Goal: Transaction & Acquisition: Purchase product/service

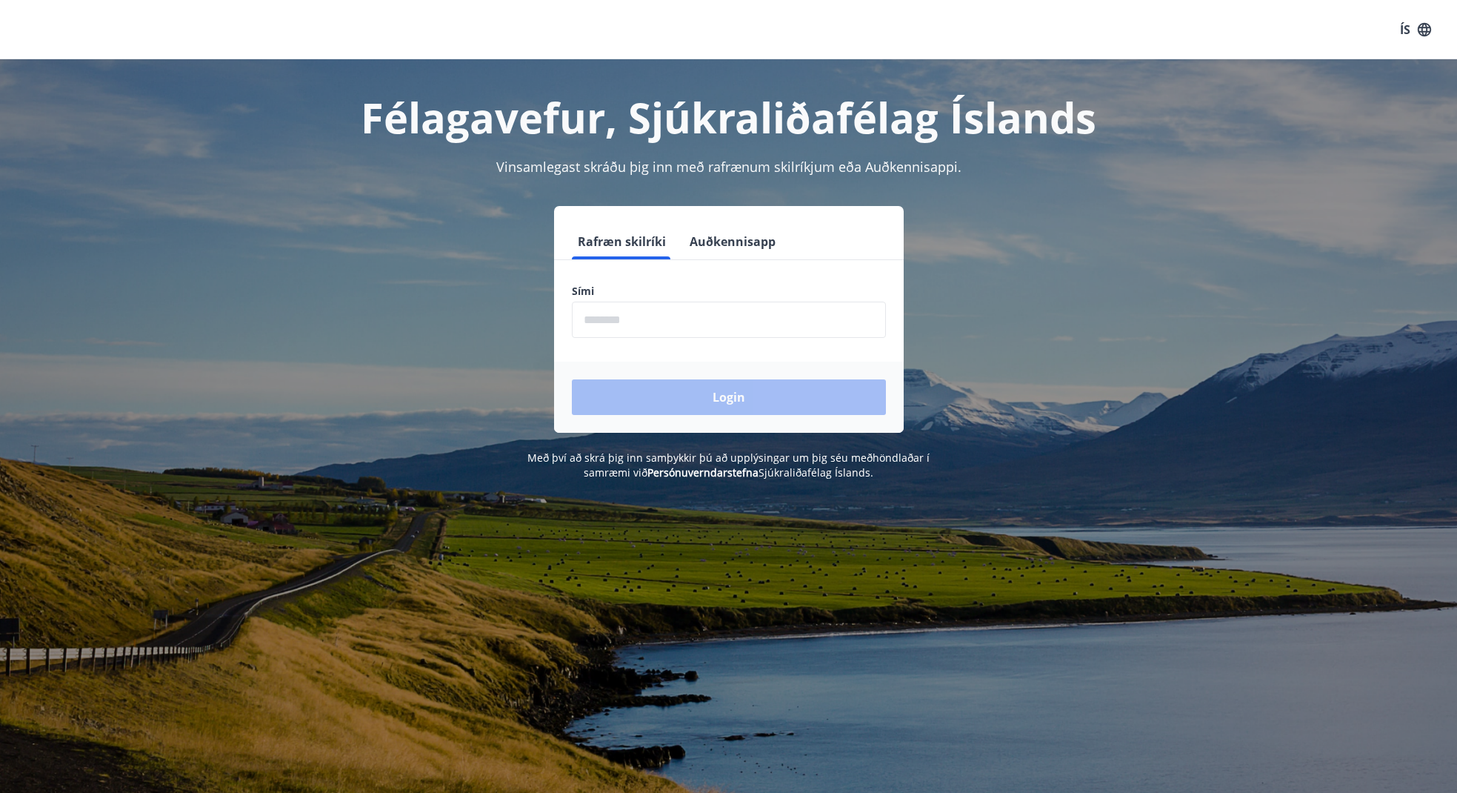
click at [659, 320] on input "phone" at bounding box center [729, 320] width 314 height 36
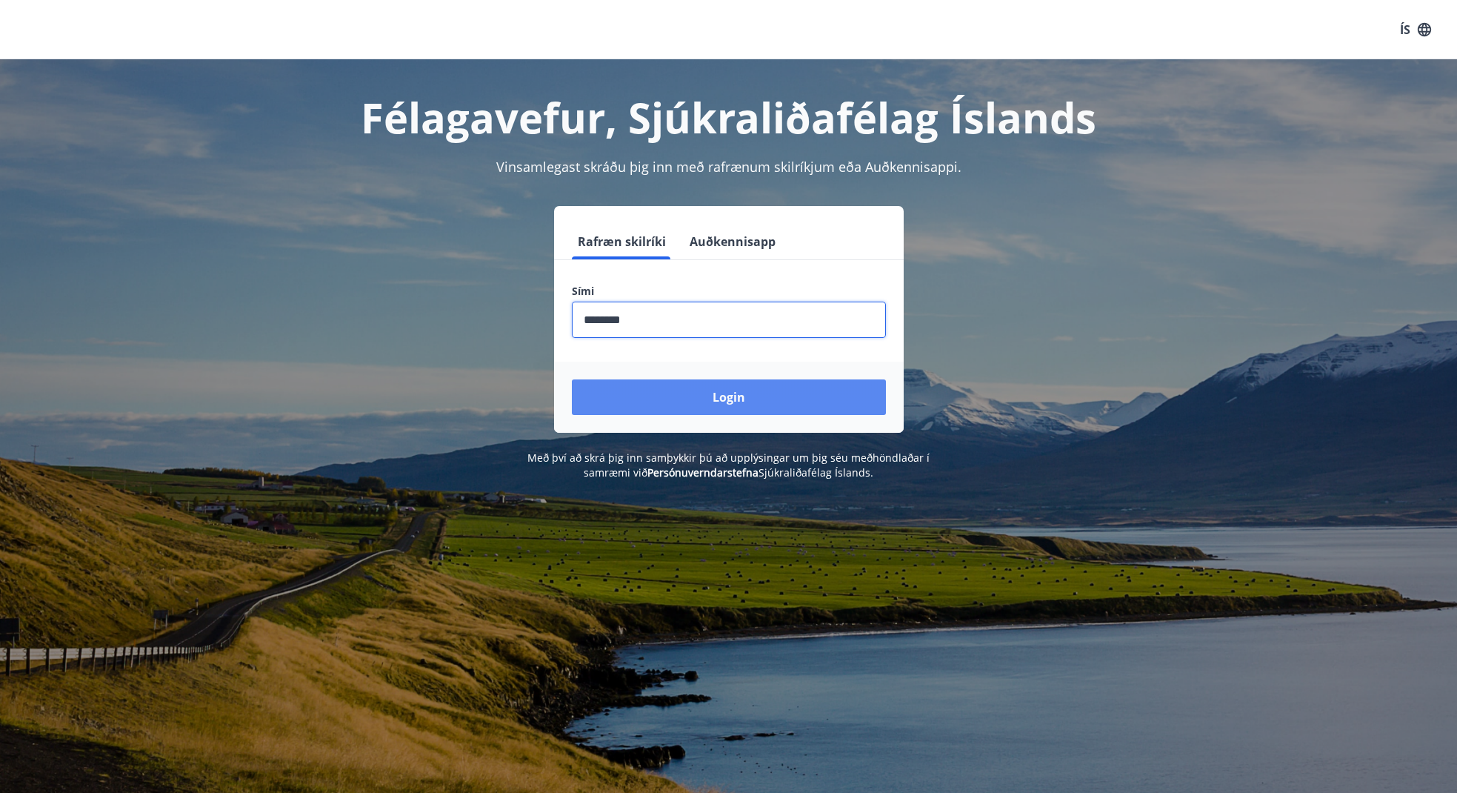
type input "********"
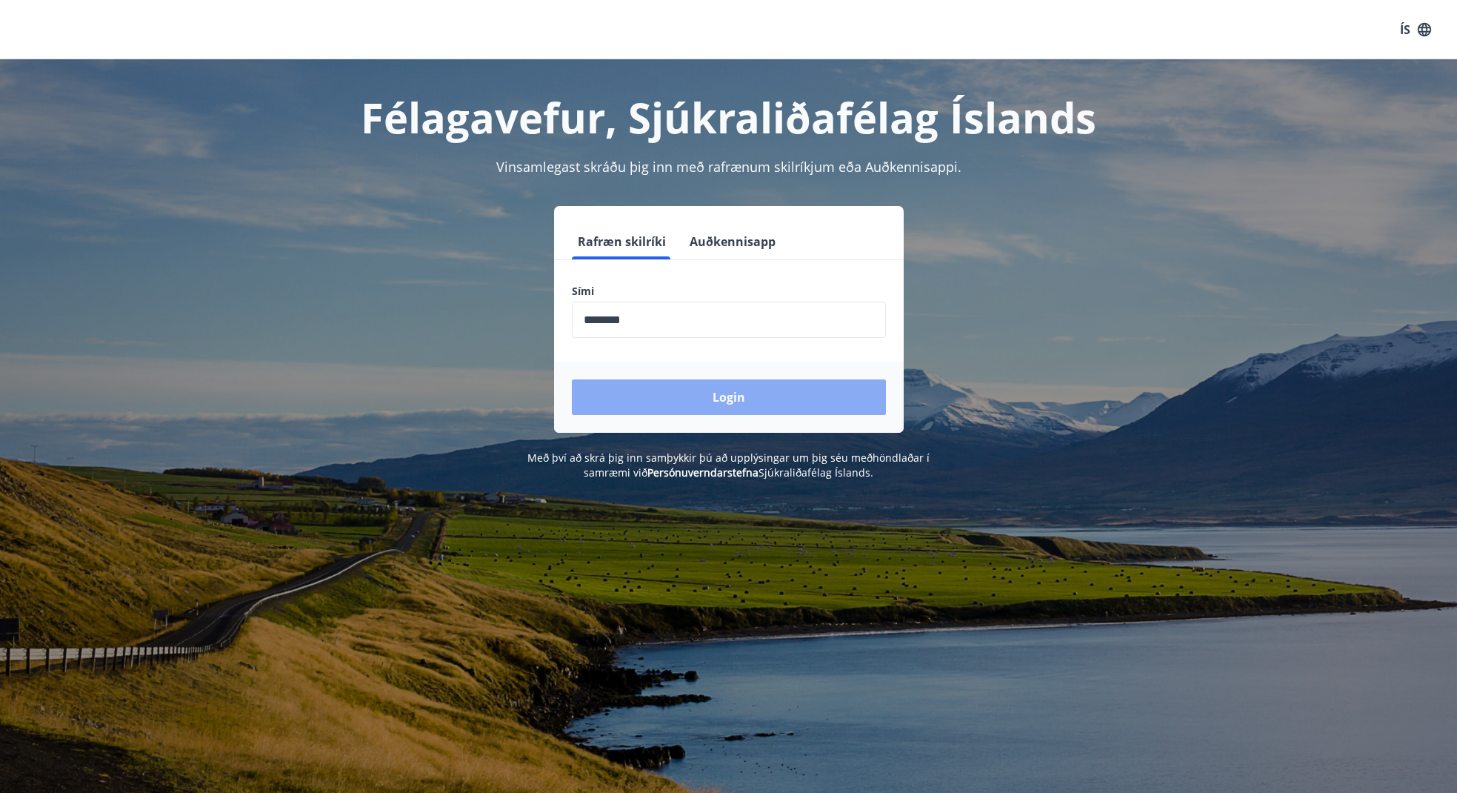
click at [740, 396] on button "Login" at bounding box center [729, 397] width 314 height 36
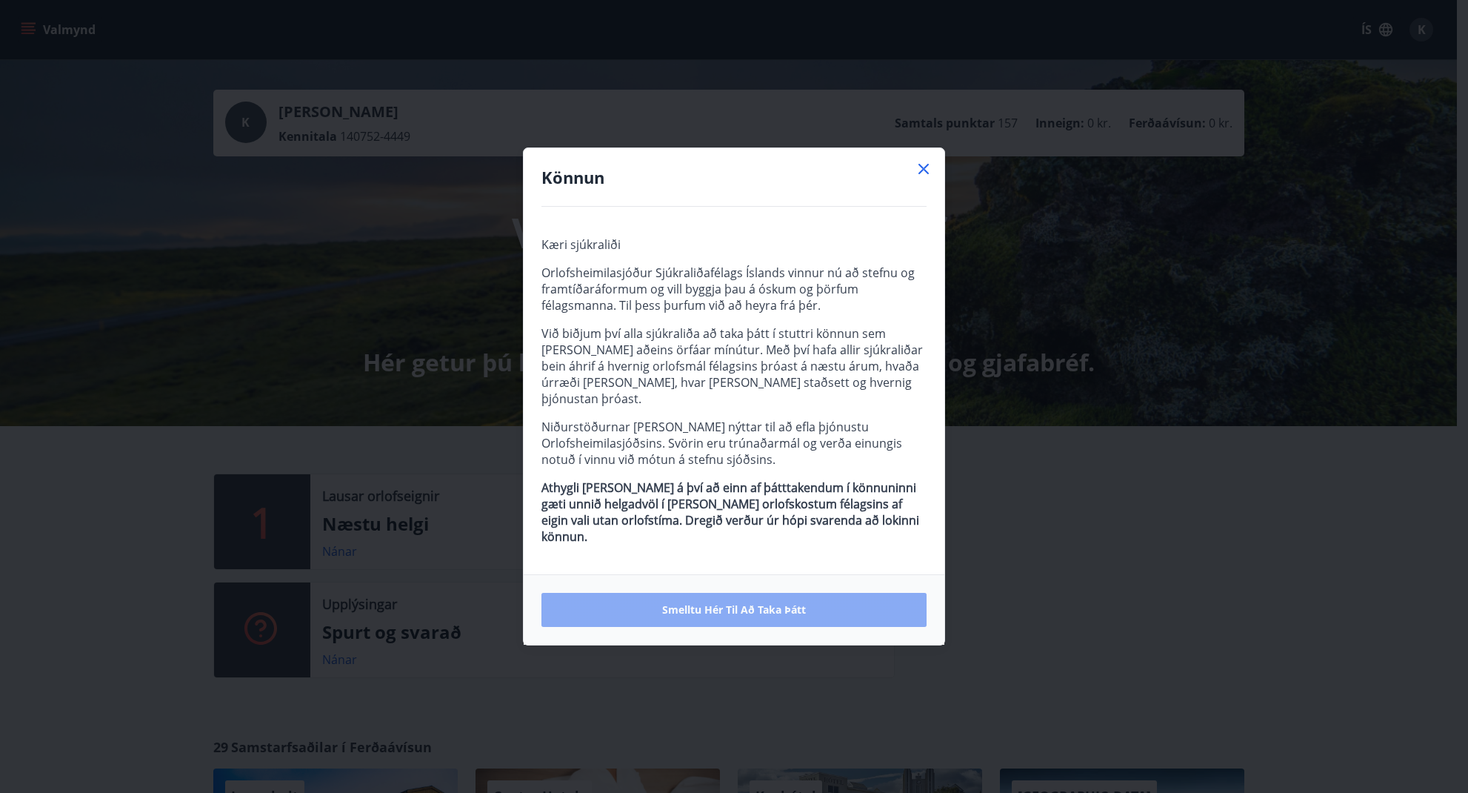
click at [731, 602] on span "Smelltu hér til að taka þátt" at bounding box center [734, 609] width 144 height 15
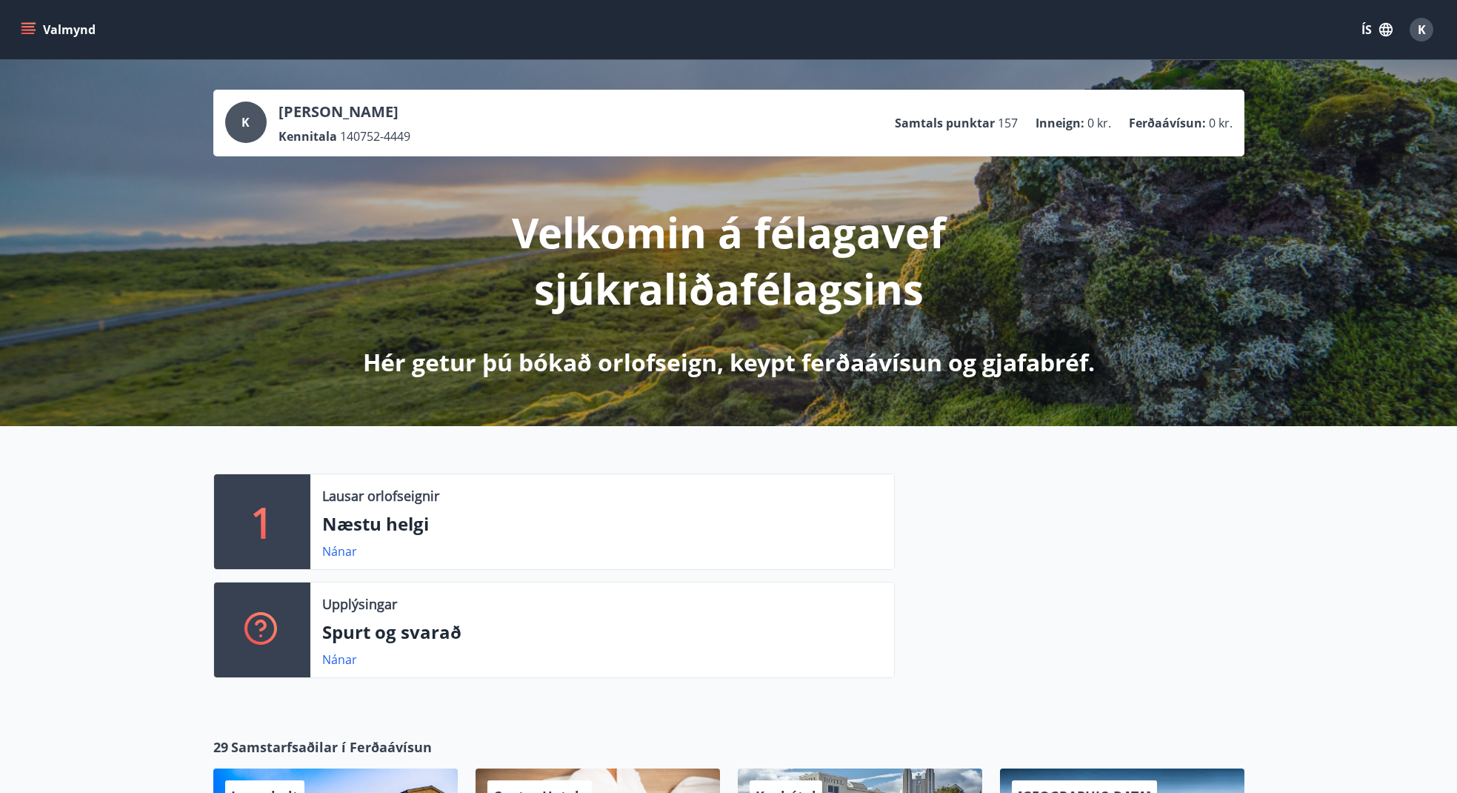
click at [29, 23] on icon "menu" at bounding box center [29, 23] width 16 height 1
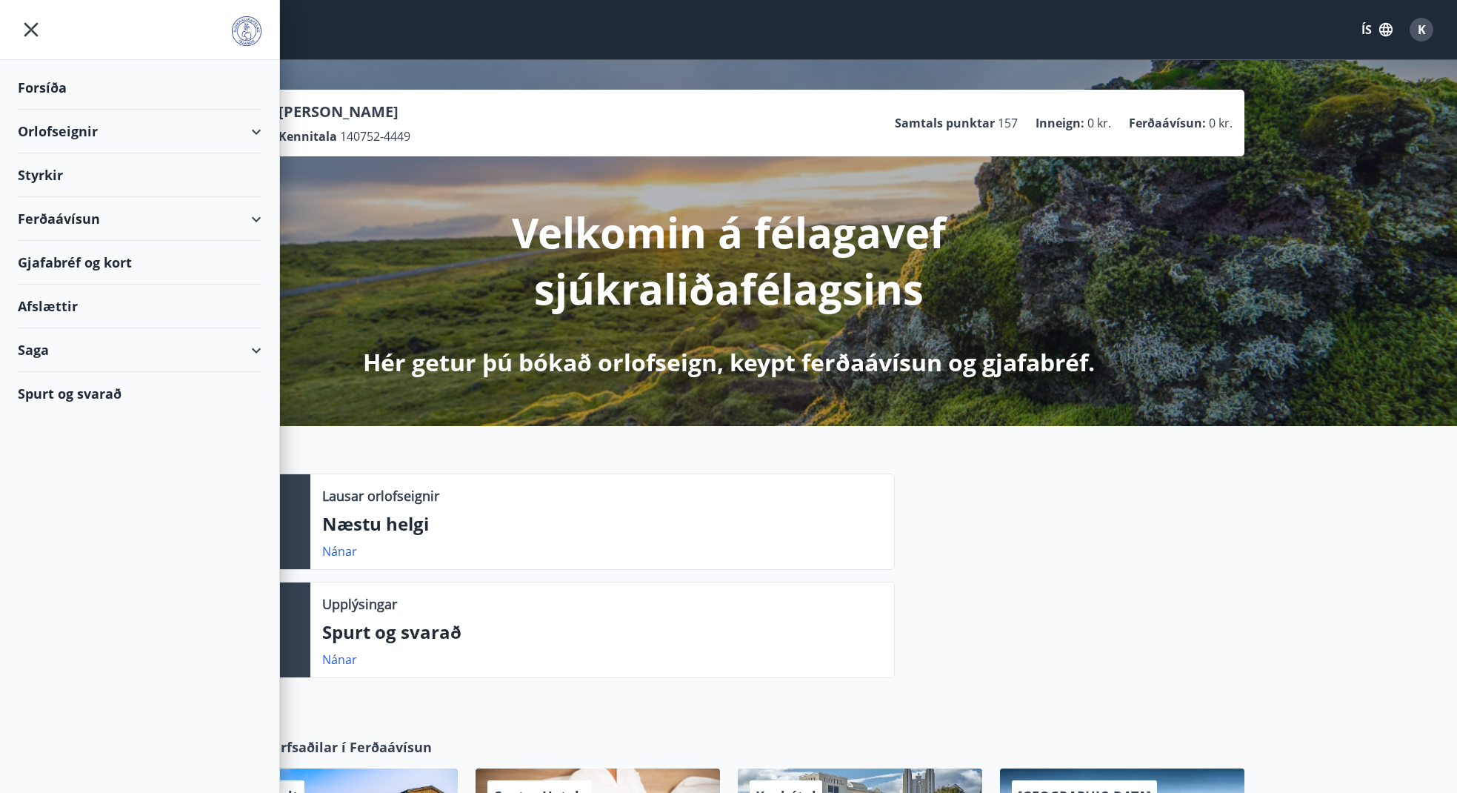
click at [56, 391] on div "Spurt og svarað" at bounding box center [140, 393] width 244 height 43
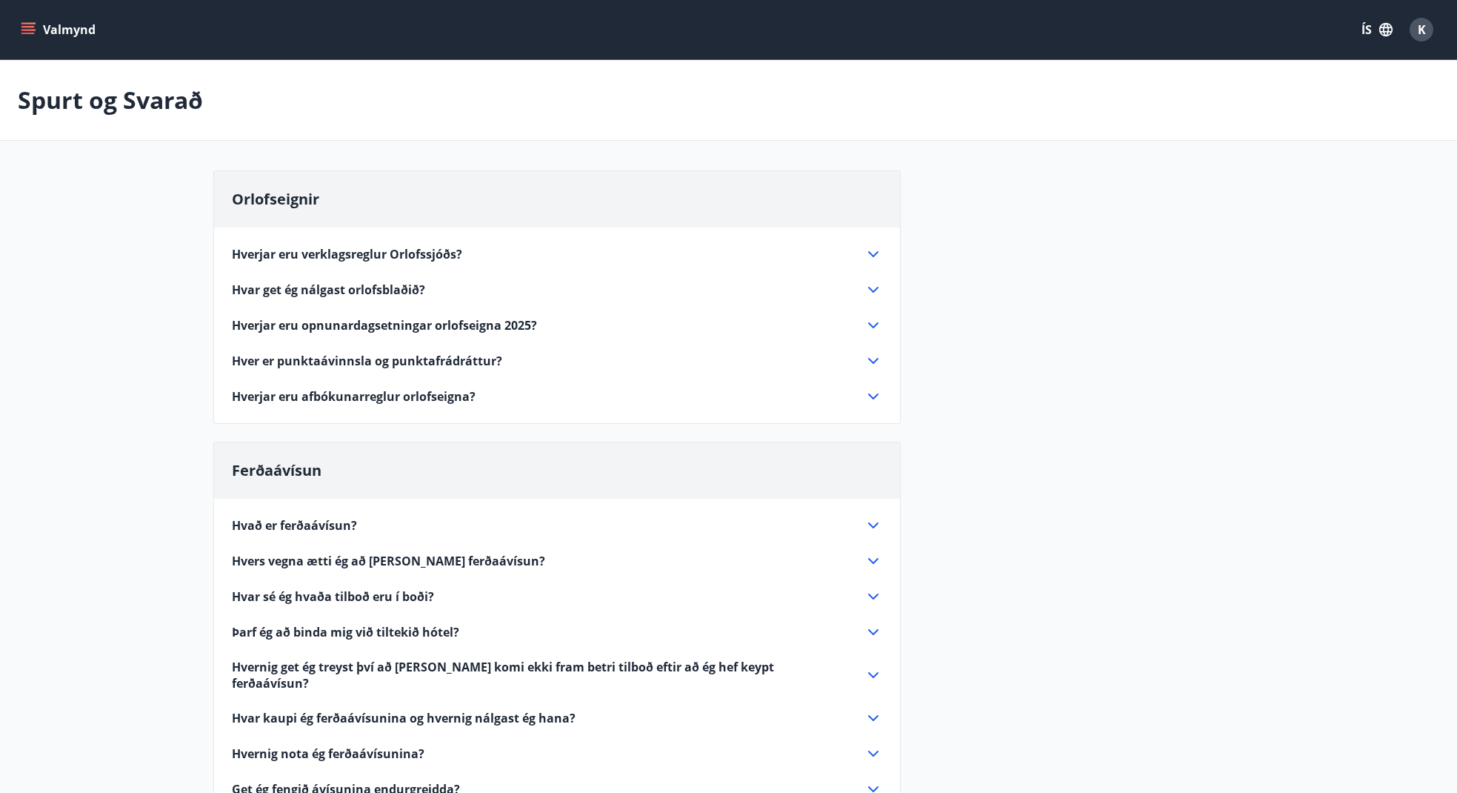
click at [870, 252] on icon at bounding box center [874, 254] width 18 height 18
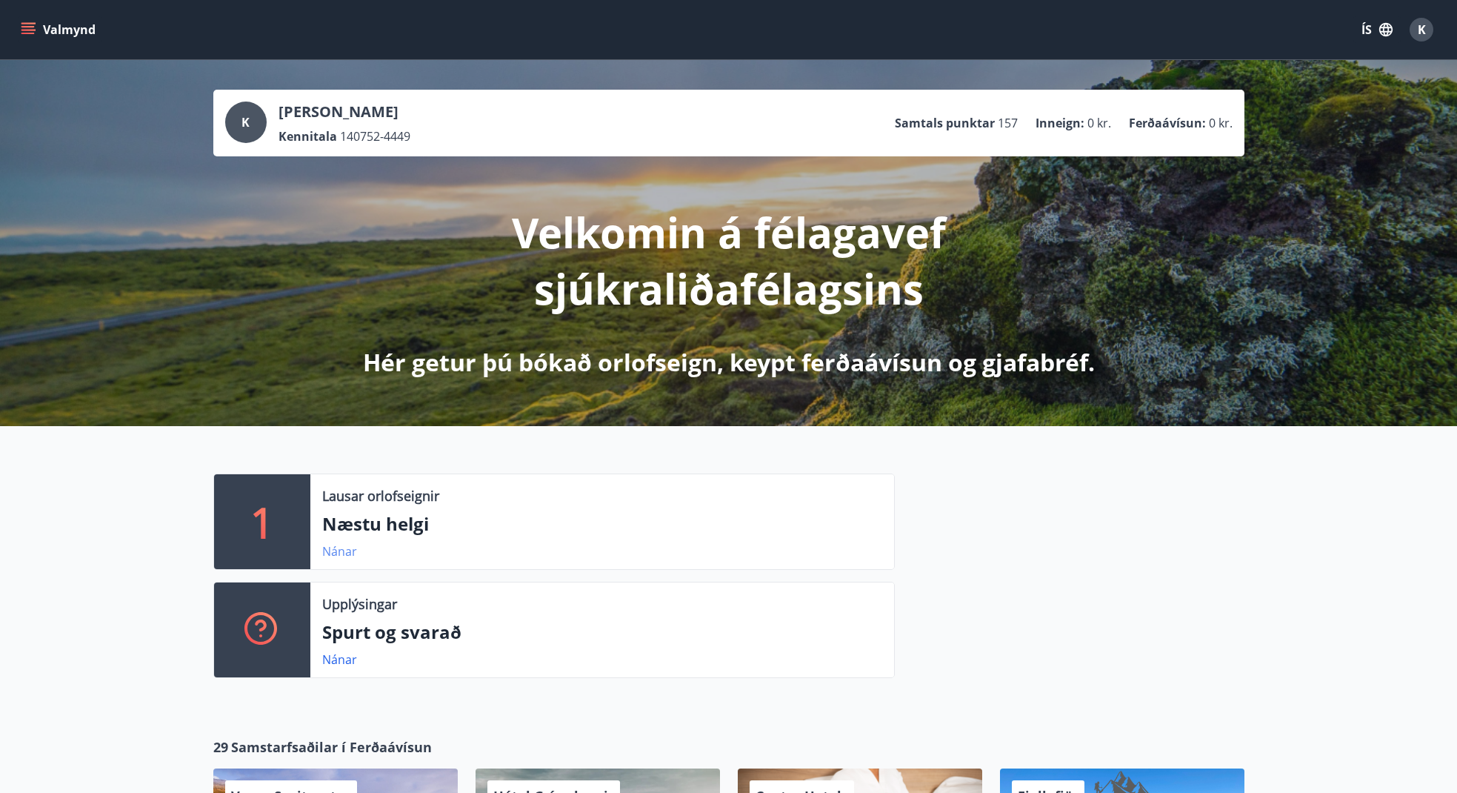
click at [340, 550] on link "Nánar" at bounding box center [339, 551] width 35 height 16
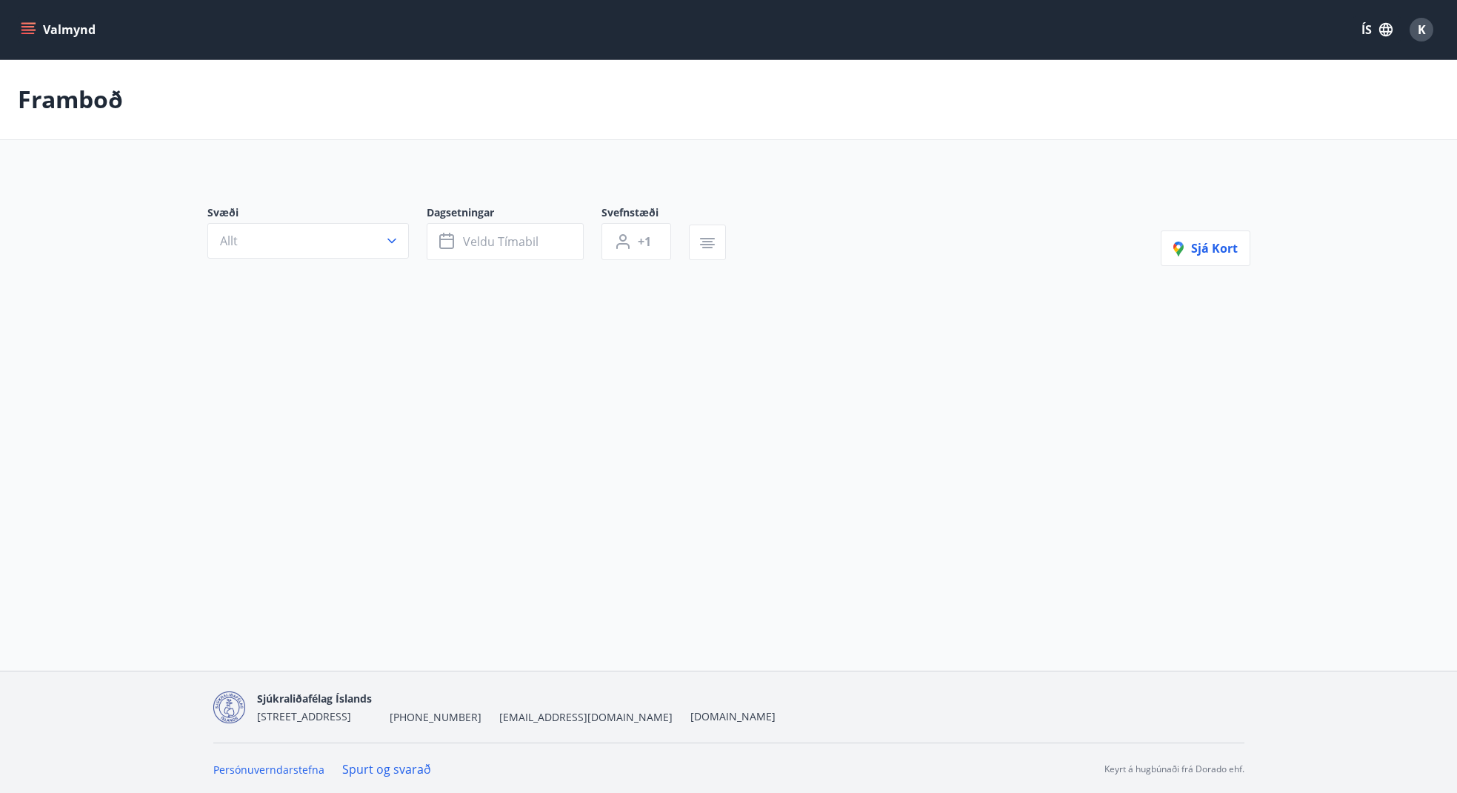
type input "*"
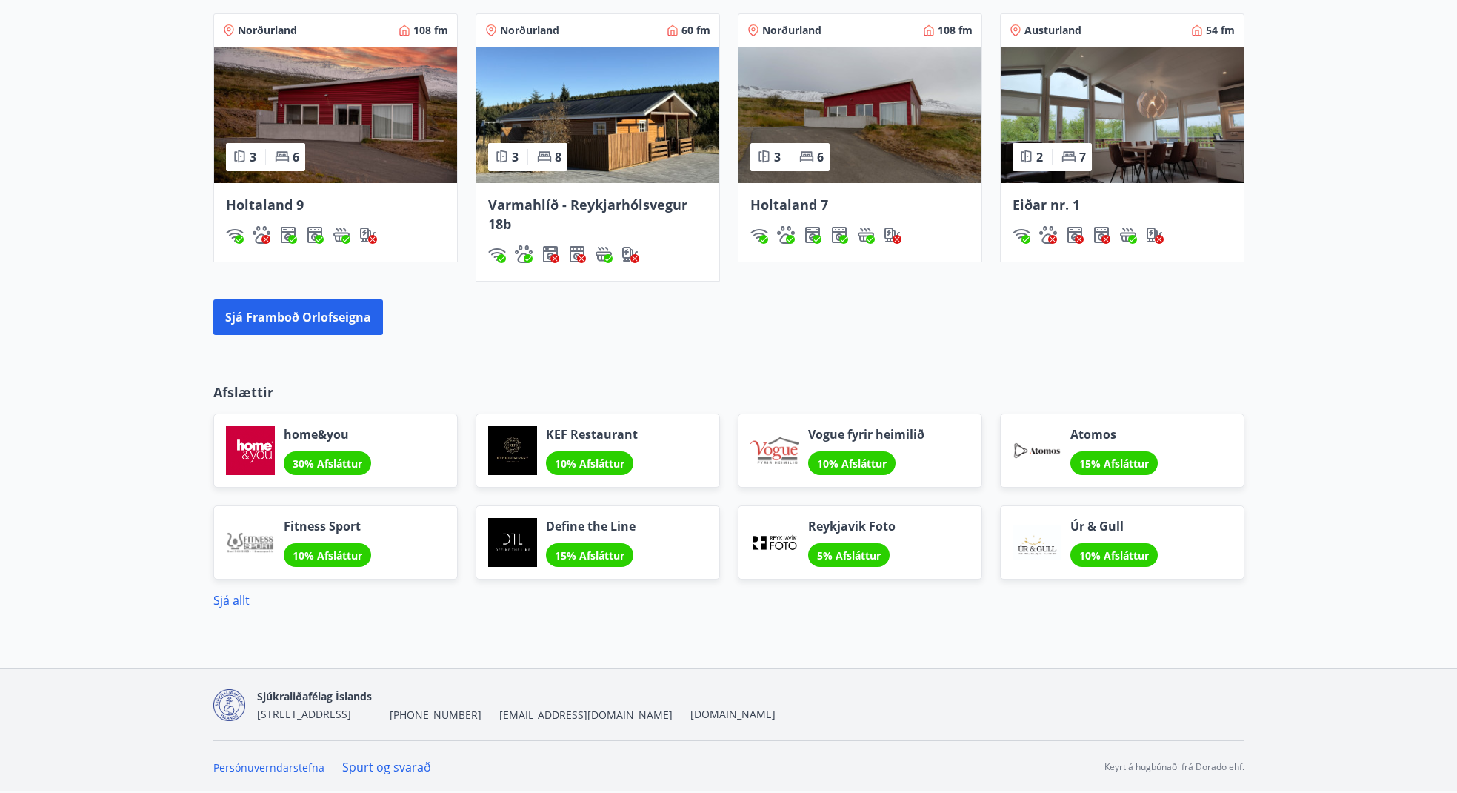
scroll to position [342, 0]
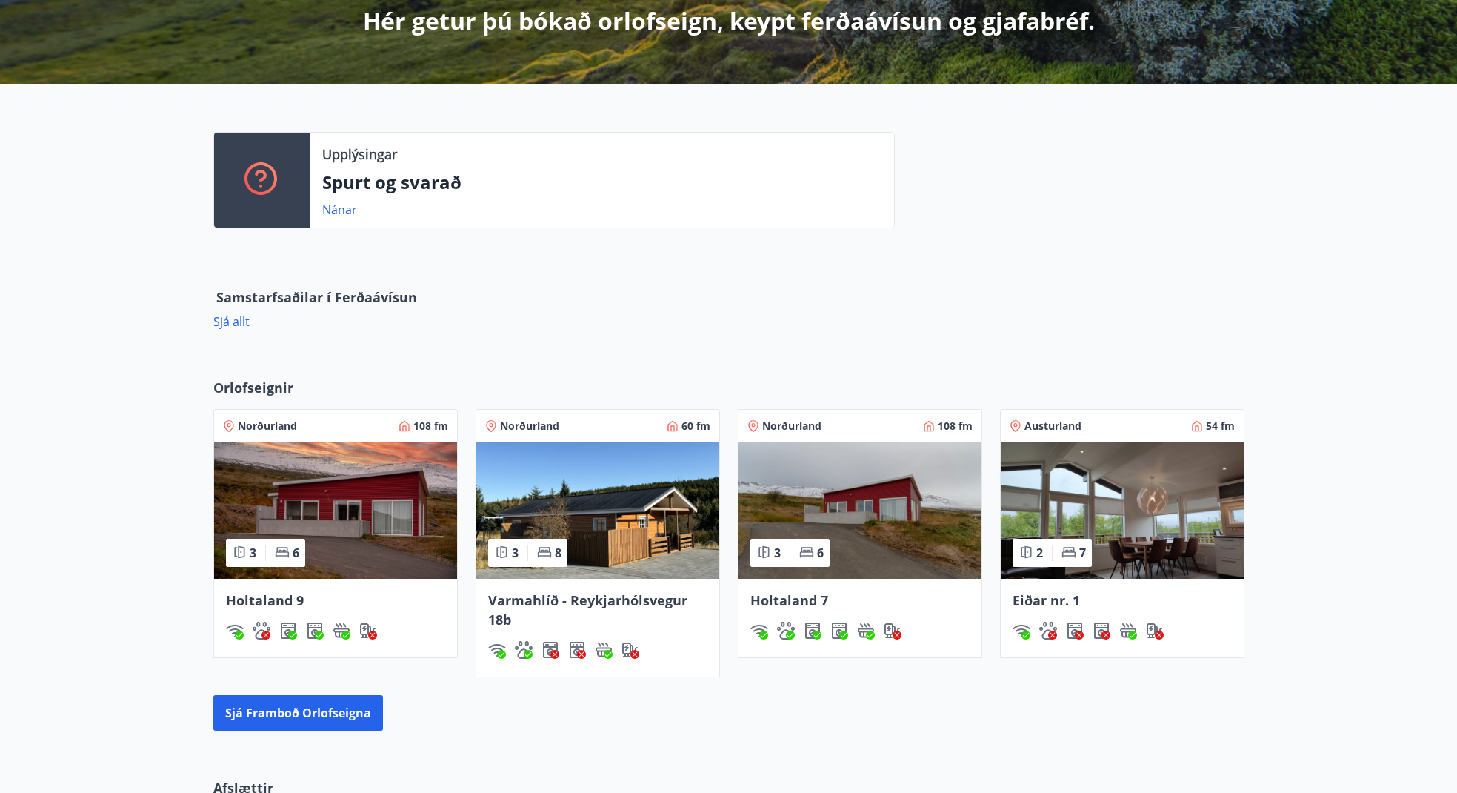
click at [356, 499] on img at bounding box center [335, 510] width 243 height 136
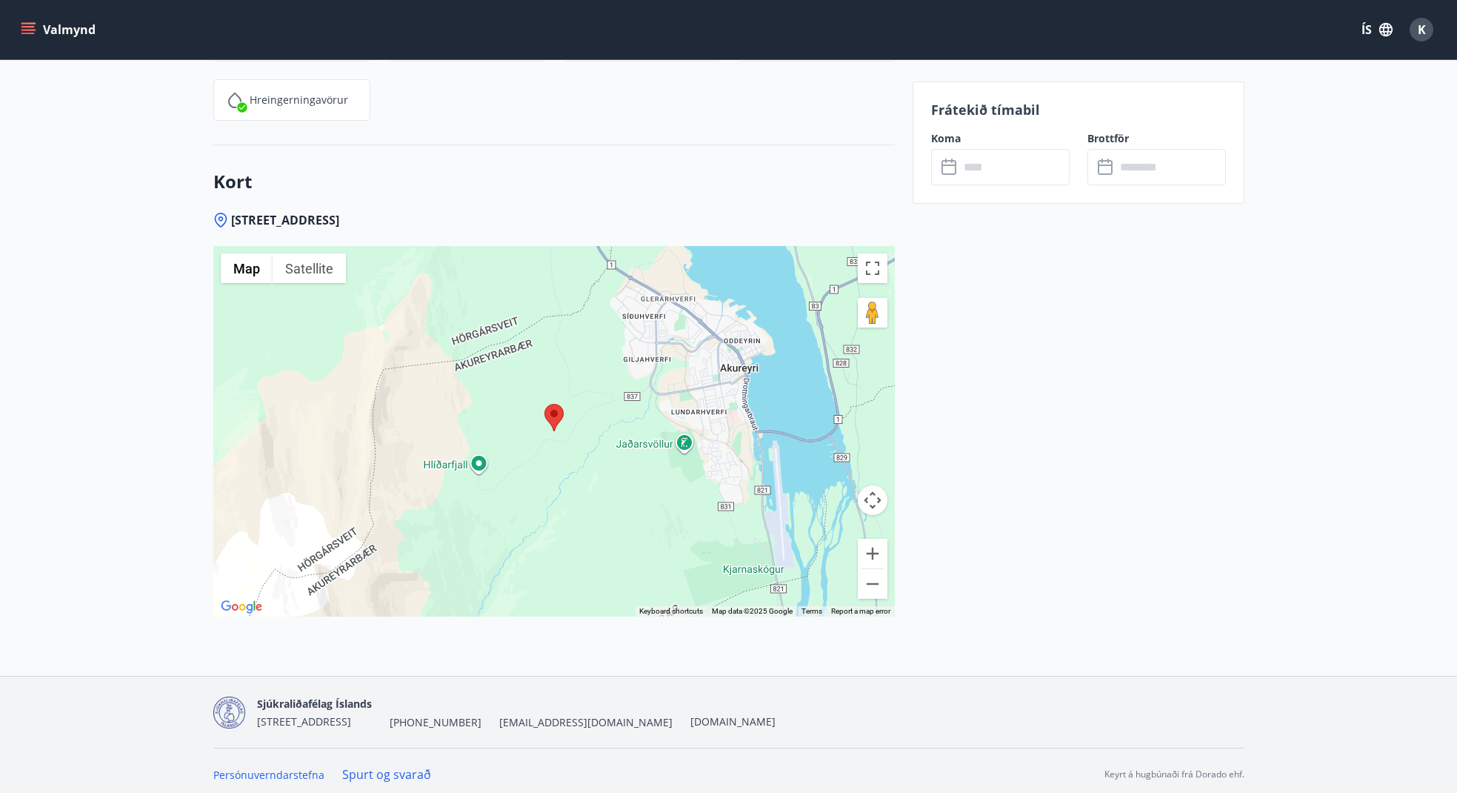
scroll to position [2331, 0]
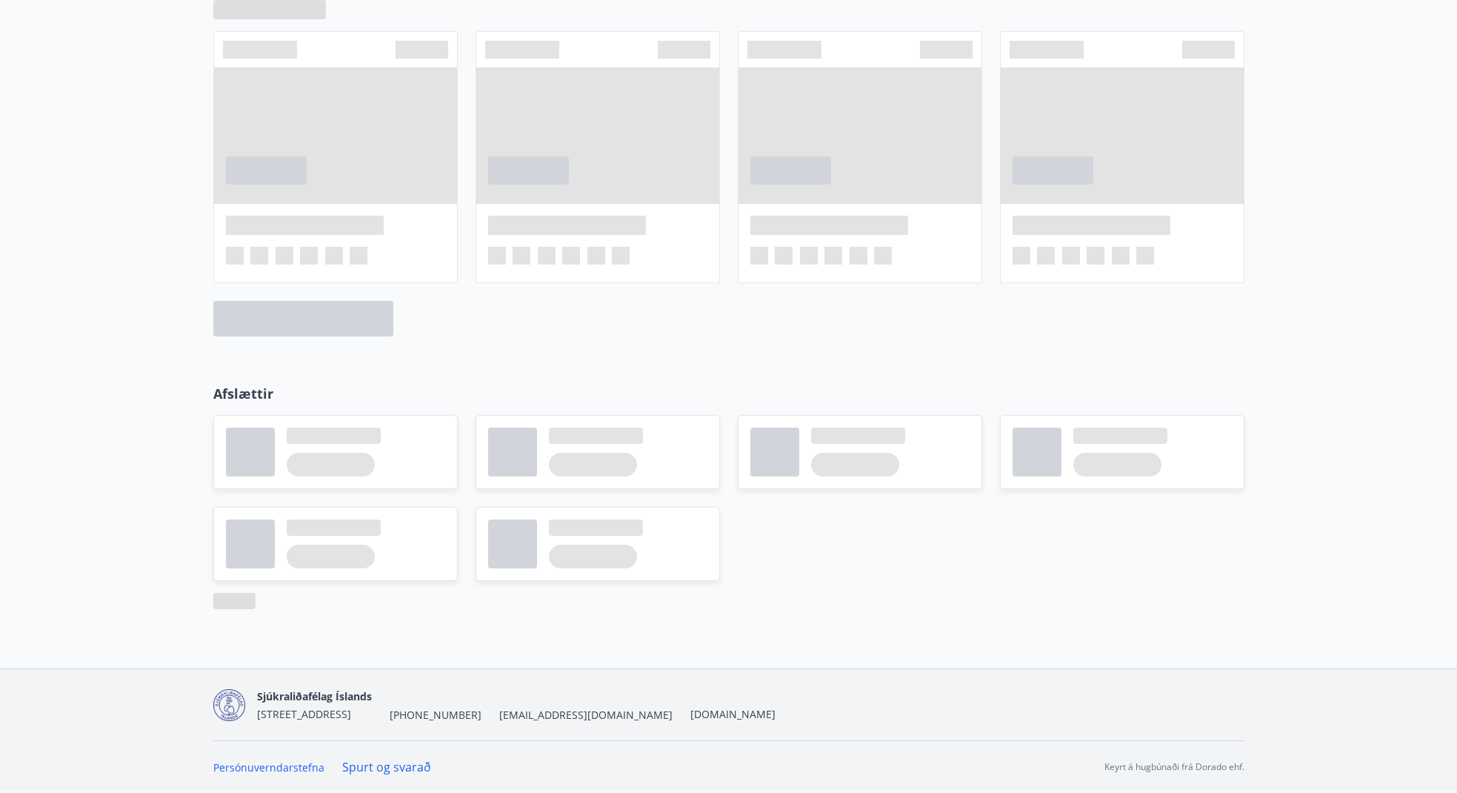
scroll to position [342, 0]
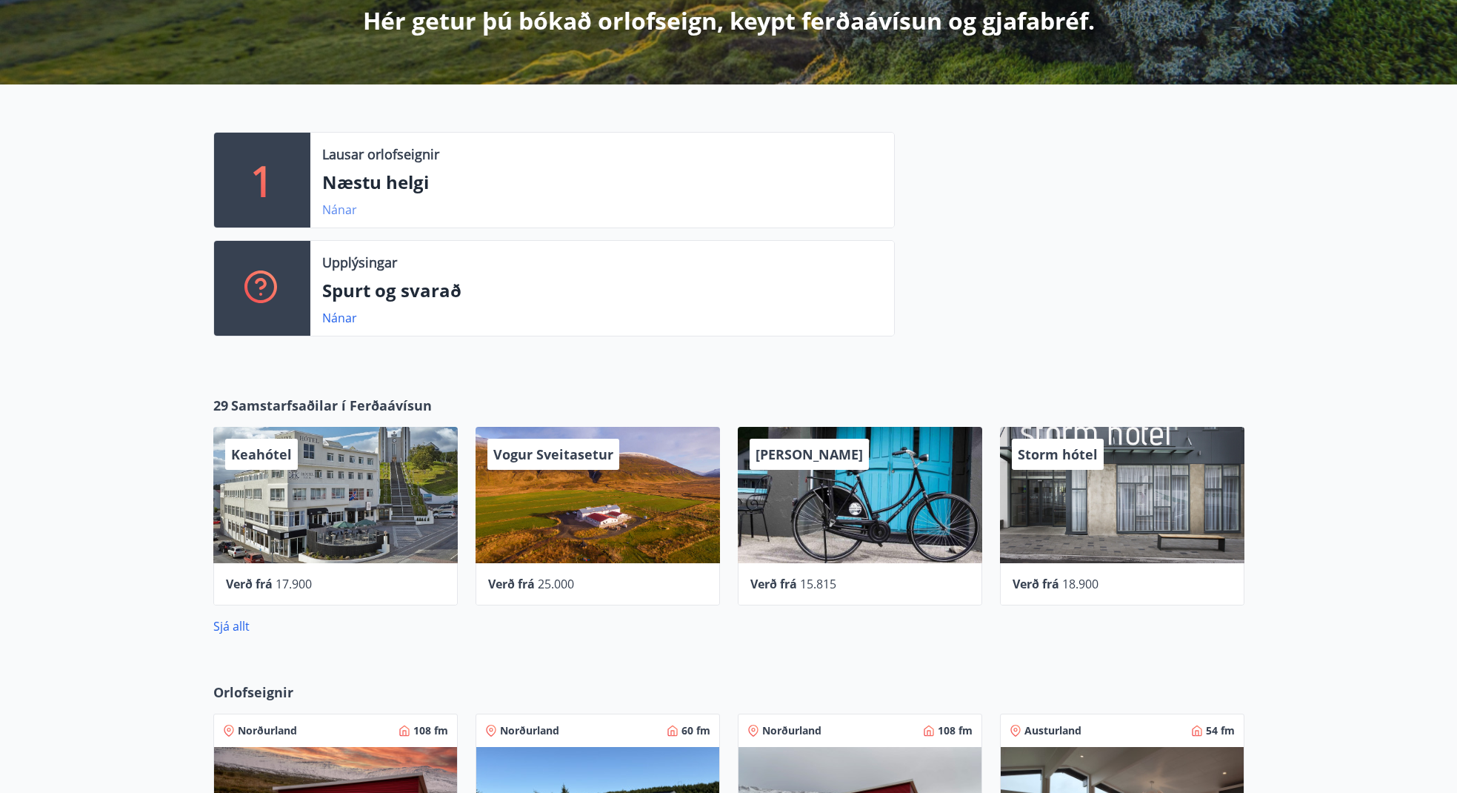
click at [344, 207] on link "Nánar" at bounding box center [339, 210] width 35 height 16
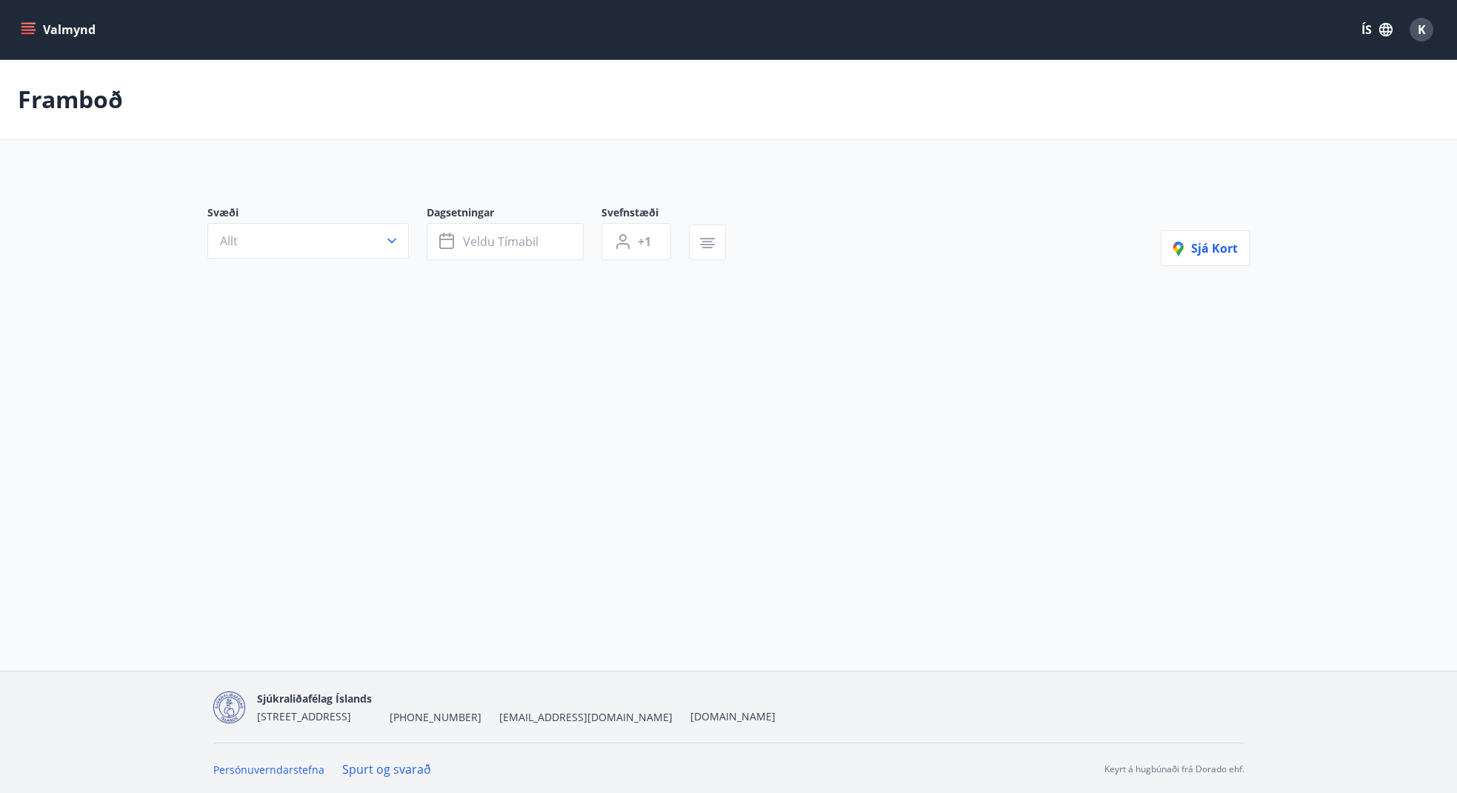
type input "*"
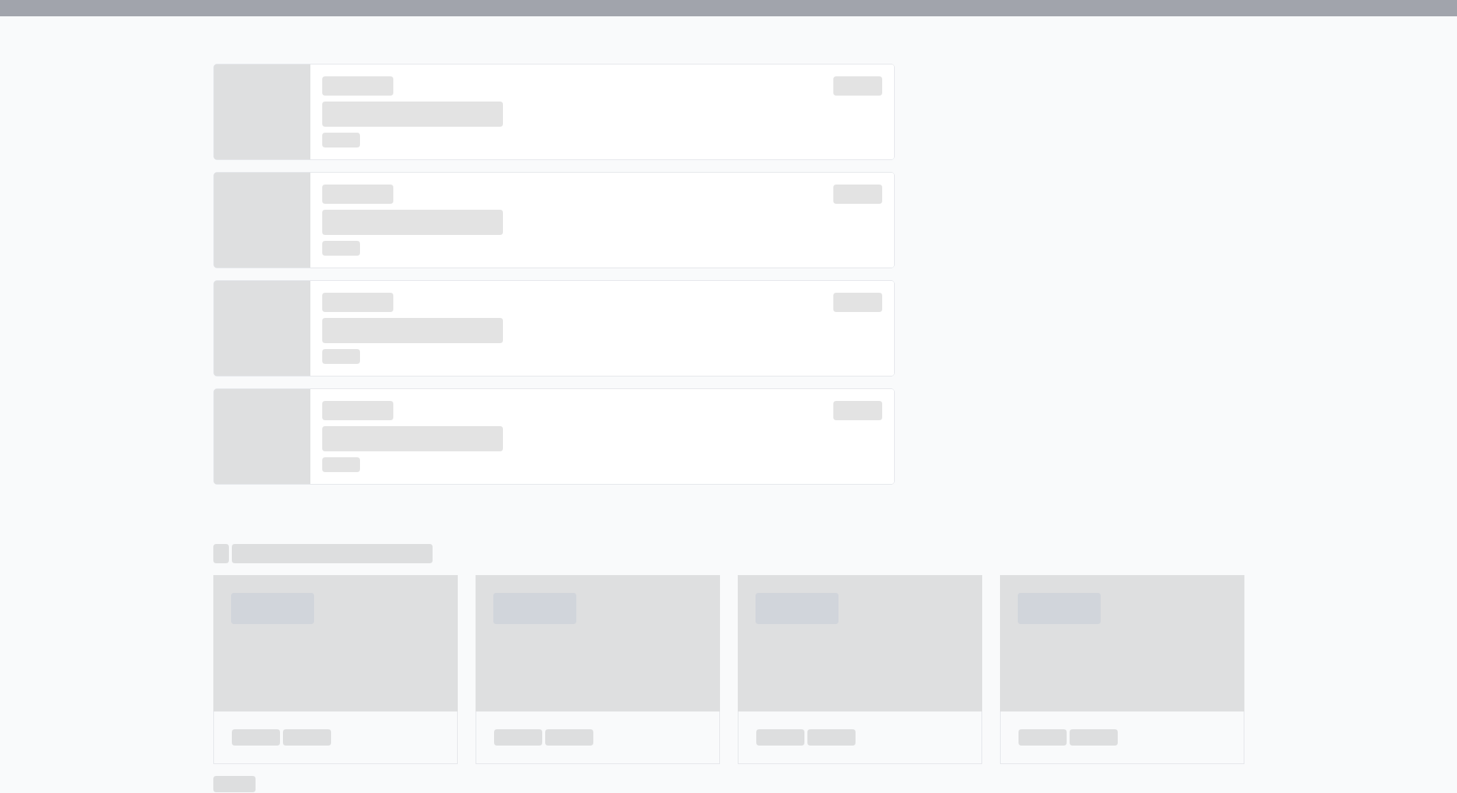
scroll to position [267, 0]
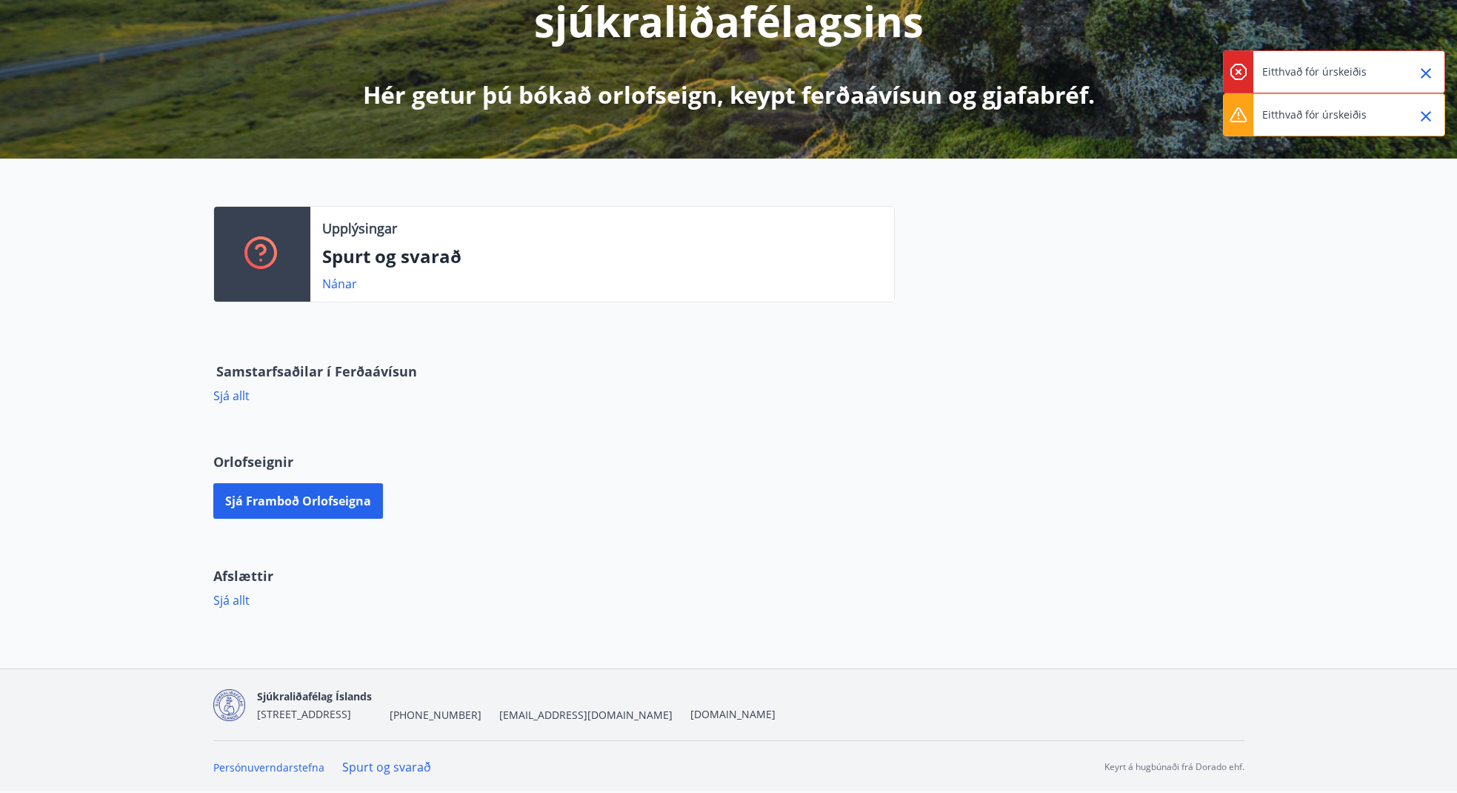
click at [1431, 116] on icon "Close" at bounding box center [1426, 116] width 18 height 18
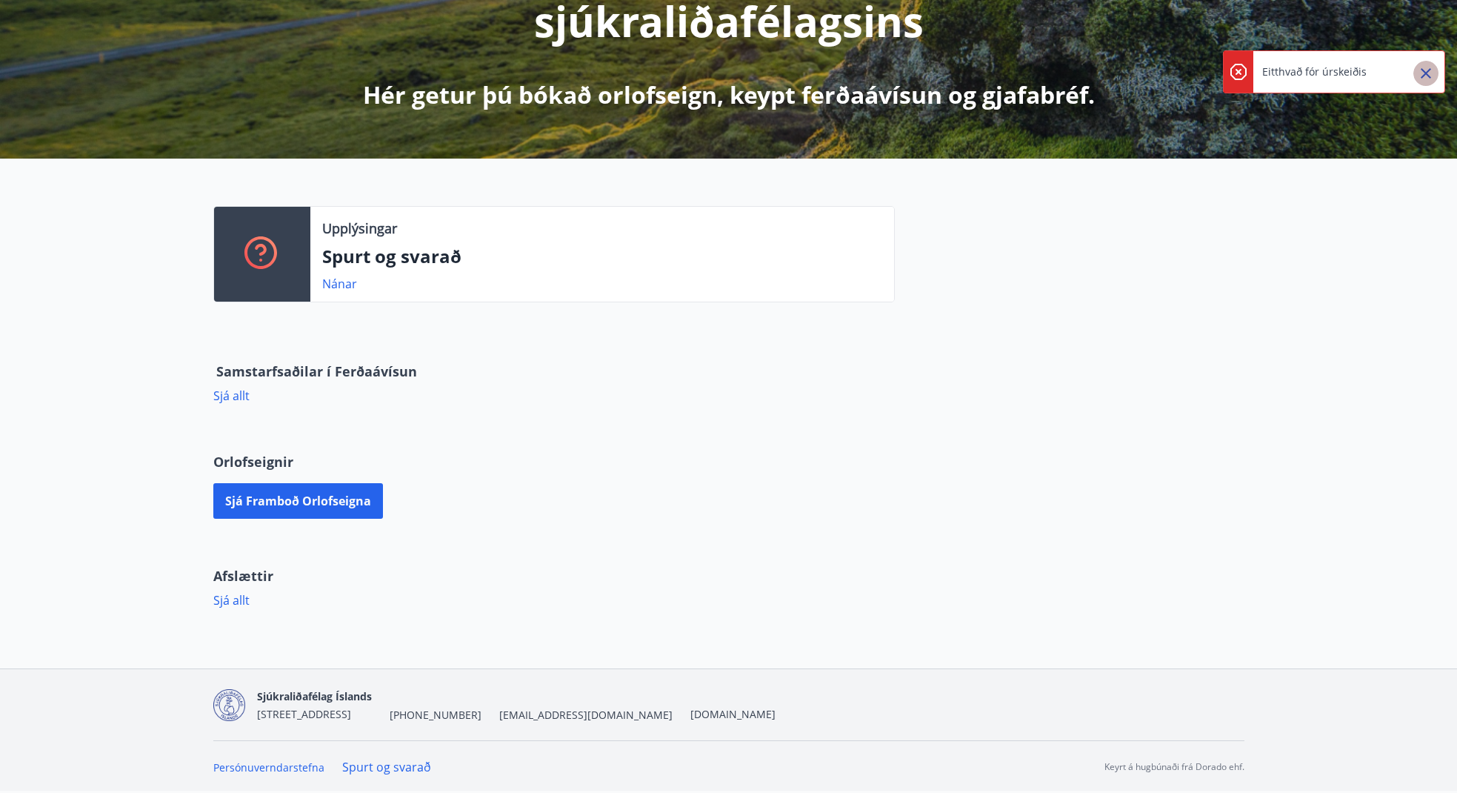
click at [1428, 73] on icon "Close" at bounding box center [1426, 73] width 18 height 18
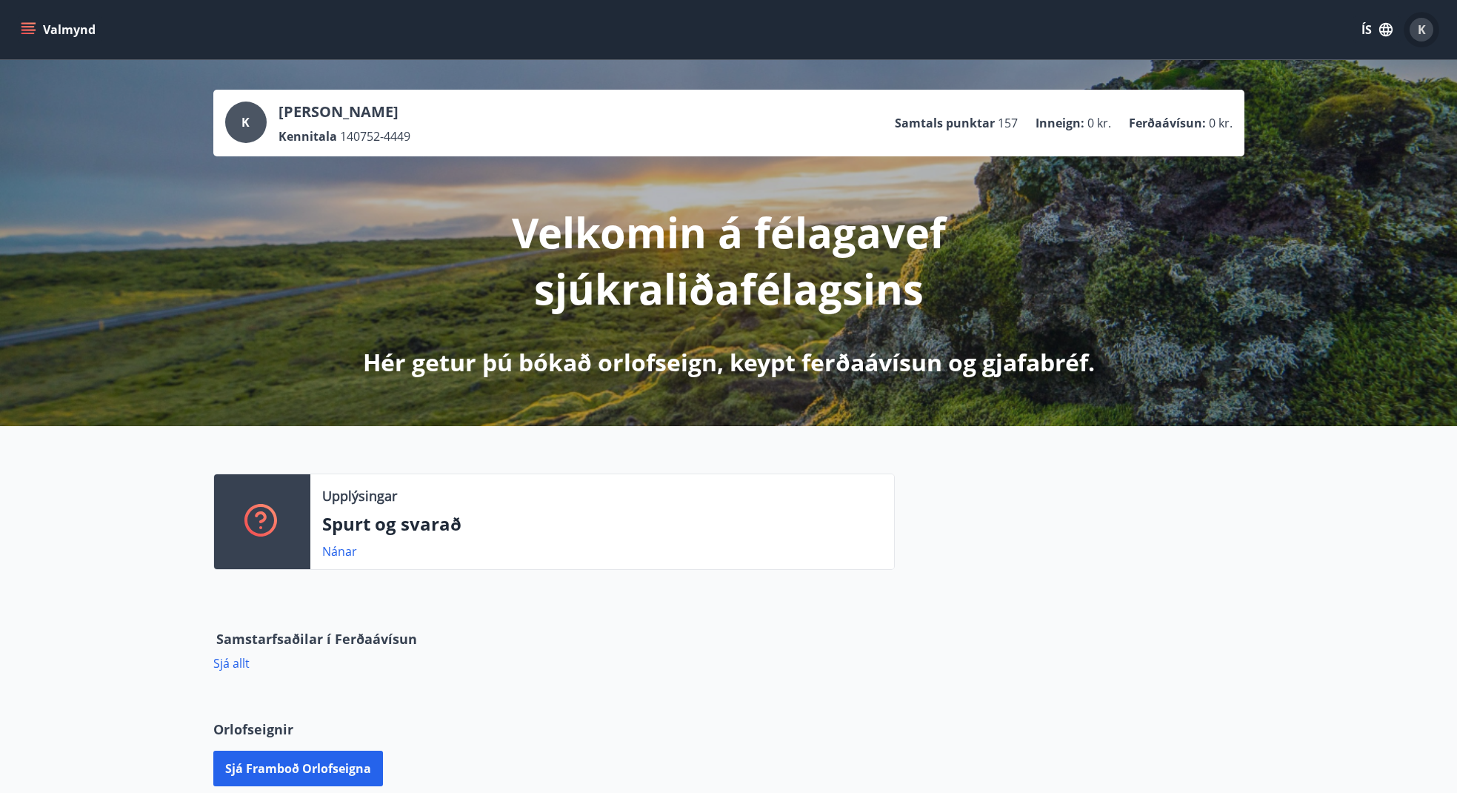
click at [1423, 28] on span "K" at bounding box center [1422, 29] width 8 height 16
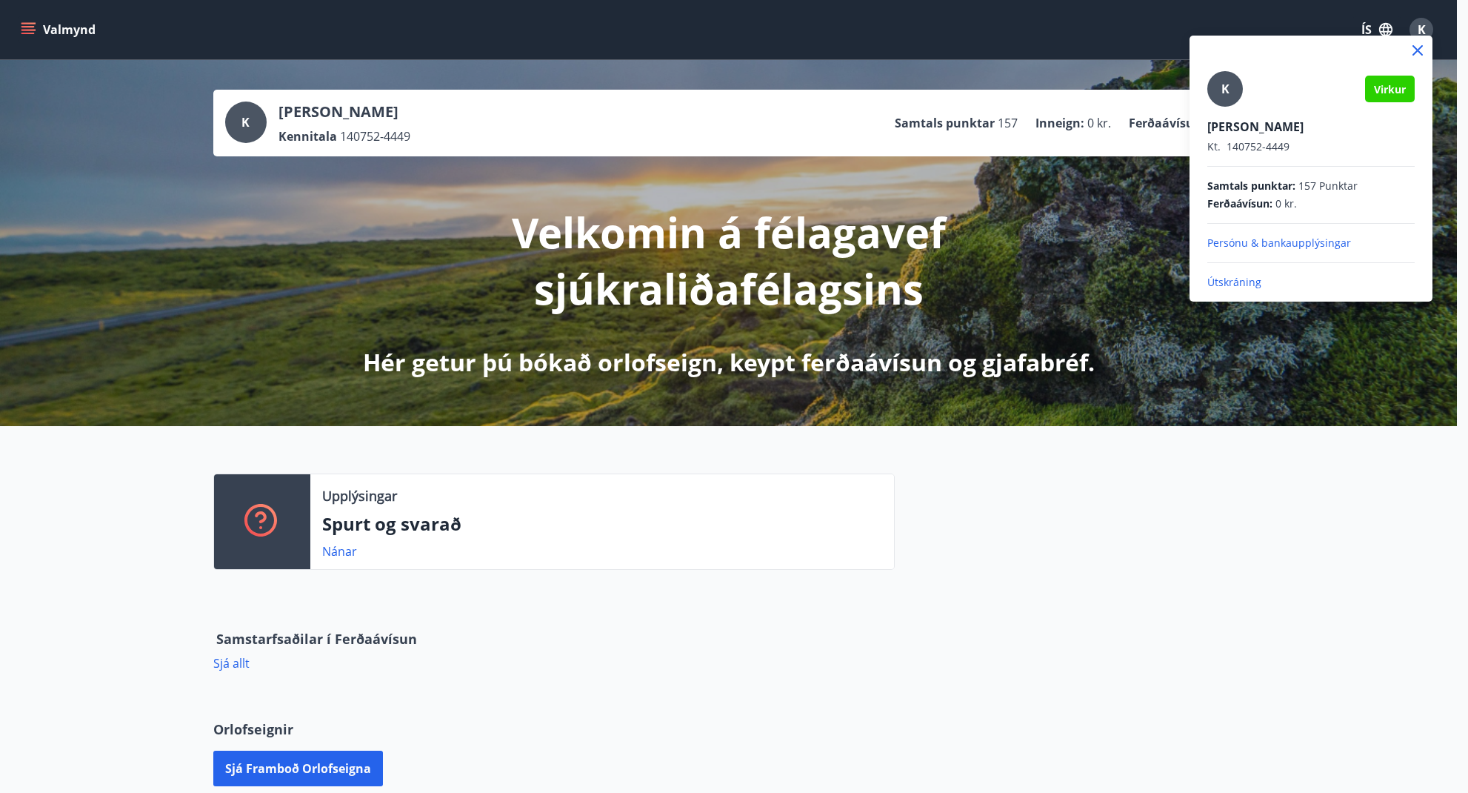
click at [1256, 479] on div at bounding box center [734, 396] width 1468 height 793
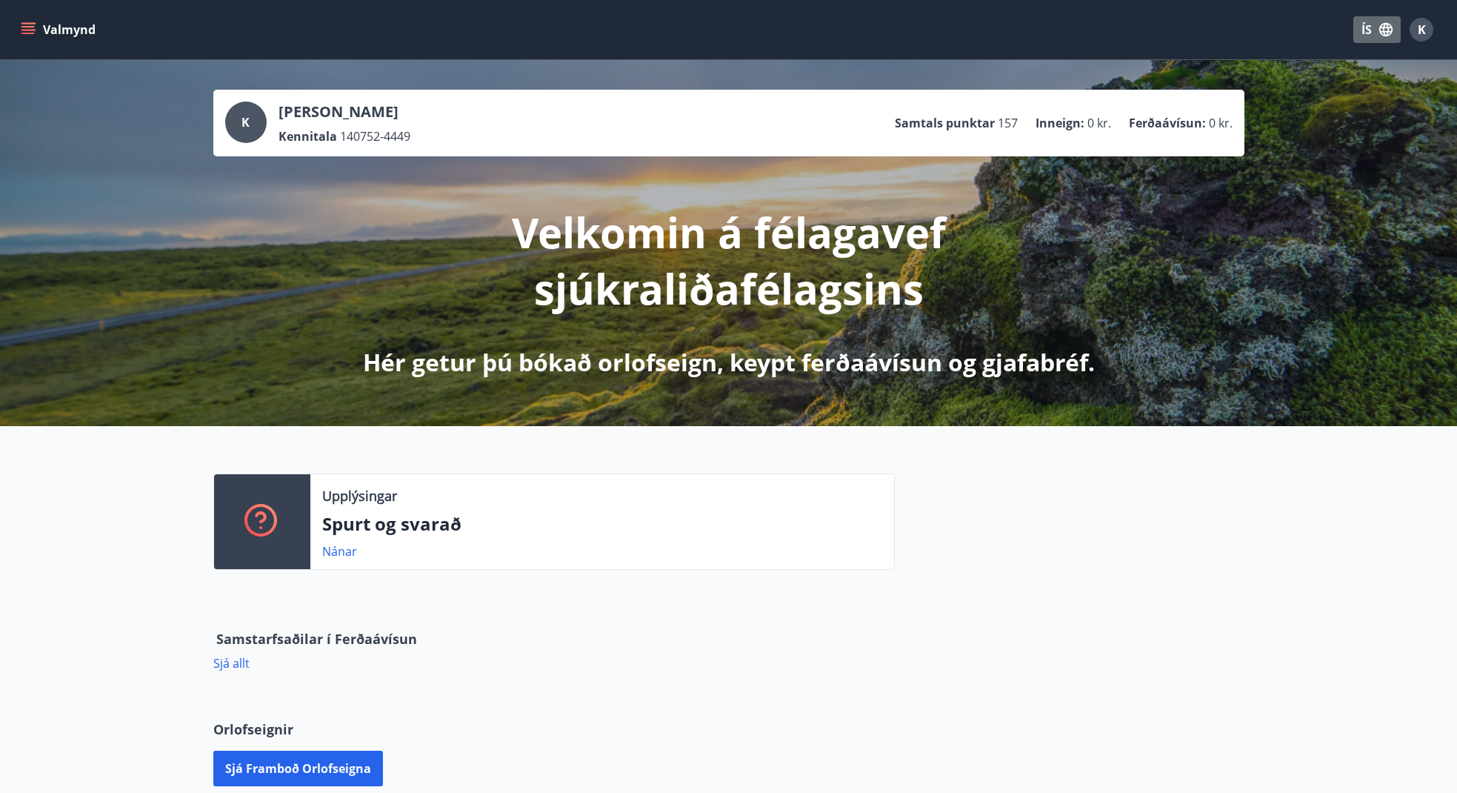
click at [1386, 27] on icon "button" at bounding box center [1385, 29] width 13 height 13
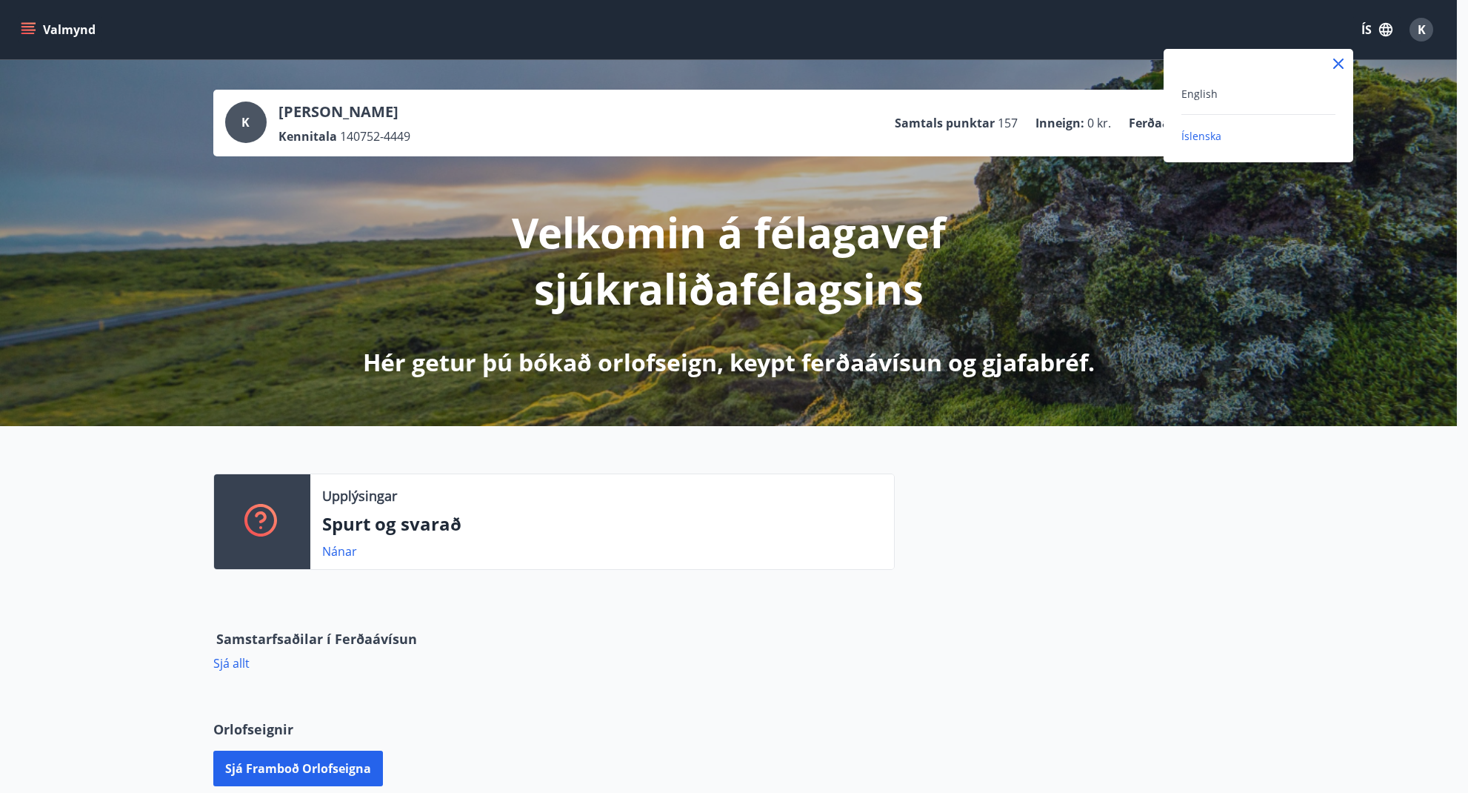
click at [1255, 540] on div at bounding box center [734, 396] width 1468 height 793
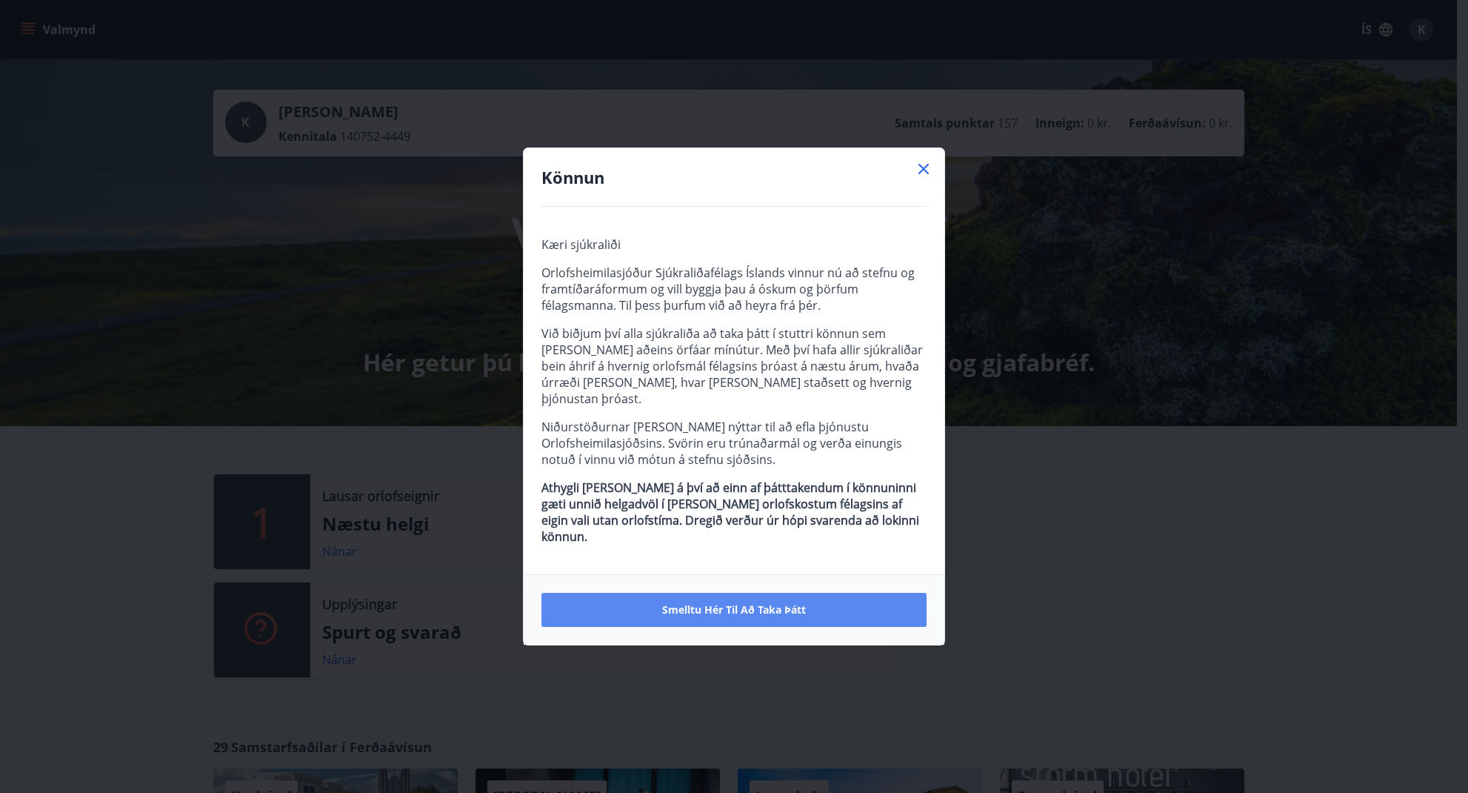
click at [759, 602] on span "Smelltu hér til að taka þátt" at bounding box center [734, 609] width 144 height 15
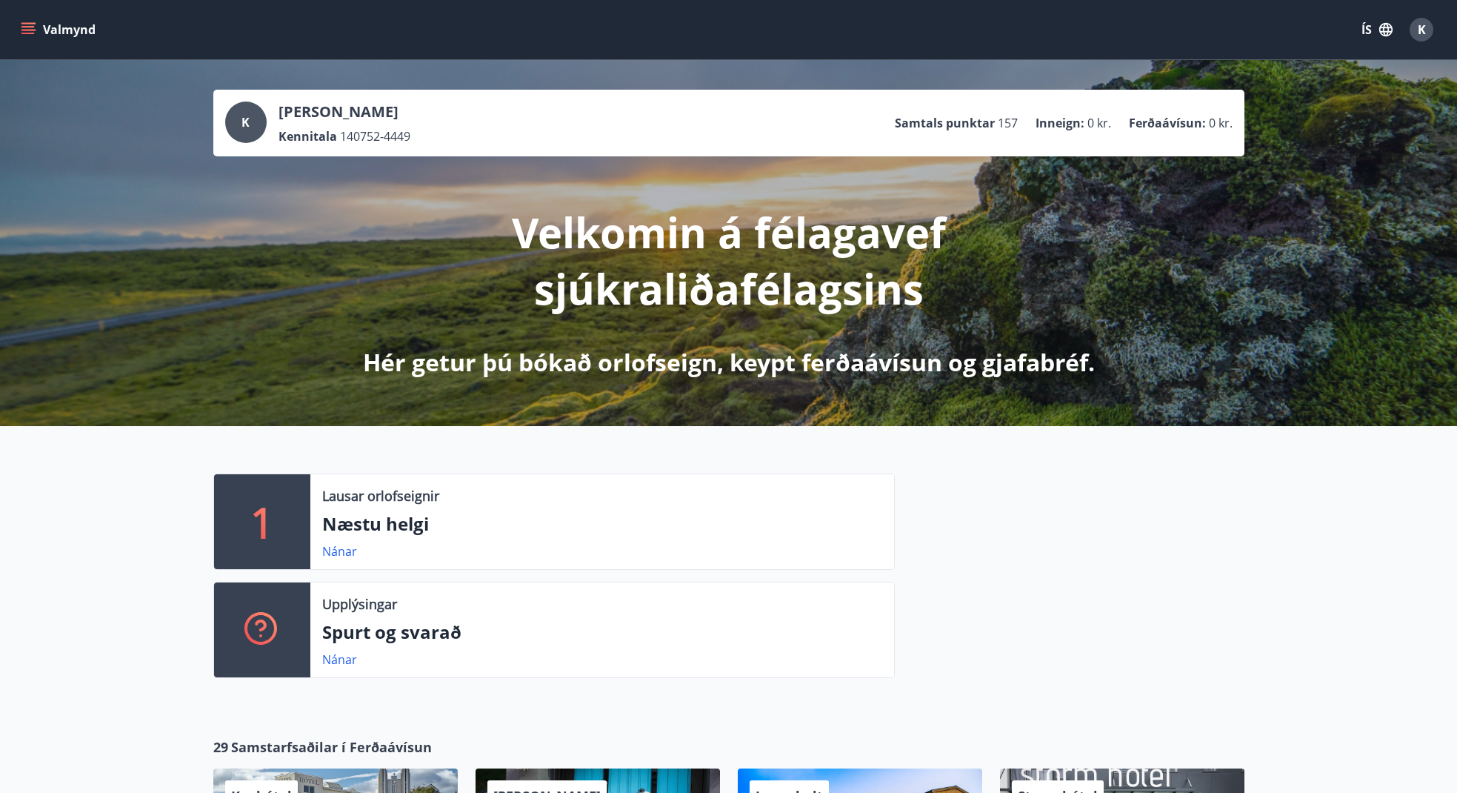
click at [33, 30] on icon "menu" at bounding box center [29, 29] width 16 height 1
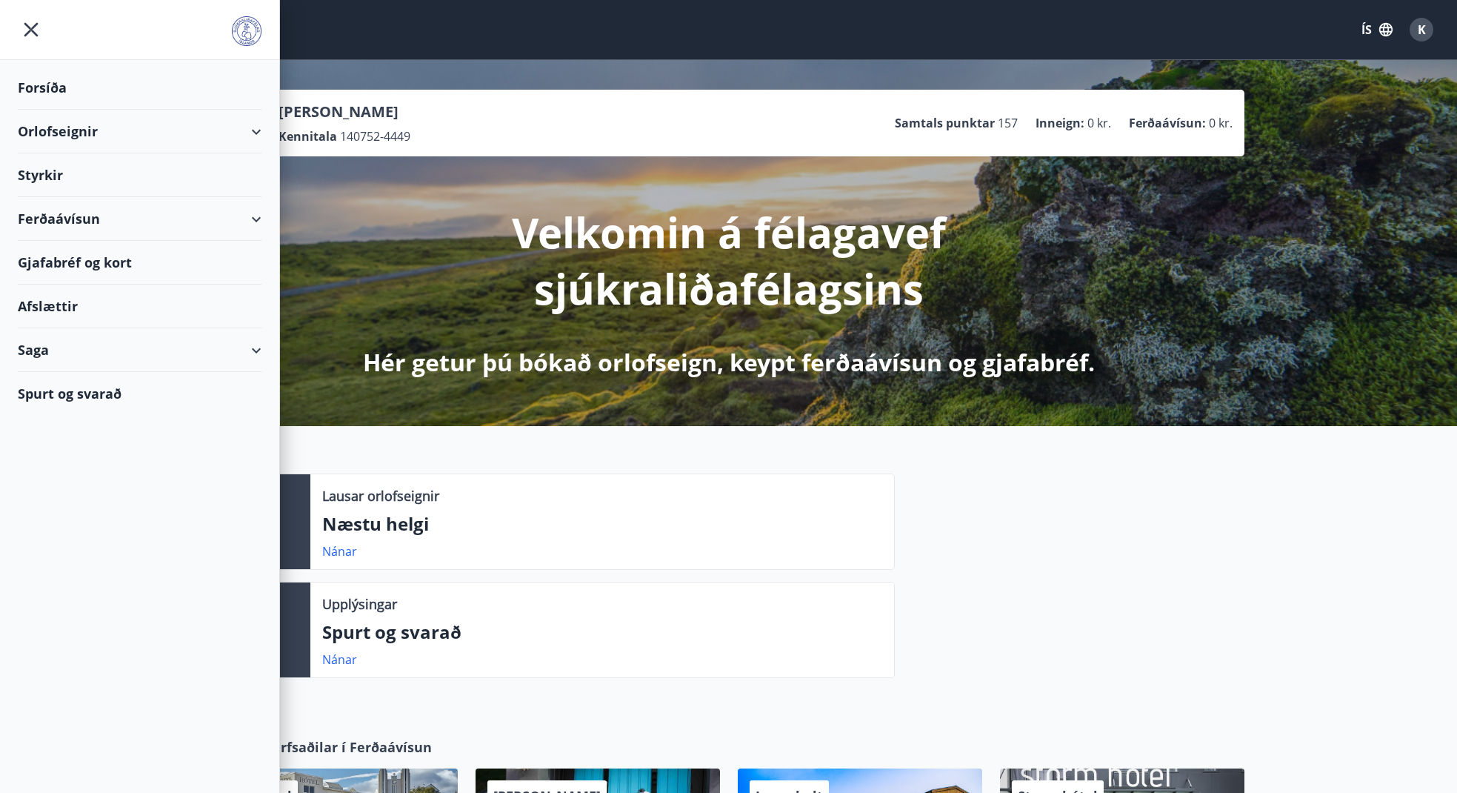
click at [54, 84] on div "Forsíða" at bounding box center [140, 88] width 244 height 44
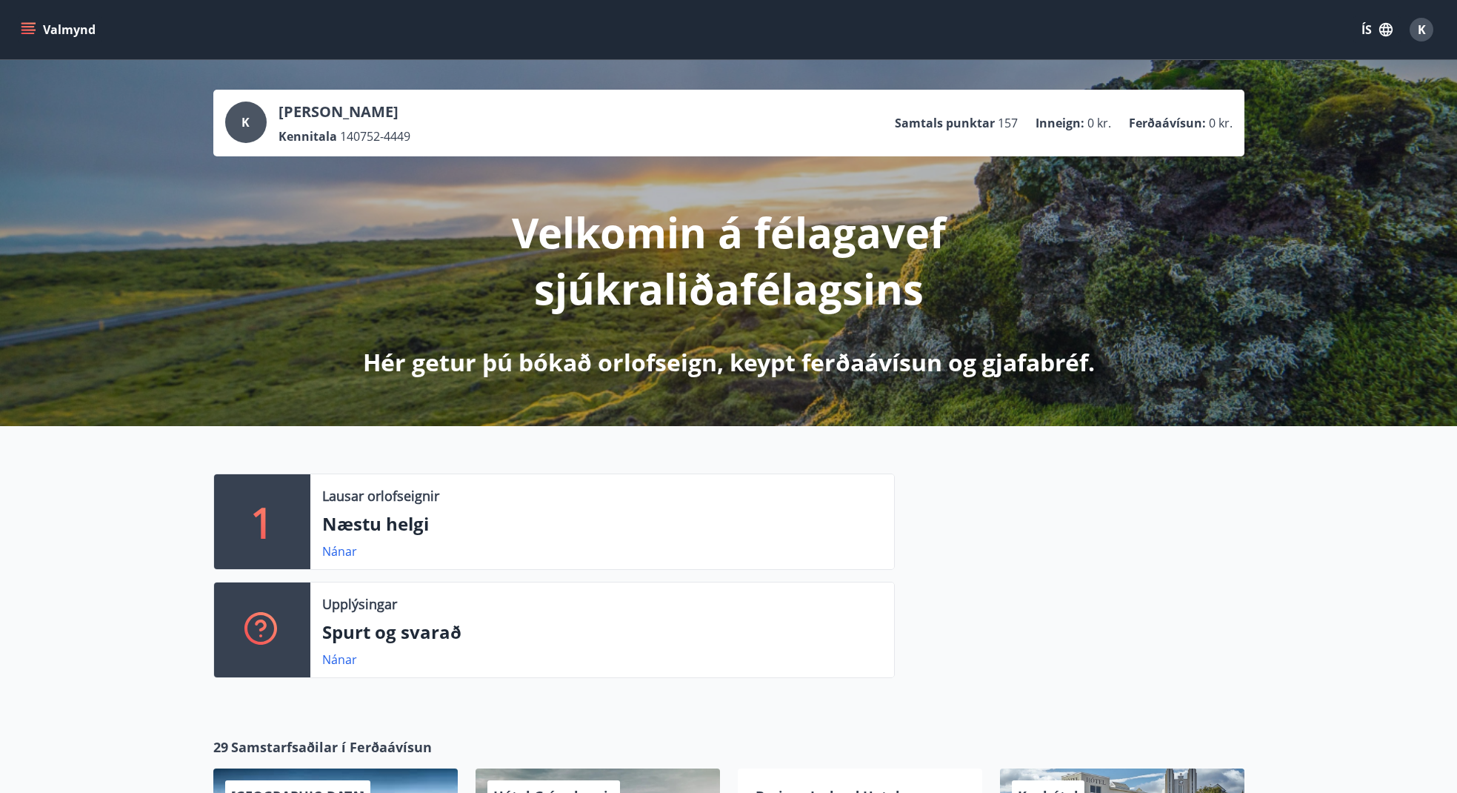
click at [29, 27] on icon "menu" at bounding box center [27, 26] width 13 height 1
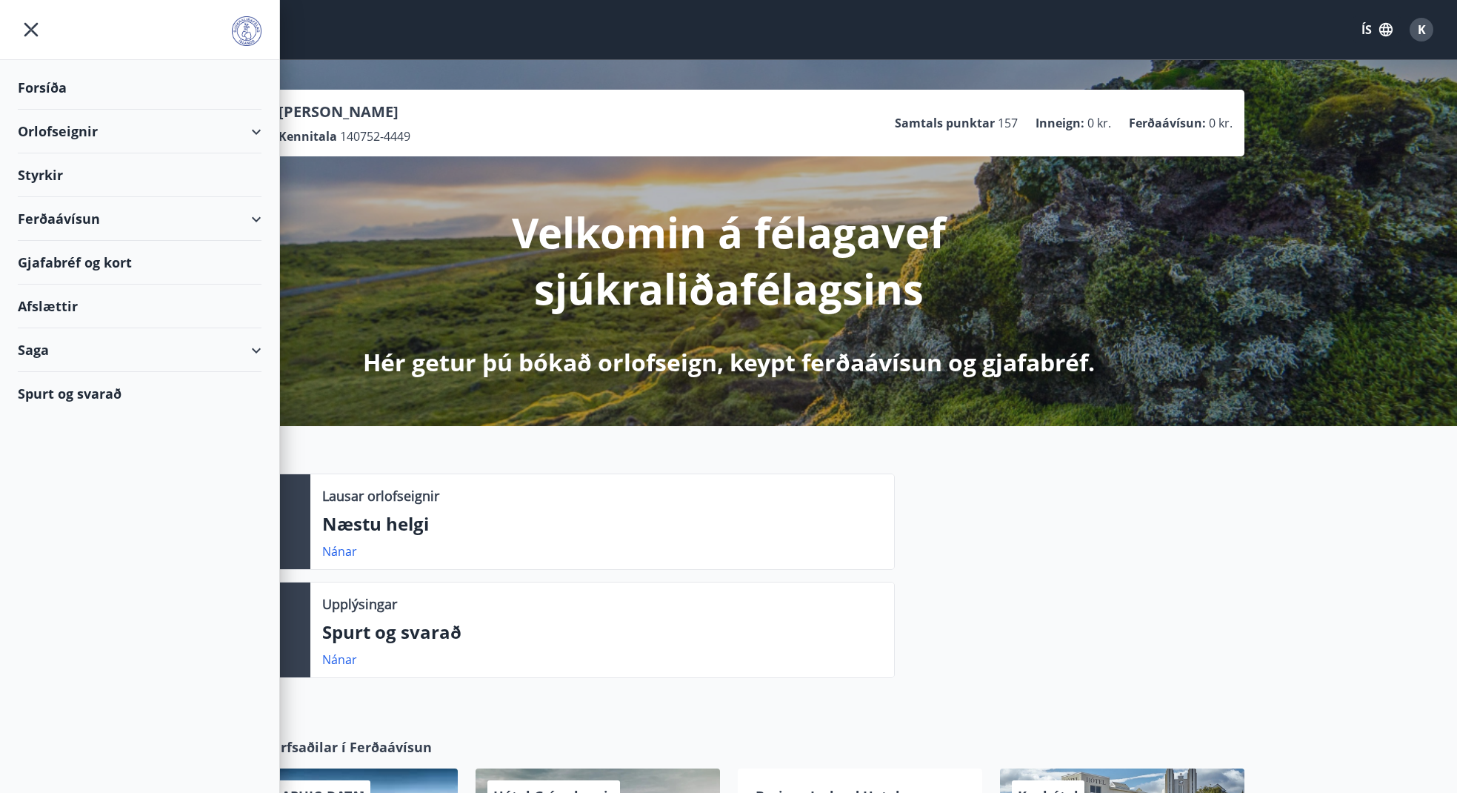
click at [261, 127] on div "Orlofseignir" at bounding box center [140, 132] width 244 height 44
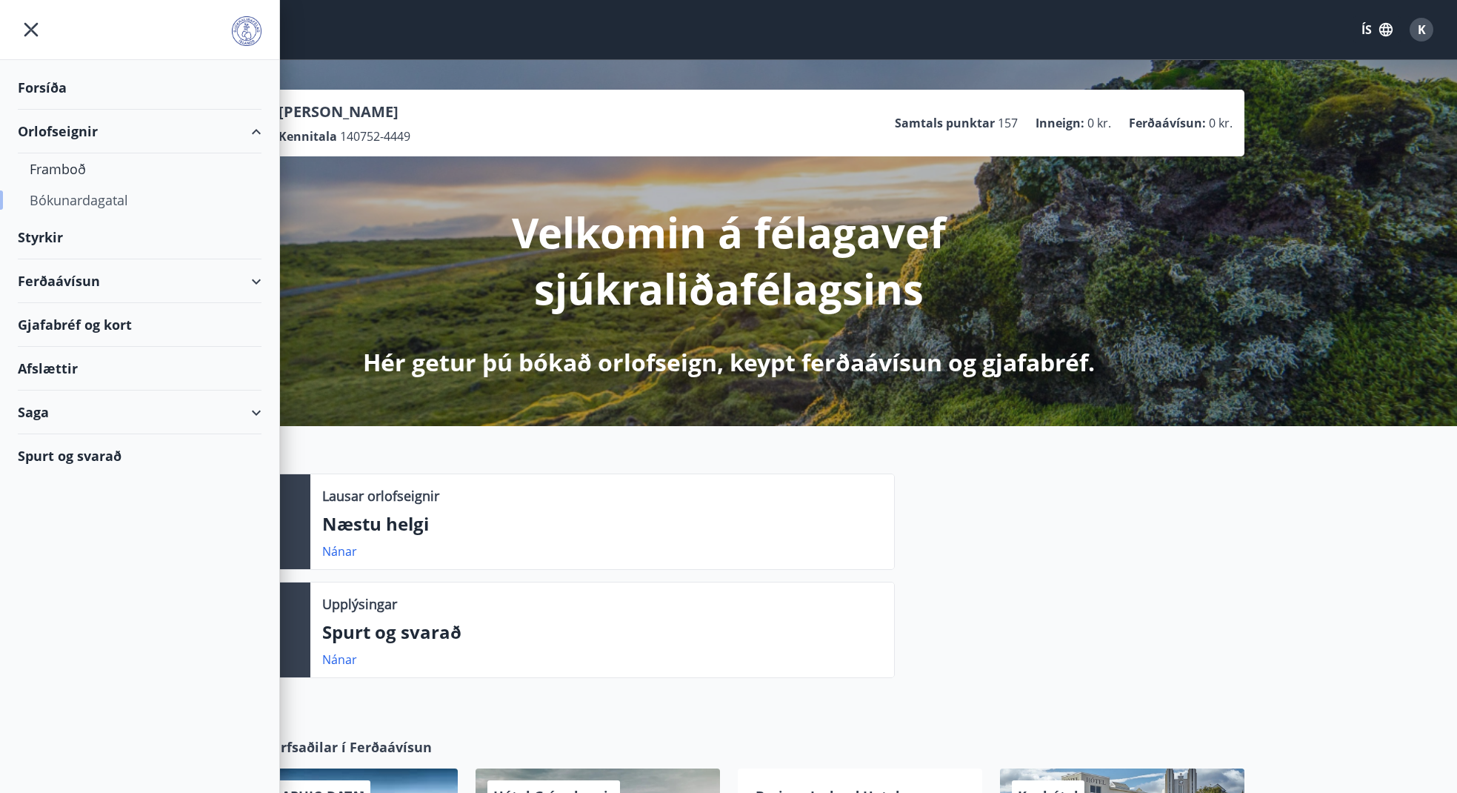
click at [87, 199] on div "Bókunardagatal" at bounding box center [140, 199] width 220 height 31
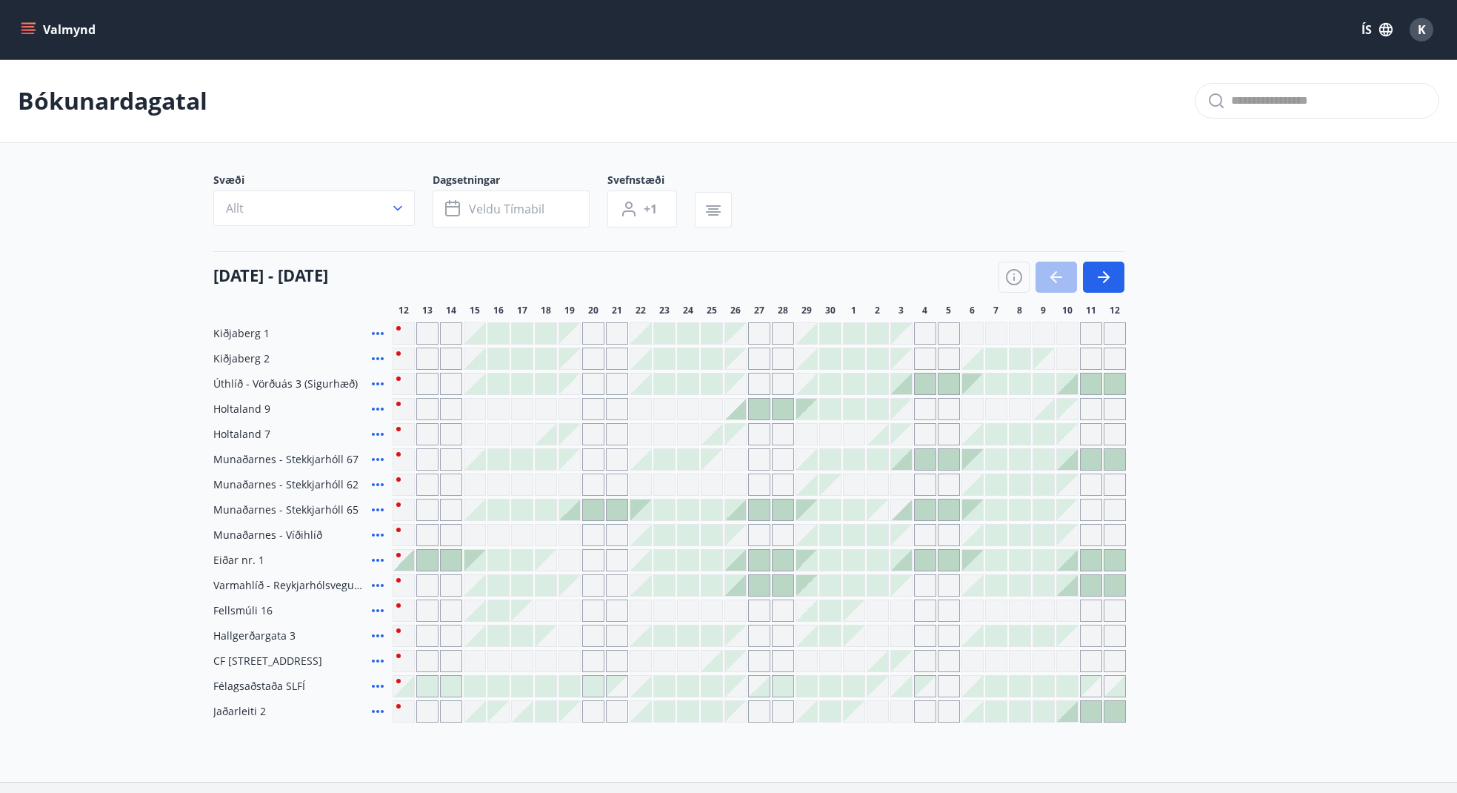
click at [755, 404] on div at bounding box center [759, 409] width 21 height 21
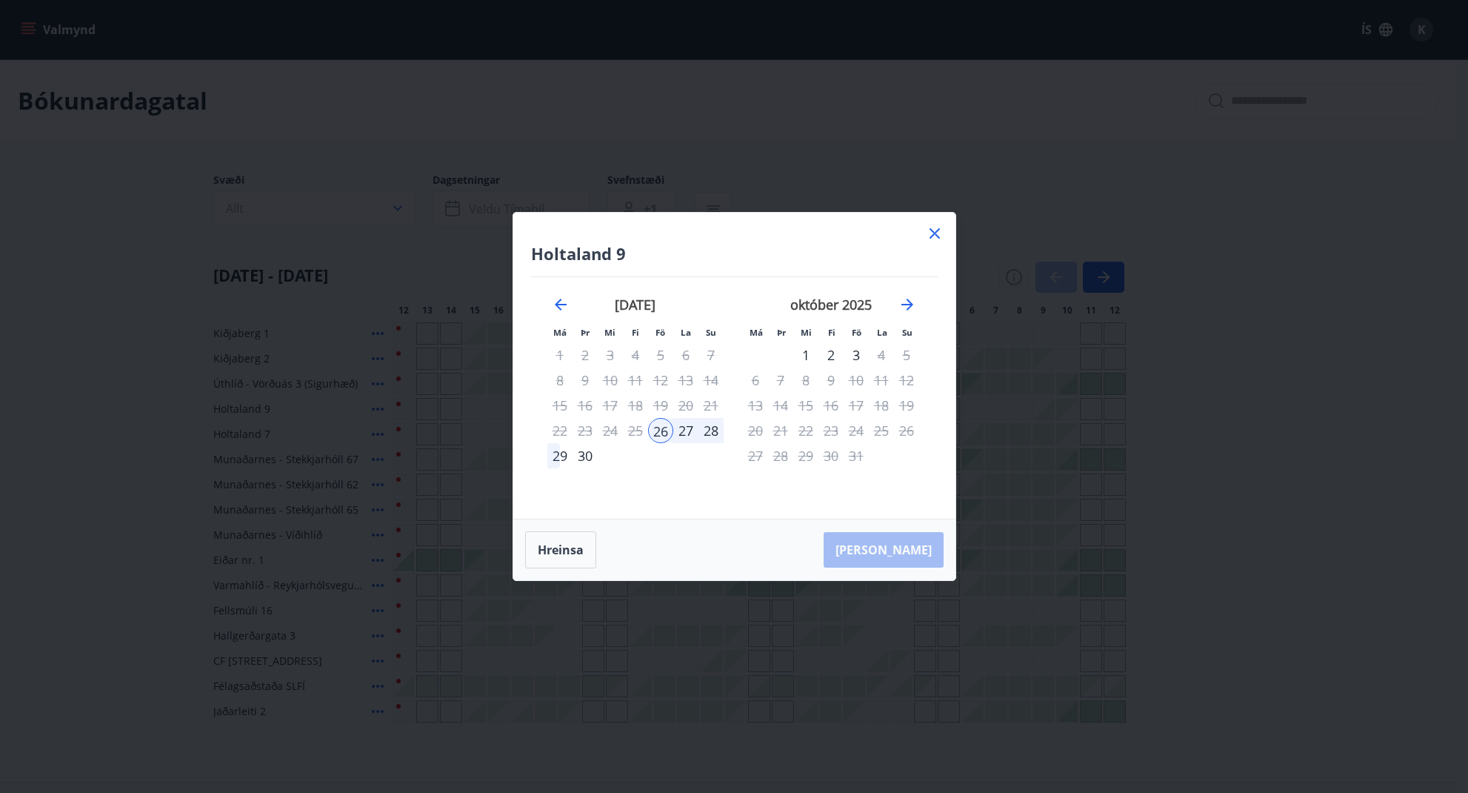
click at [939, 231] on icon at bounding box center [935, 233] width 18 height 18
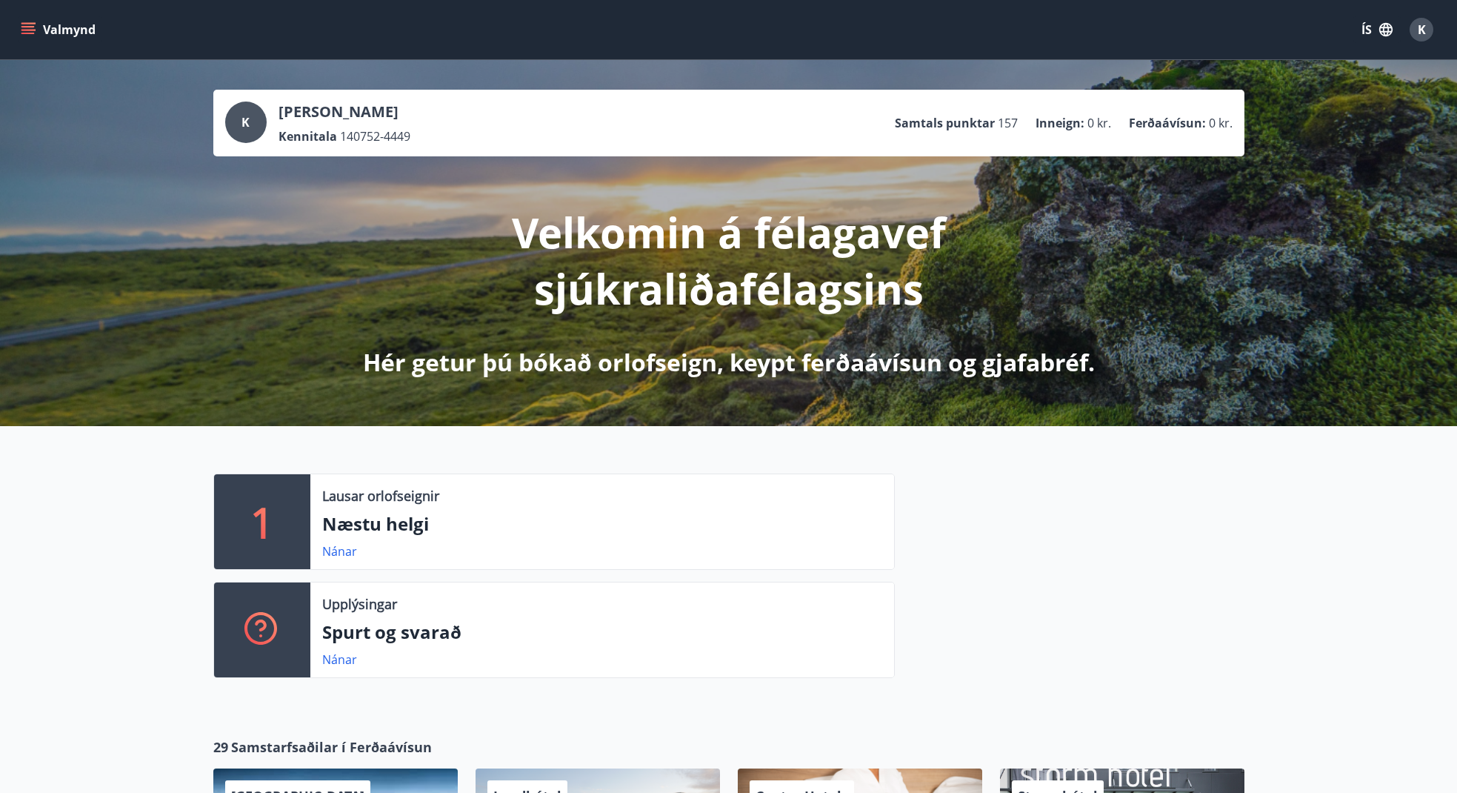
click at [1419, 28] on span "K" at bounding box center [1422, 29] width 8 height 16
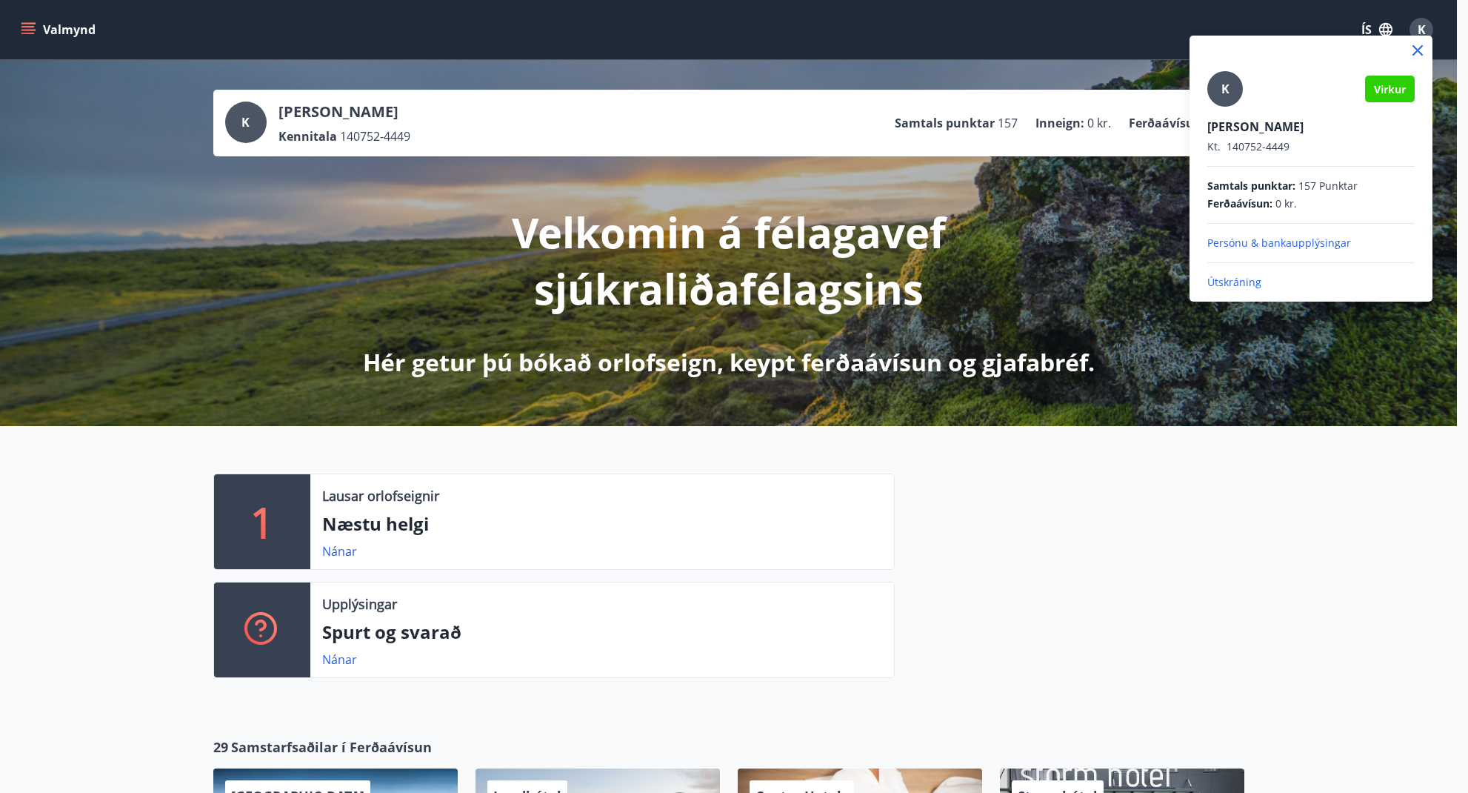
click at [1240, 282] on p "Útskráning" at bounding box center [1311, 282] width 207 height 15
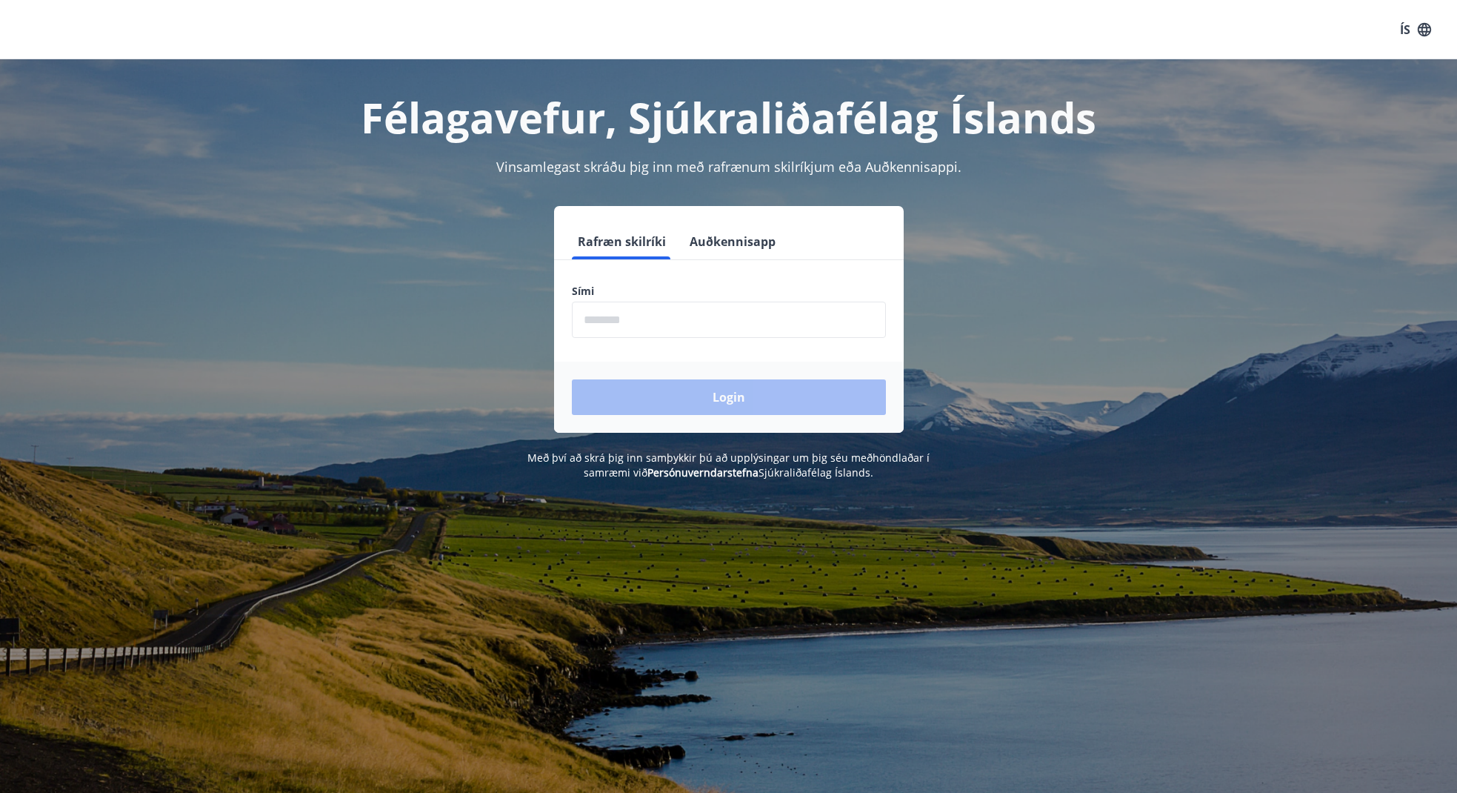
drag, startPoint x: 645, startPoint y: 316, endPoint x: 721, endPoint y: 330, distance: 77.0
click at [649, 317] on input "phone" at bounding box center [729, 320] width 314 height 36
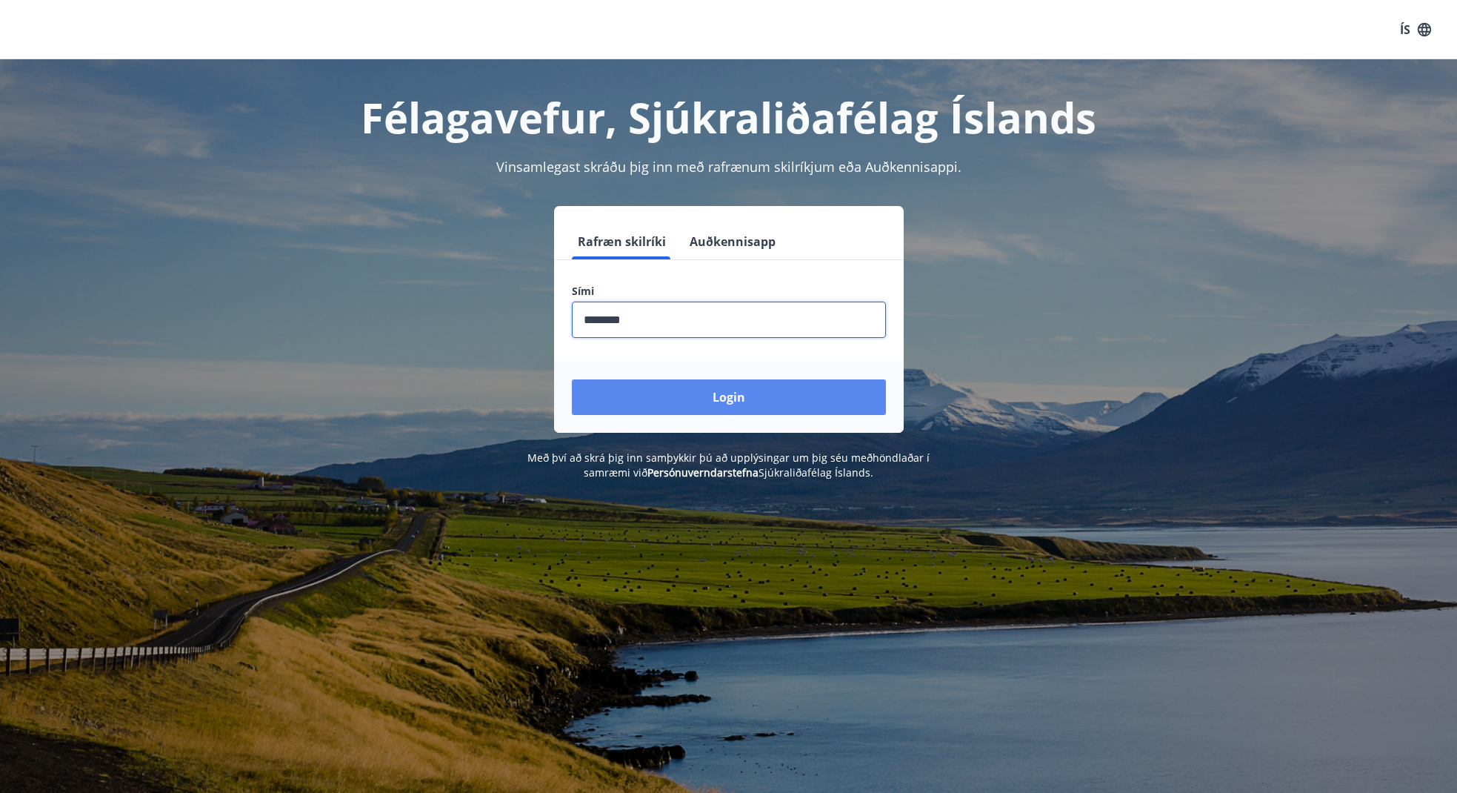
type input "********"
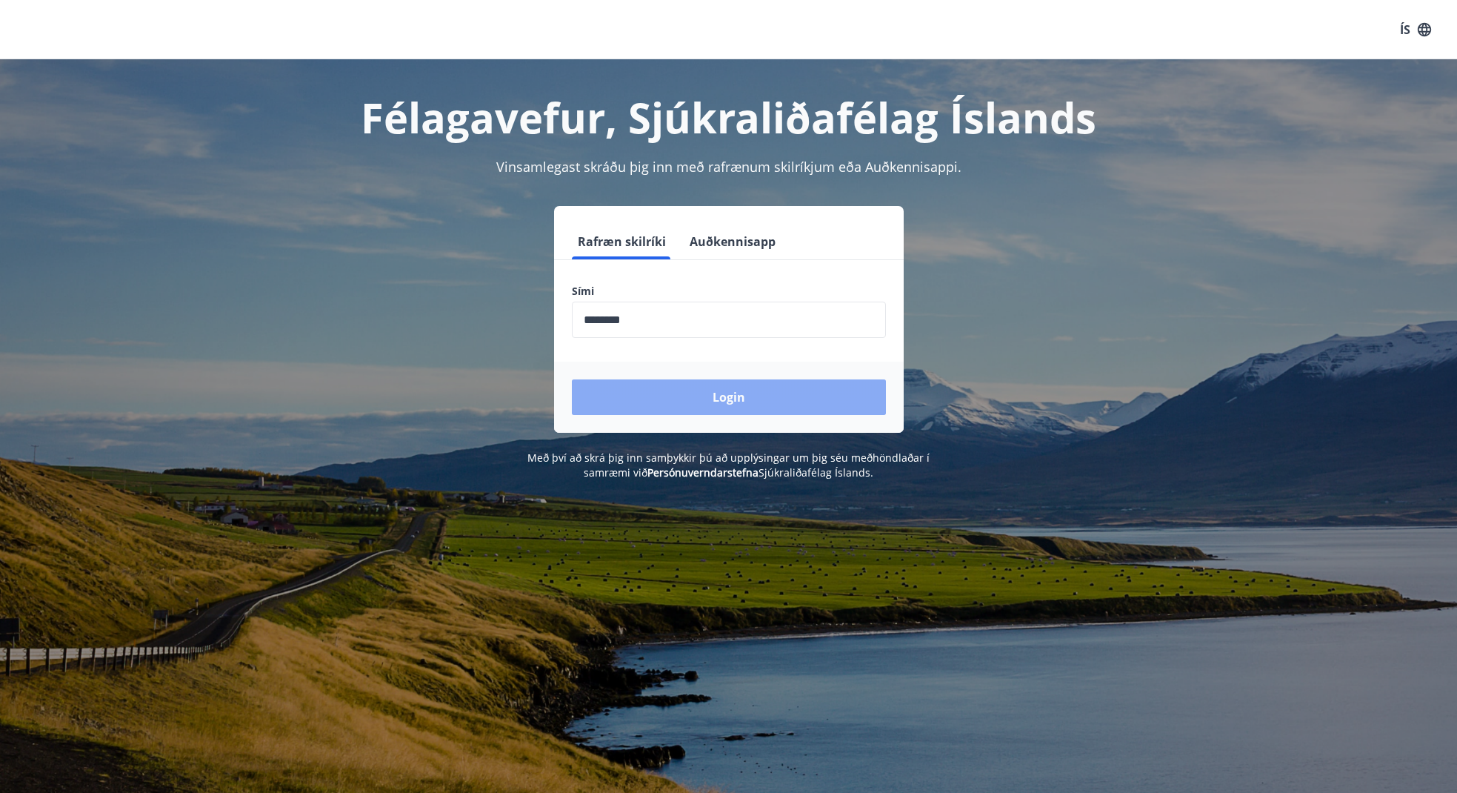
click at [735, 398] on button "Login" at bounding box center [729, 397] width 314 height 36
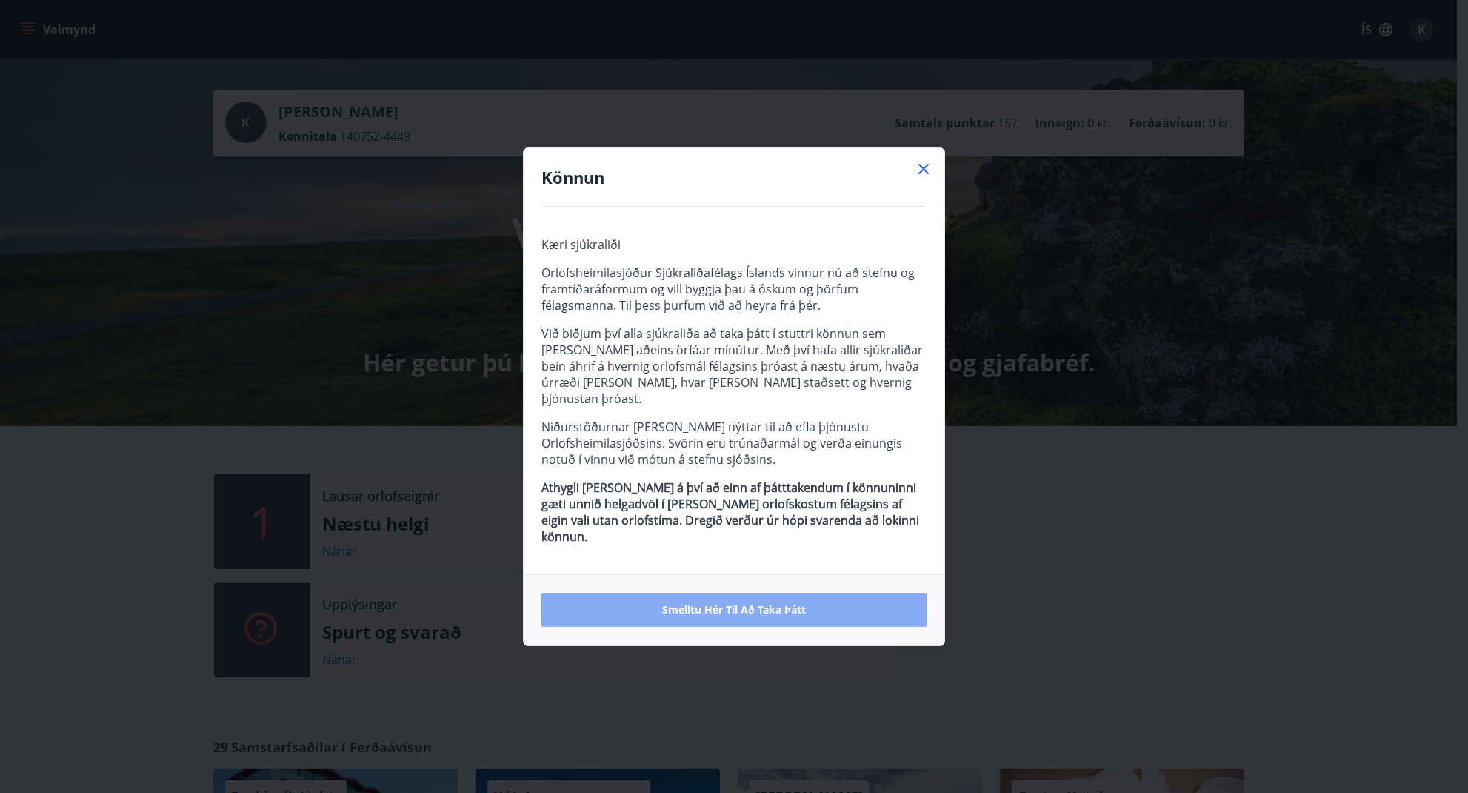
click at [723, 602] on span "Smelltu hér til að taka þátt" at bounding box center [734, 609] width 144 height 15
click at [727, 603] on span "Smelltu hér til að taka þátt" at bounding box center [734, 609] width 144 height 15
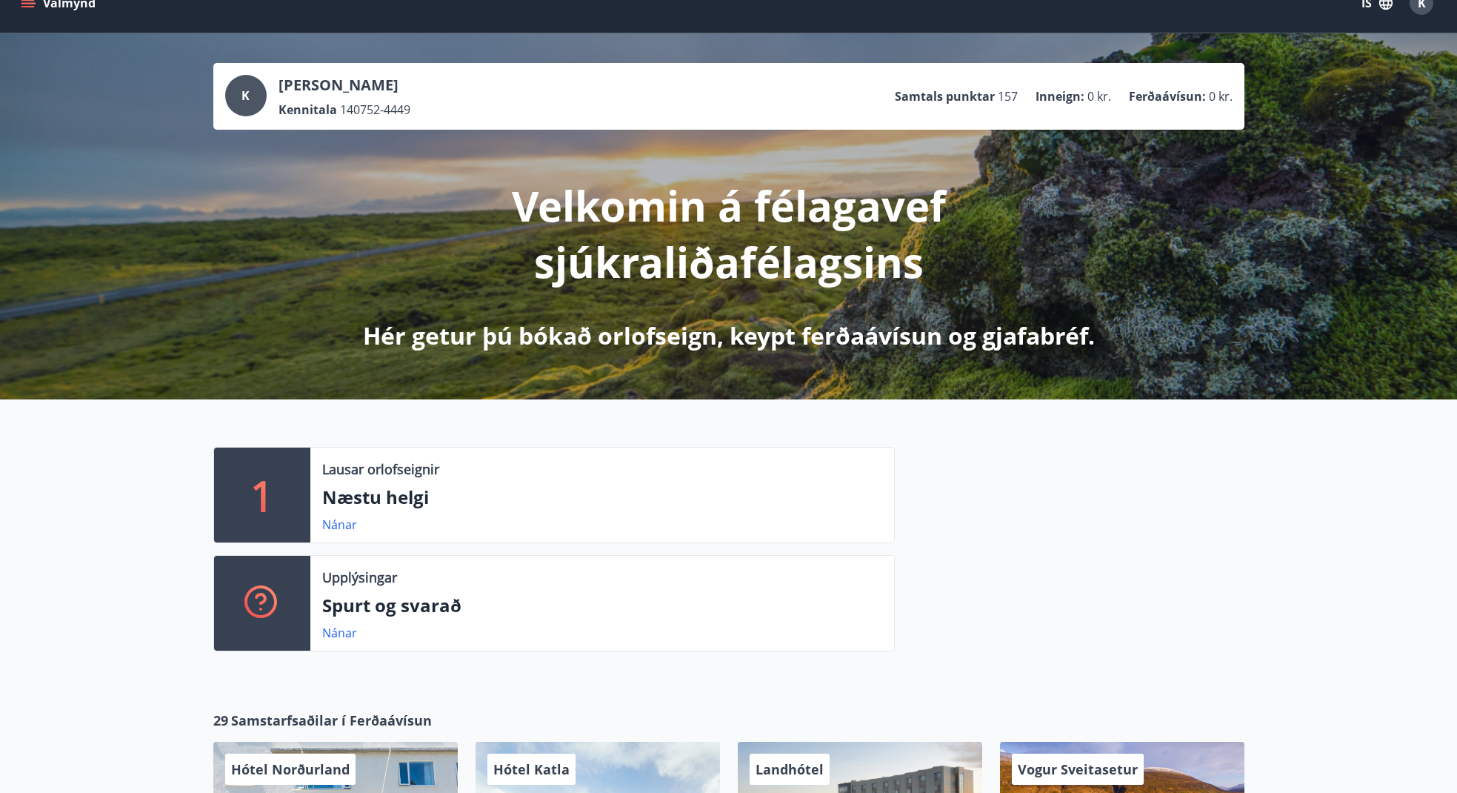
scroll to position [59, 0]
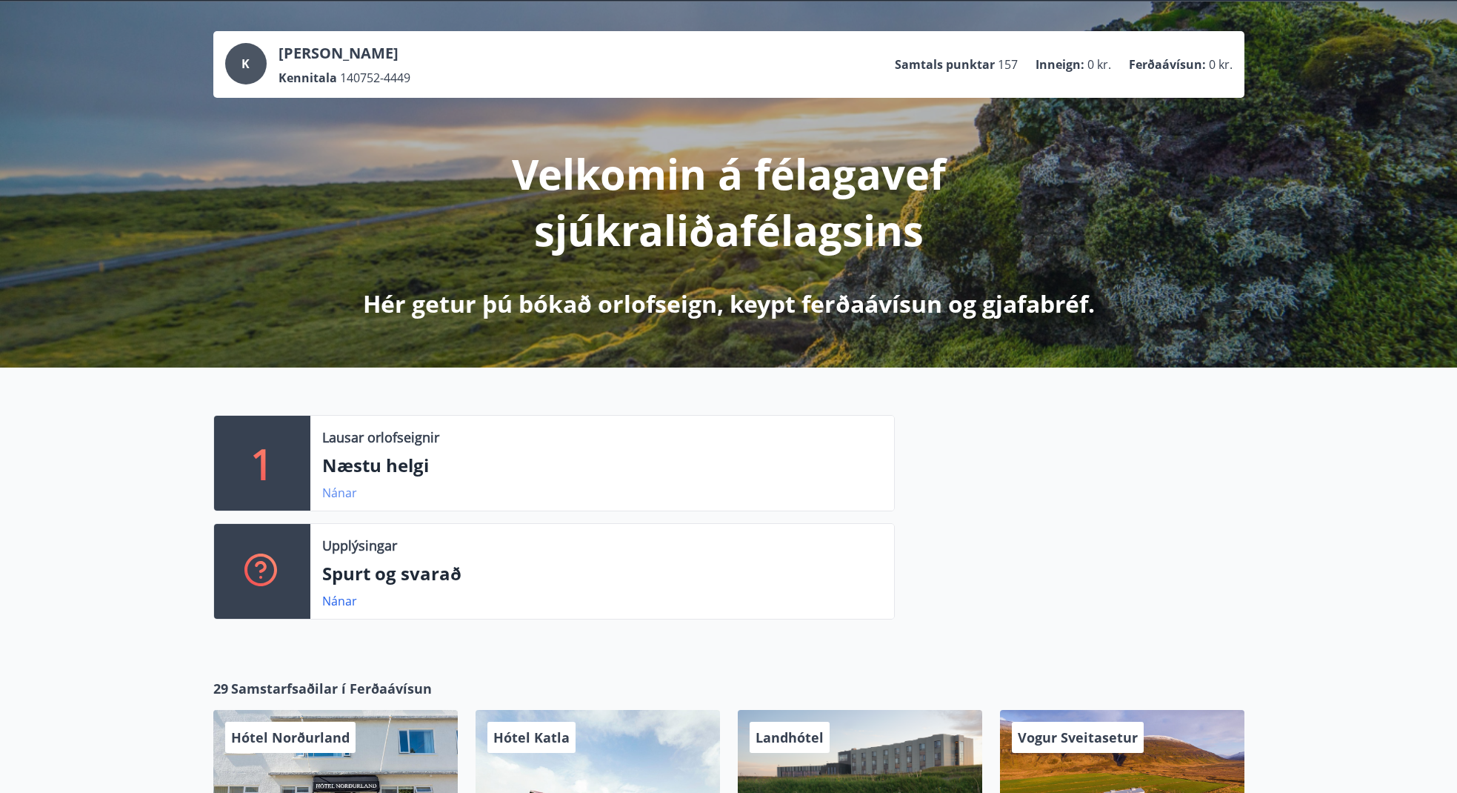
click at [336, 493] on link "Nánar" at bounding box center [339, 492] width 35 height 16
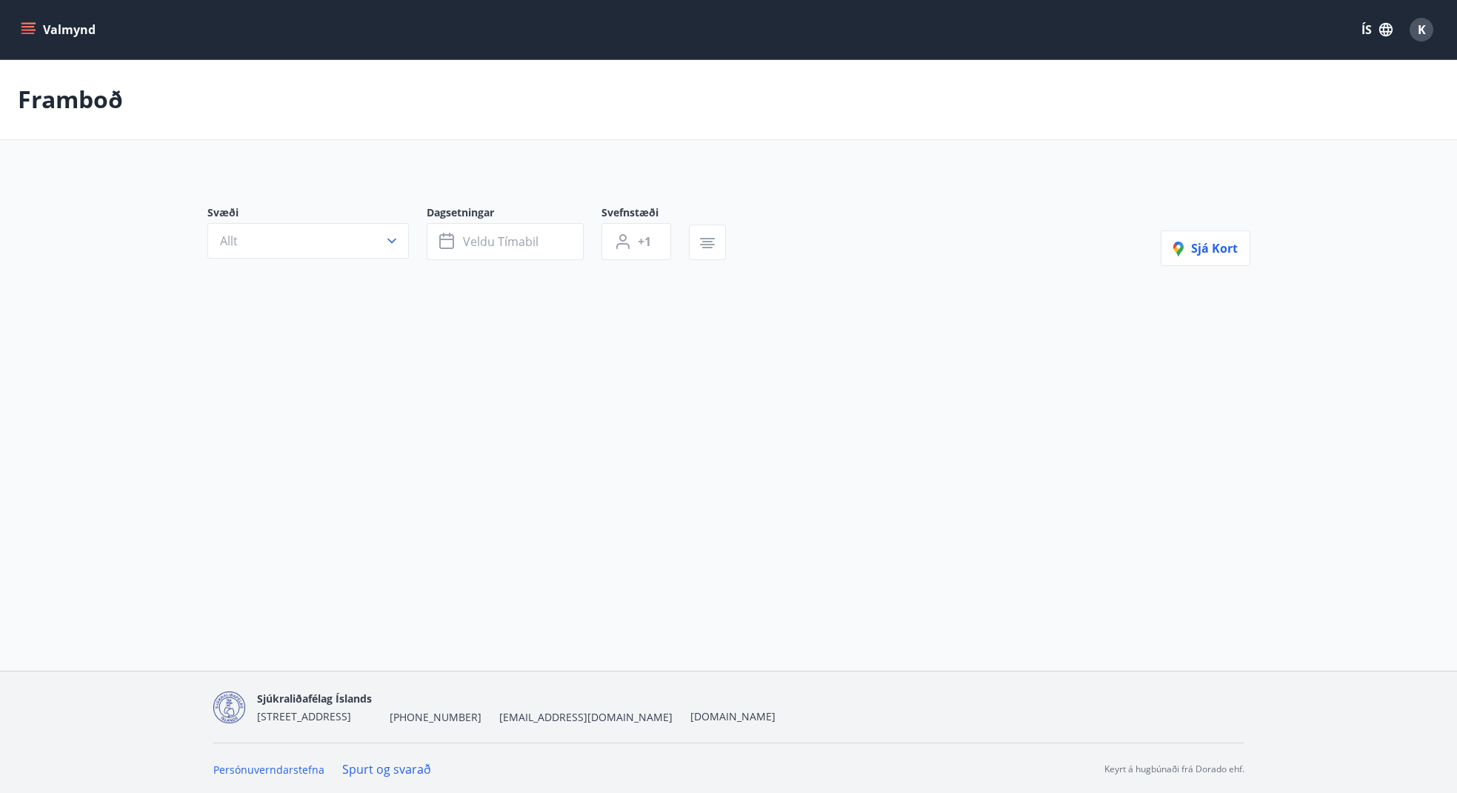
type input "*"
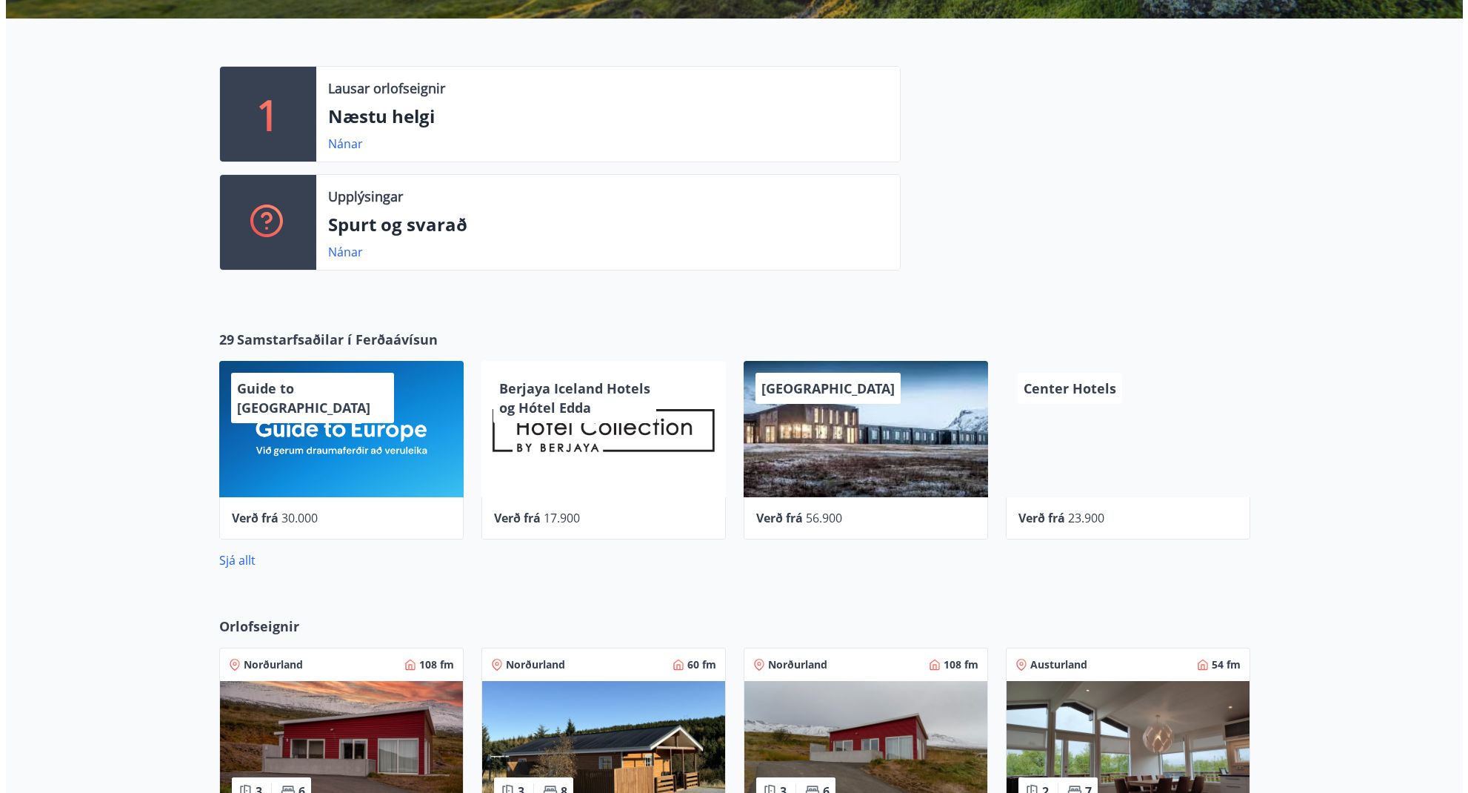
scroll to position [234, 0]
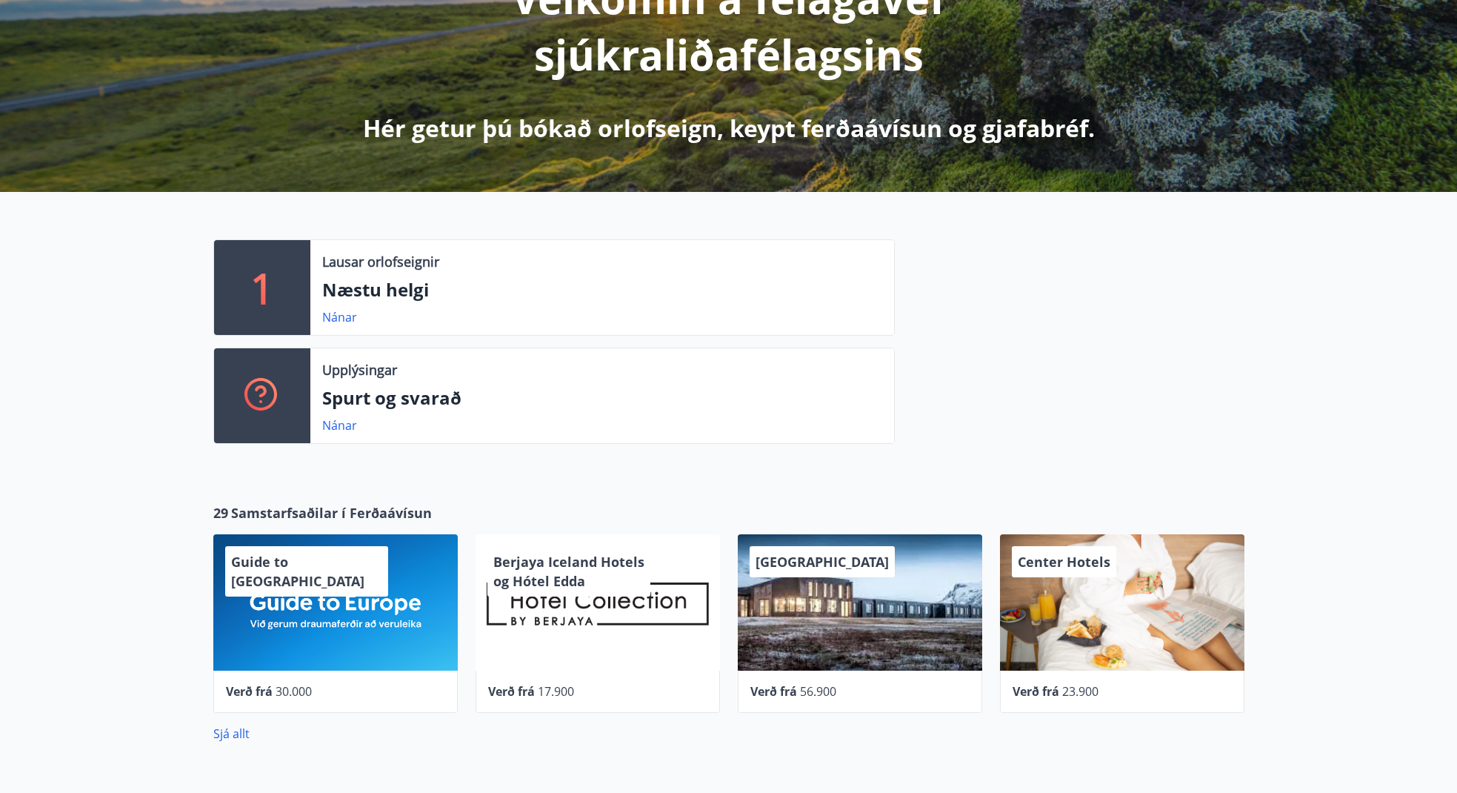
click at [1073, 562] on span "Center Hotels" at bounding box center [1064, 562] width 93 height 18
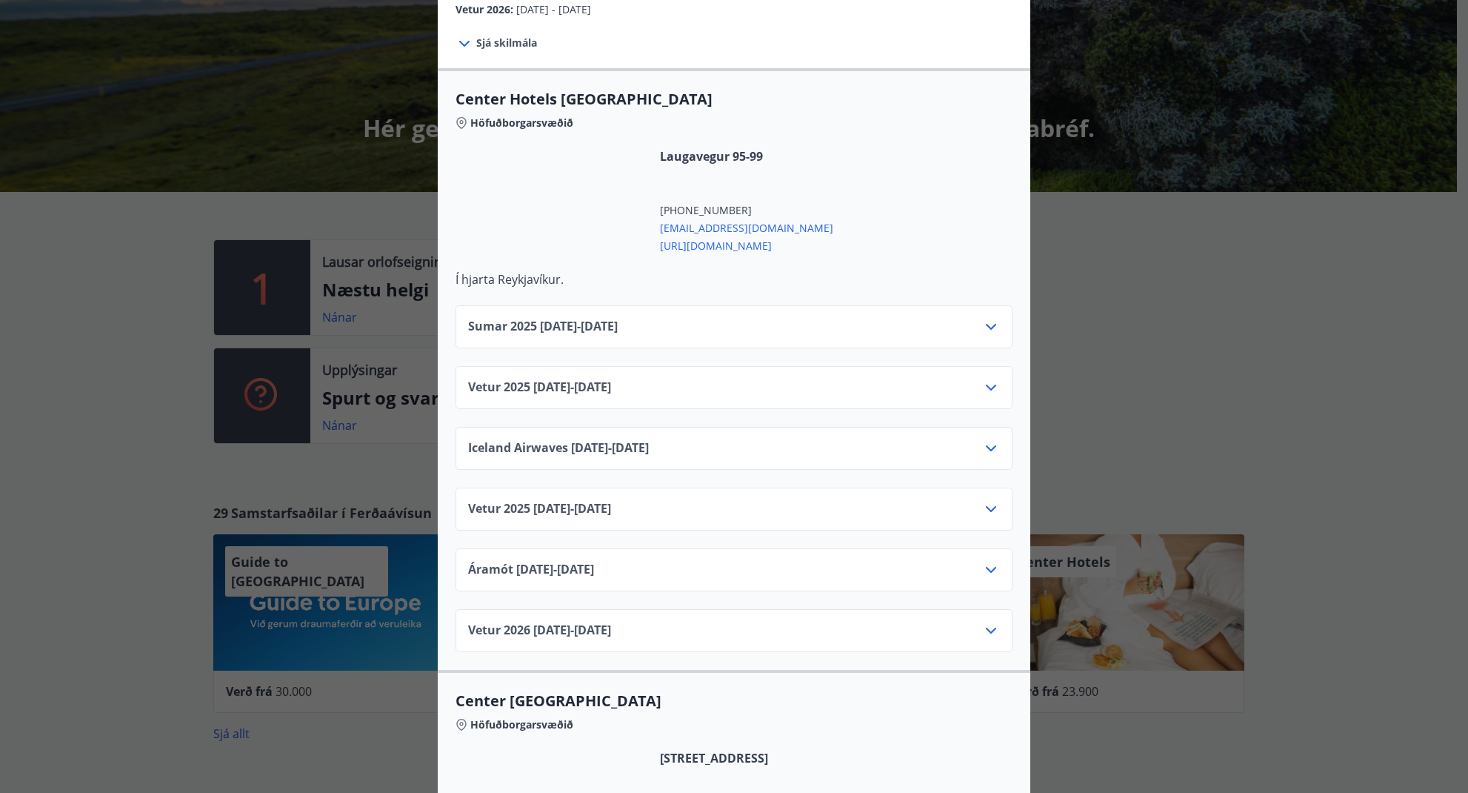
scroll to position [0, 0]
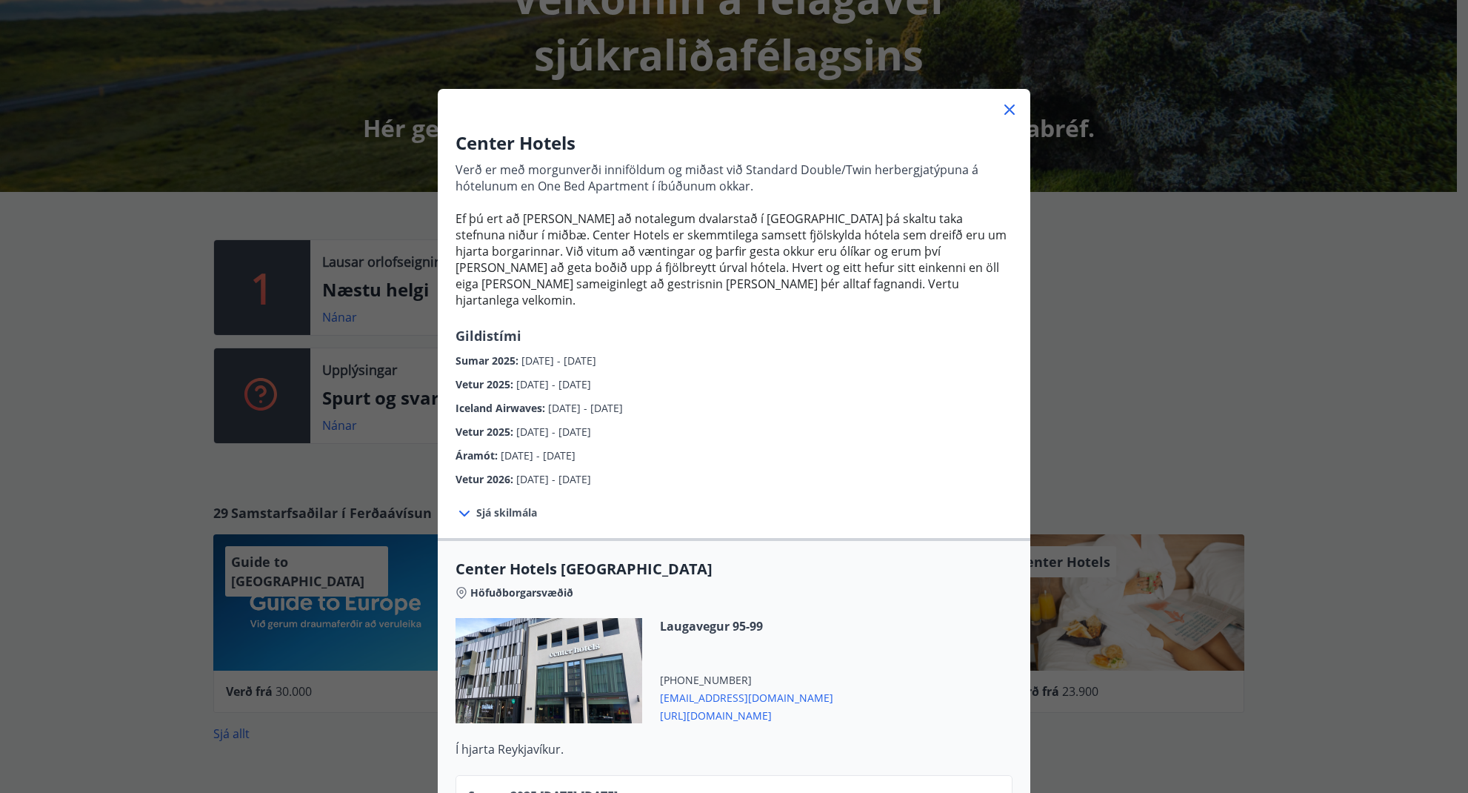
click at [1008, 104] on icon at bounding box center [1010, 110] width 18 height 18
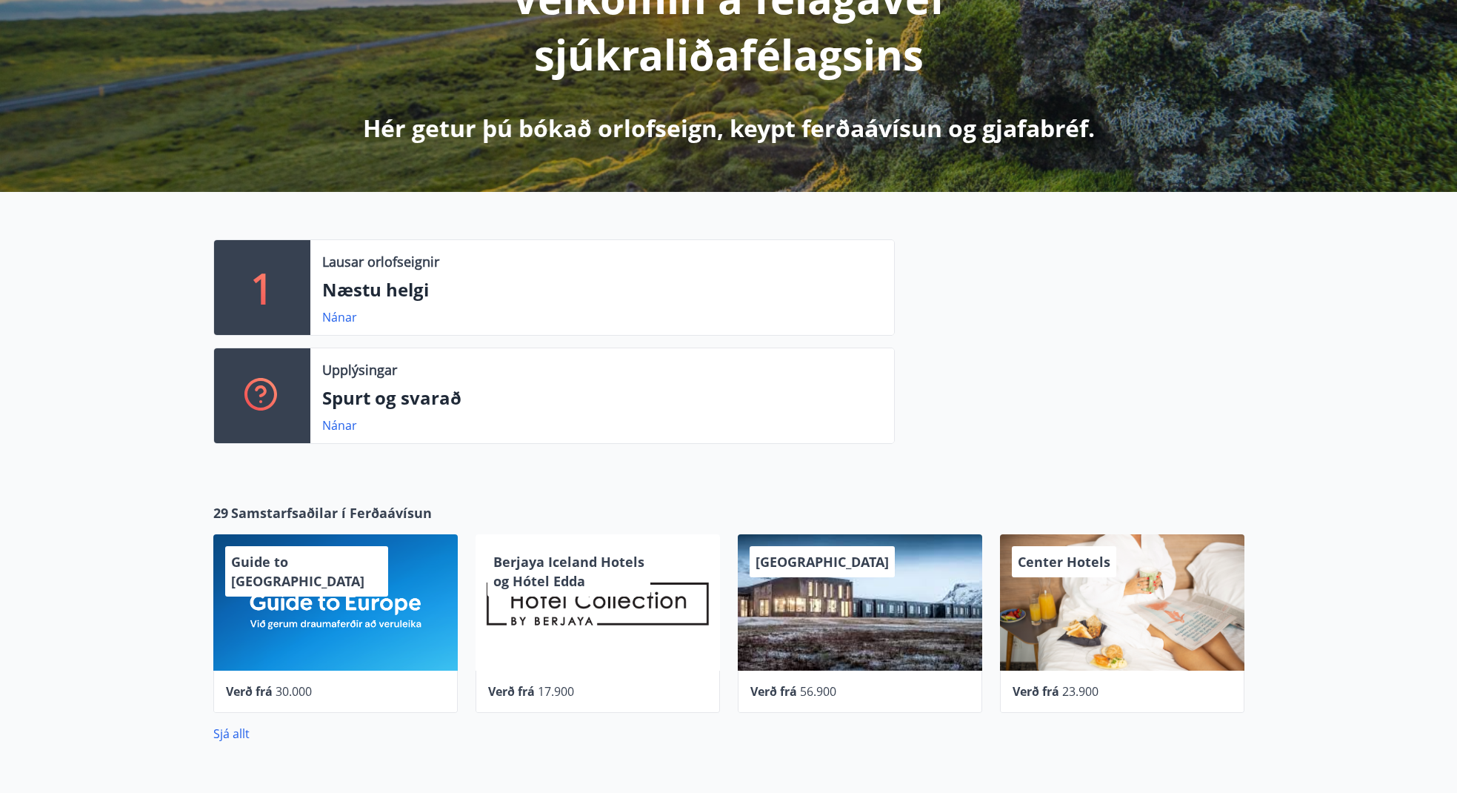
click at [373, 564] on div "Guide to Europe" at bounding box center [335, 602] width 244 height 136
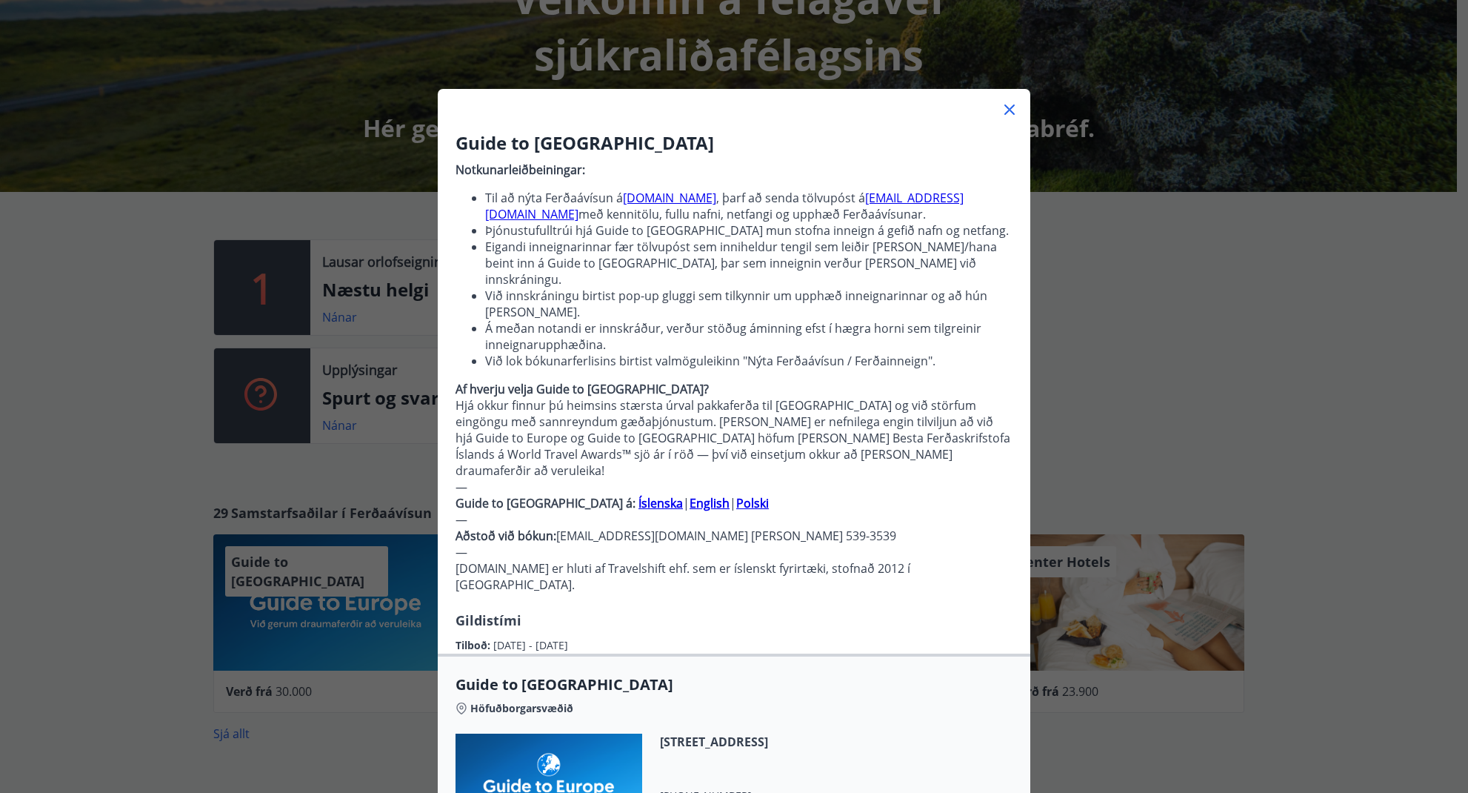
drag, startPoint x: 1009, startPoint y: 107, endPoint x: 979, endPoint y: 113, distance: 30.9
click at [990, 110] on div at bounding box center [734, 104] width 593 height 30
click at [1005, 105] on icon at bounding box center [1010, 110] width 18 height 18
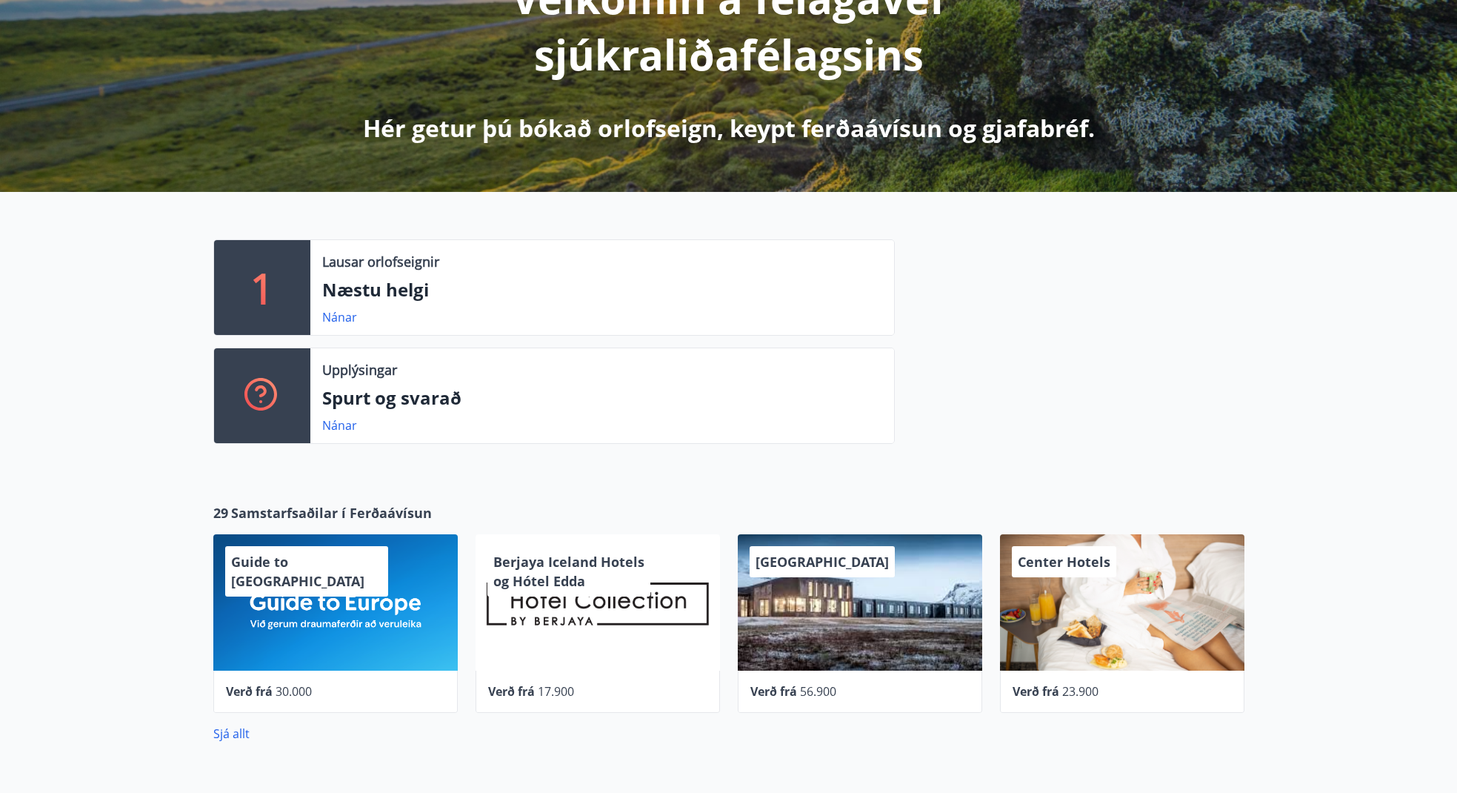
click at [539, 599] on div "Berjaya Iceland Hotels og Hótel Edda" at bounding box center [598, 602] width 244 height 136
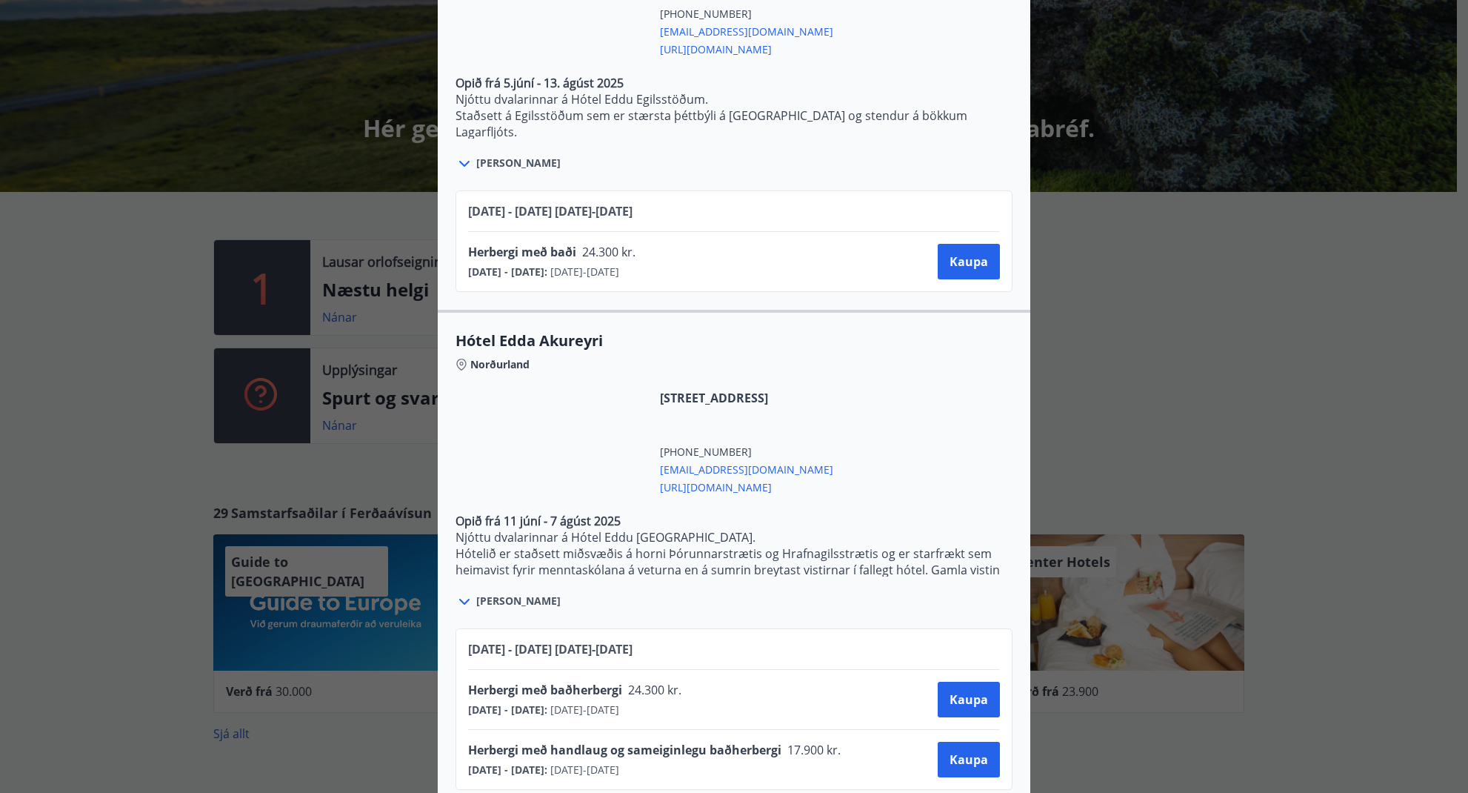
scroll to position [2974, 0]
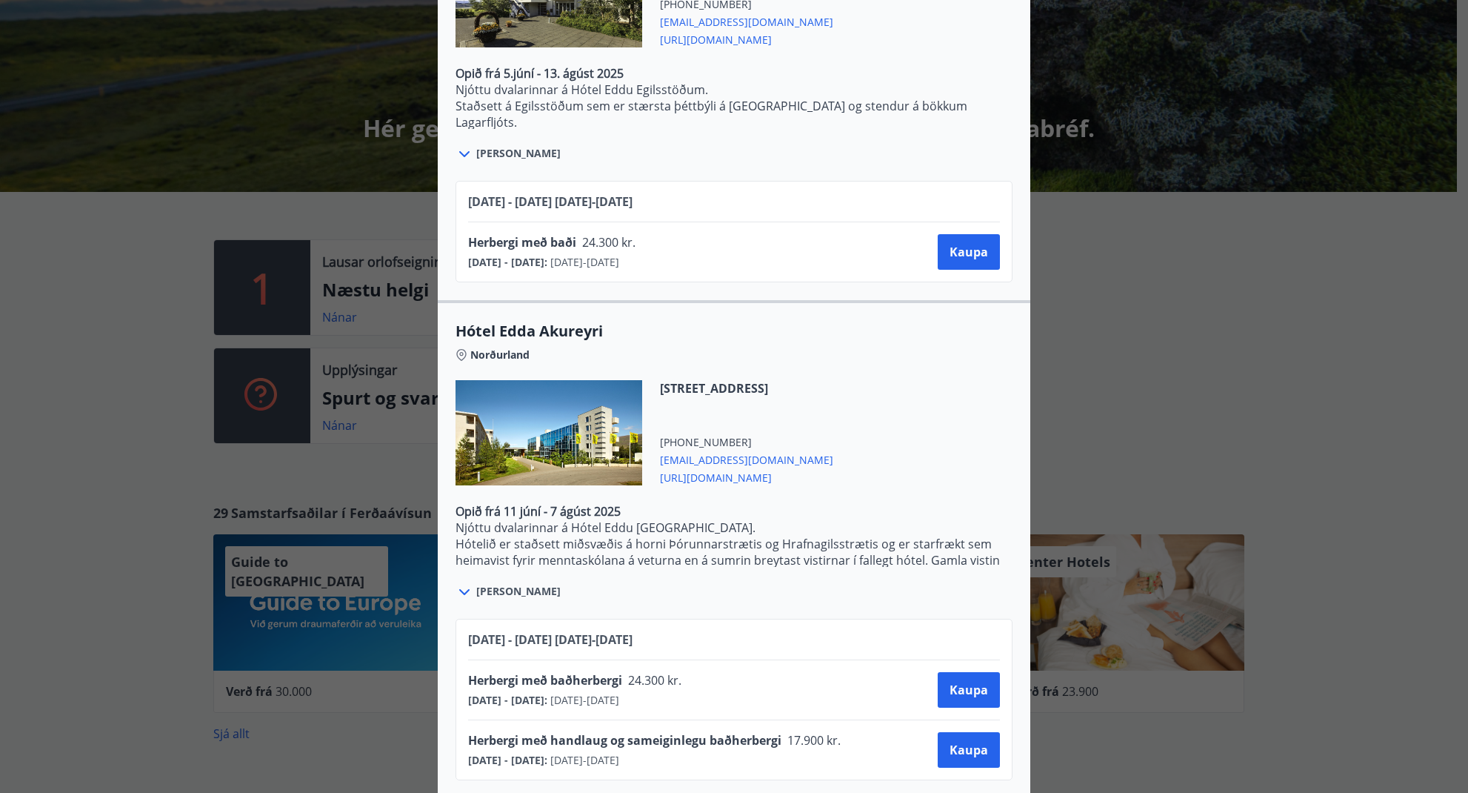
click at [461, 589] on icon at bounding box center [464, 592] width 10 height 6
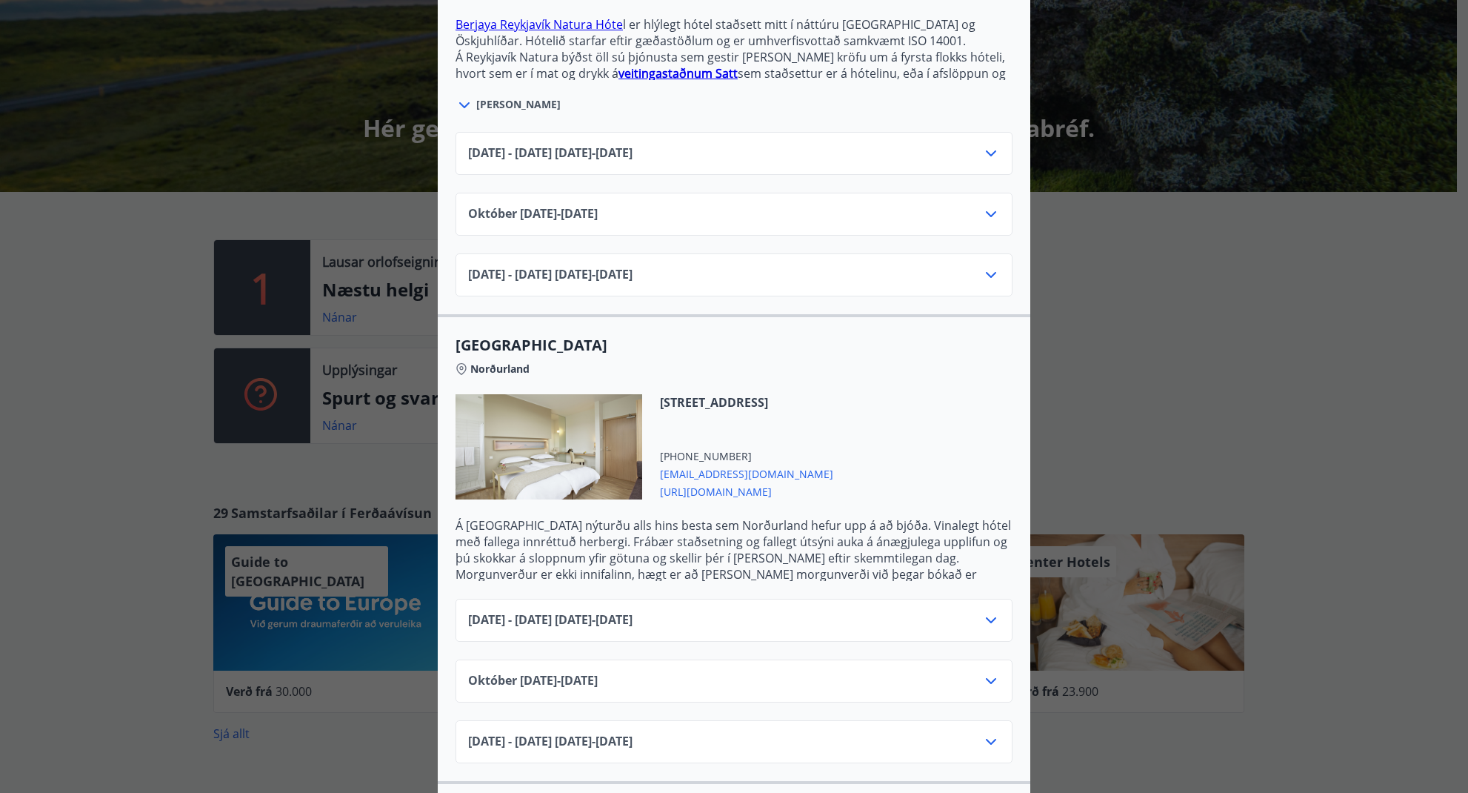
scroll to position [749, 0]
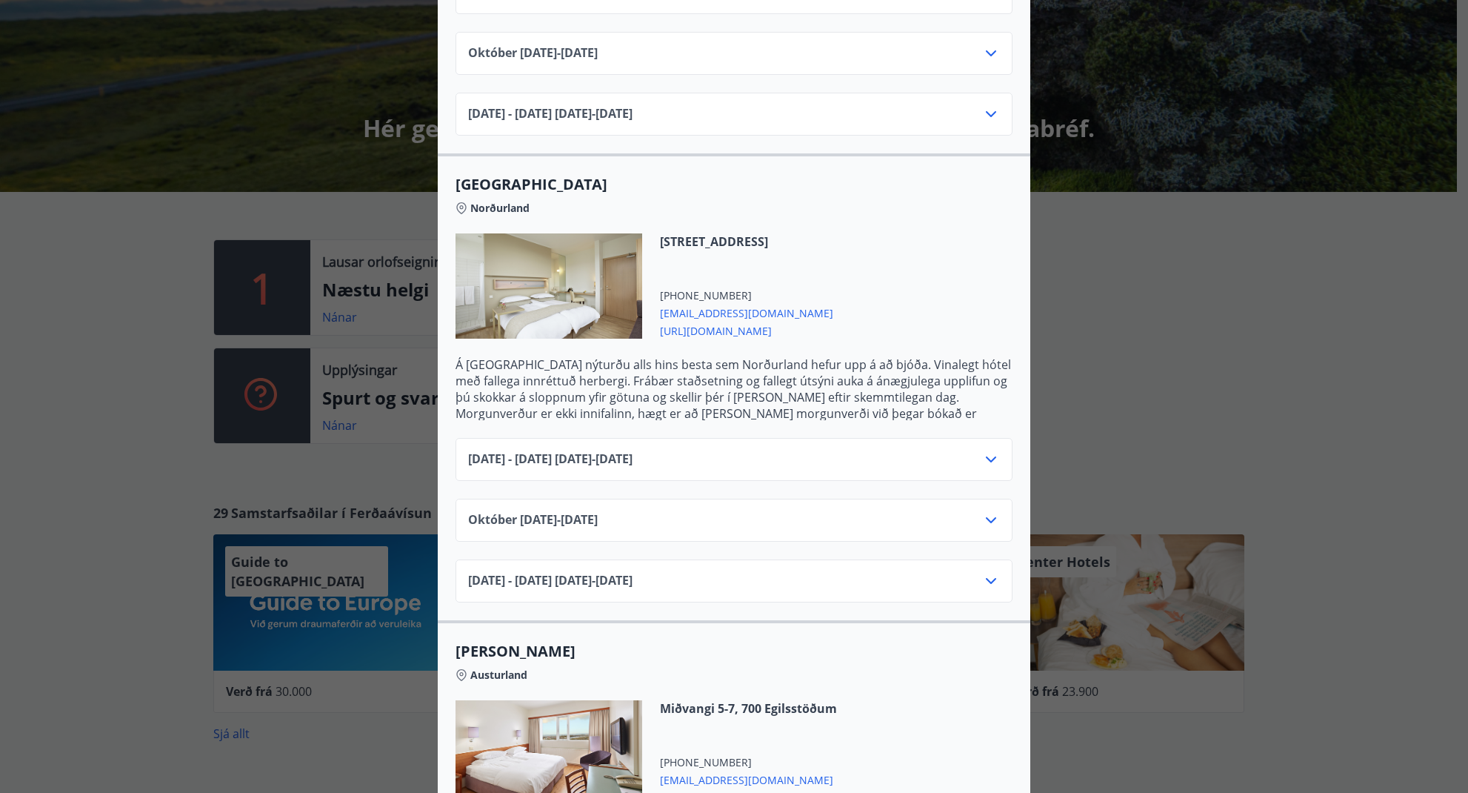
click at [987, 456] on icon at bounding box center [991, 459] width 10 height 6
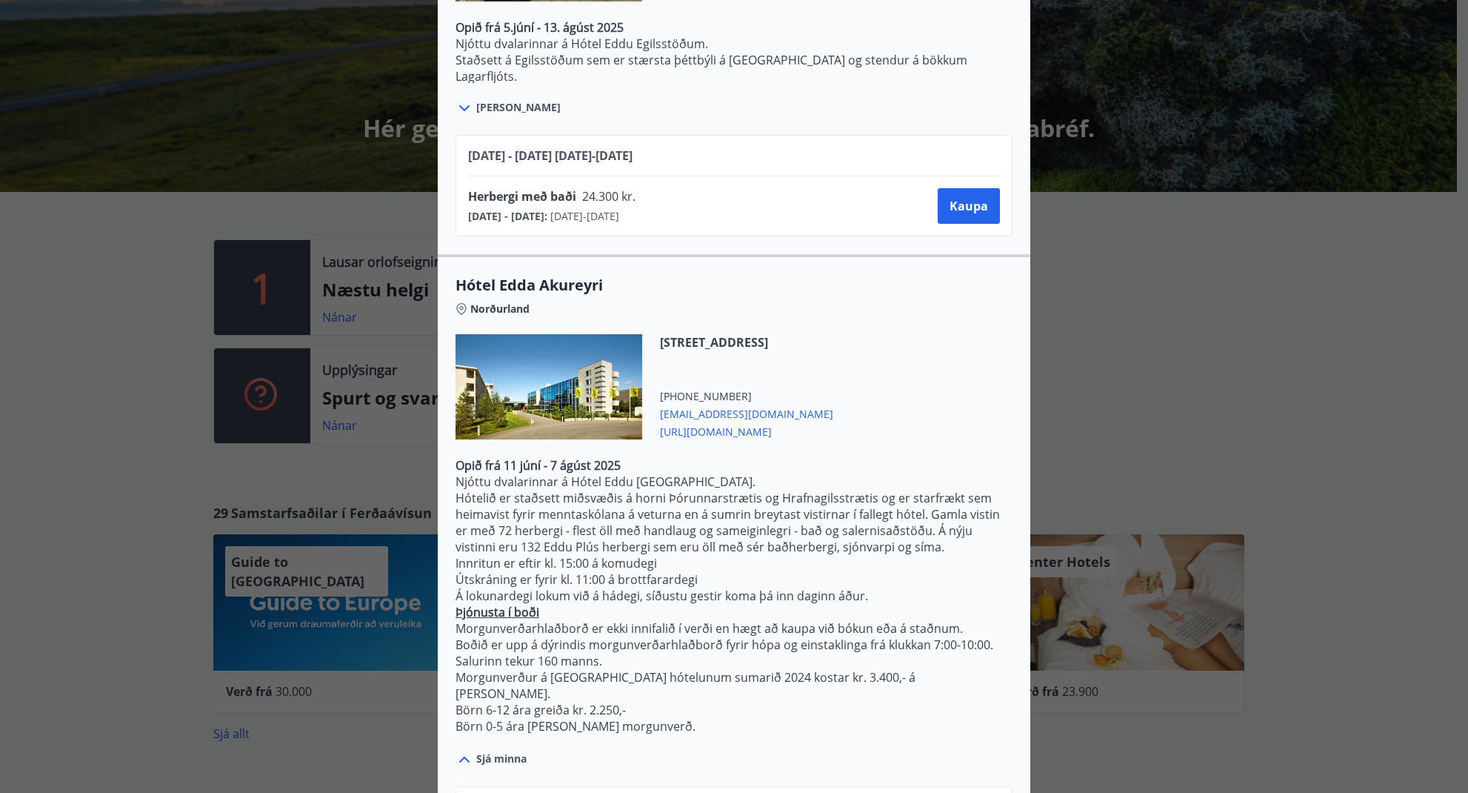
scroll to position [3231, 0]
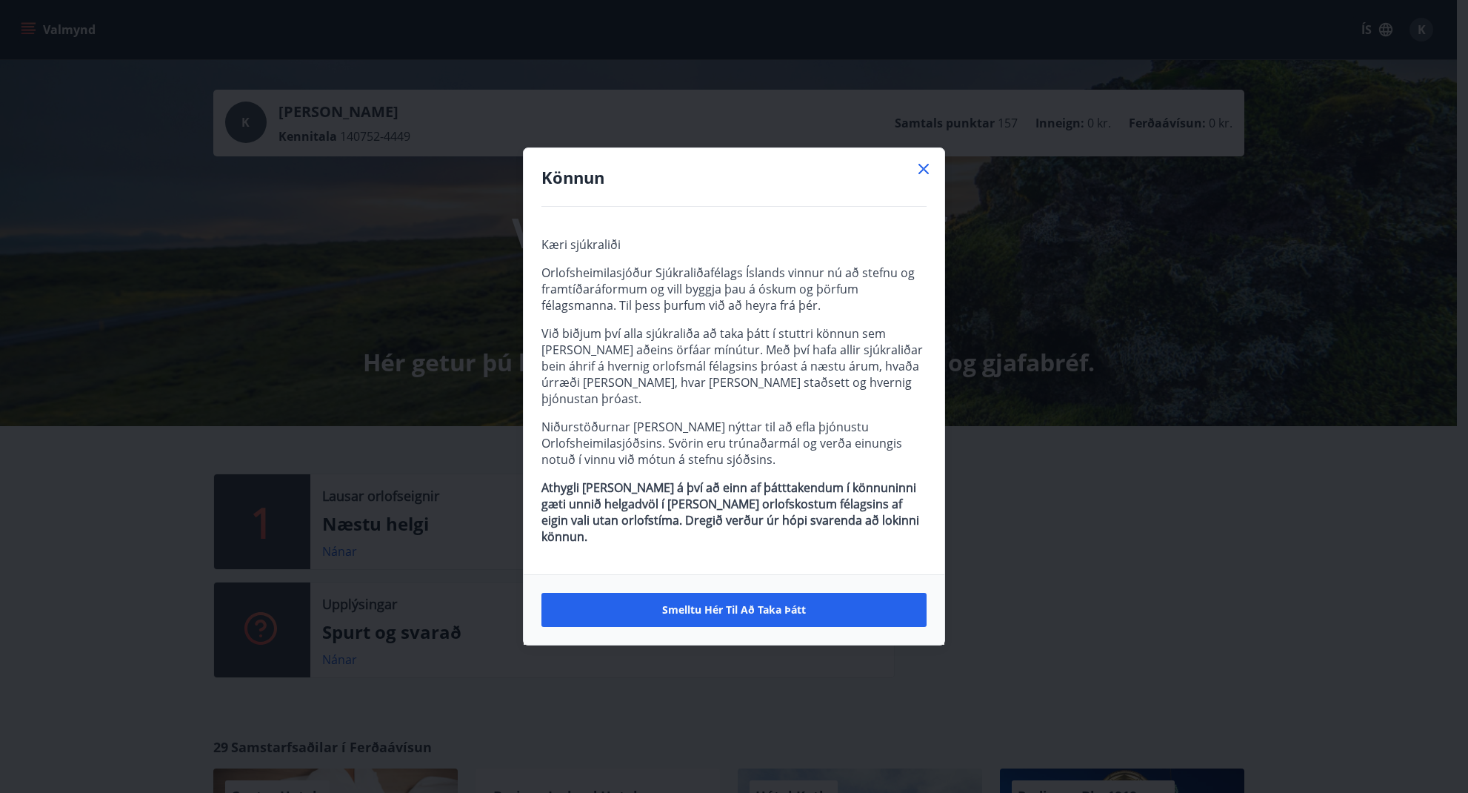
drag, startPoint x: 742, startPoint y: 600, endPoint x: 719, endPoint y: 602, distance: 23.0
click at [733, 602] on span "Smelltu hér til að taka þátt" at bounding box center [734, 609] width 144 height 15
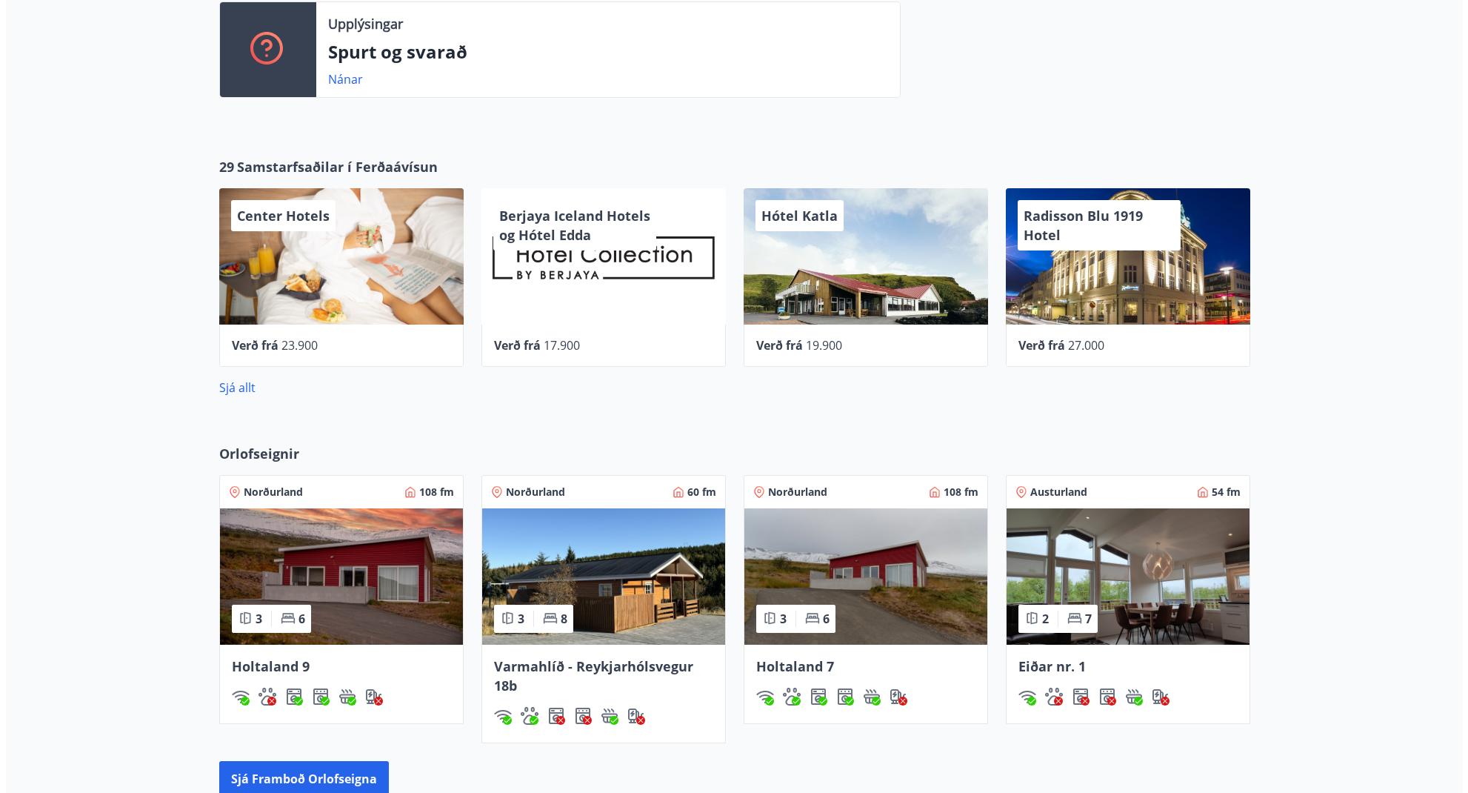
scroll to position [554, 0]
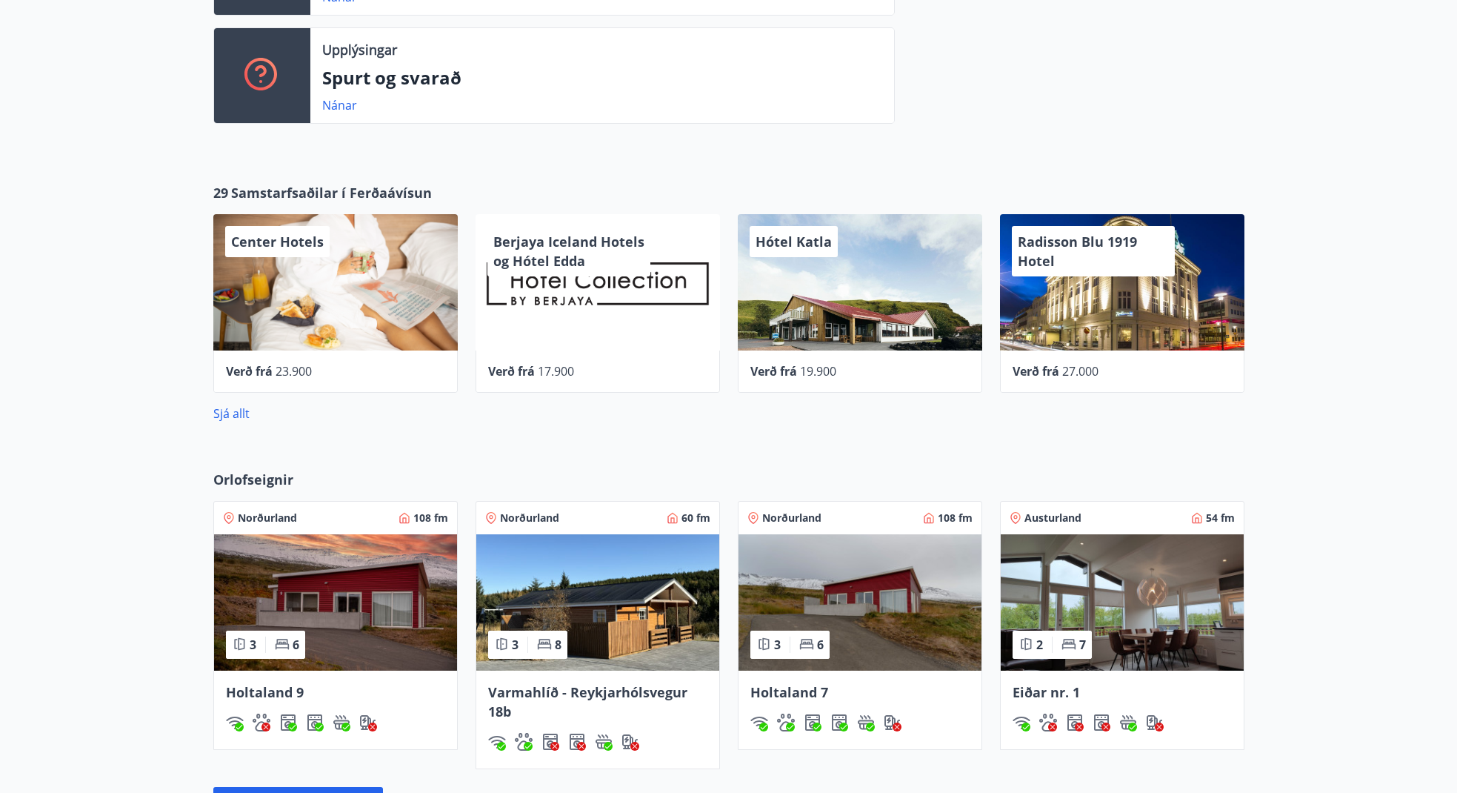
click at [596, 285] on div "Berjaya Iceland Hotels og Hótel Edda" at bounding box center [598, 282] width 244 height 136
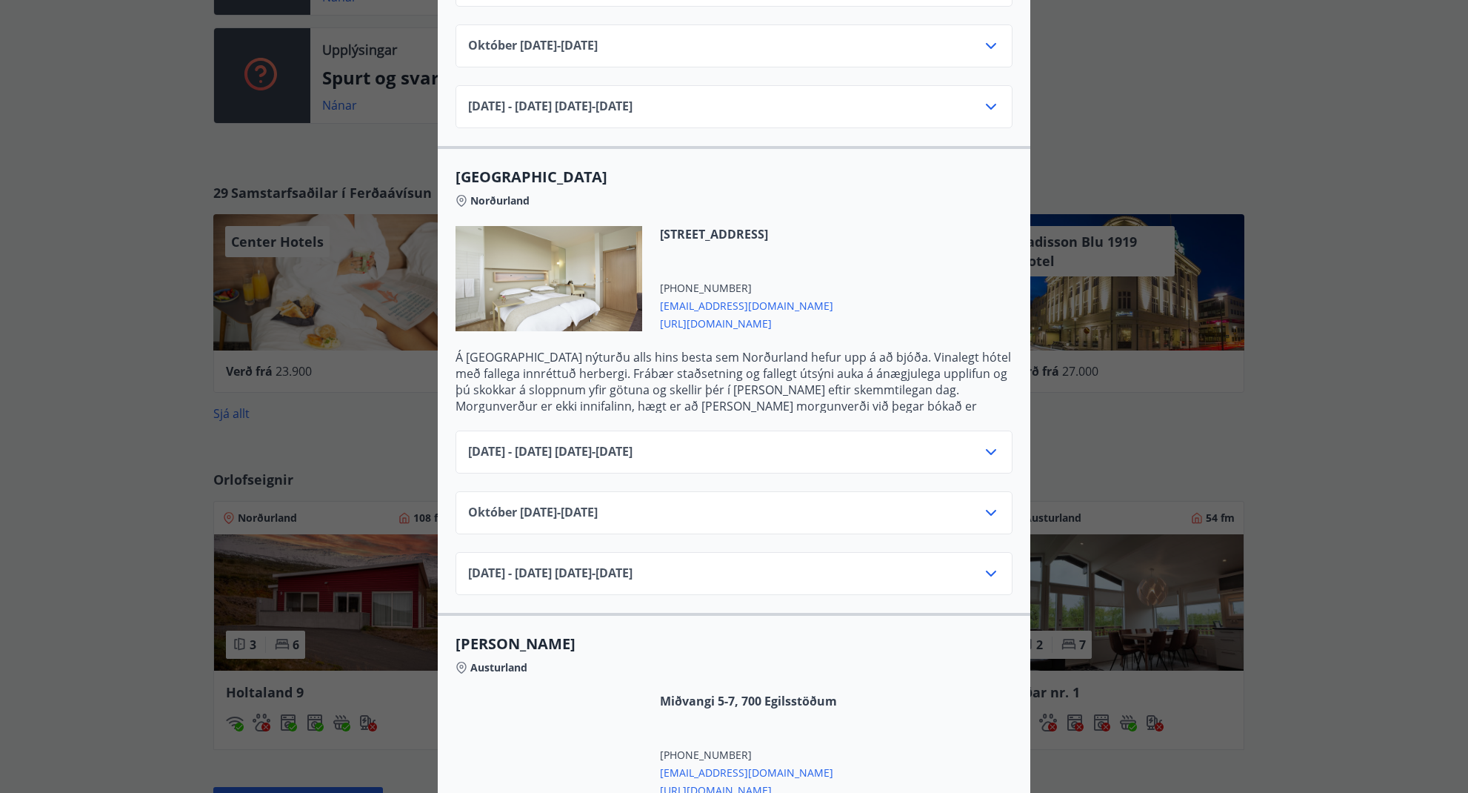
scroll to position [911, 0]
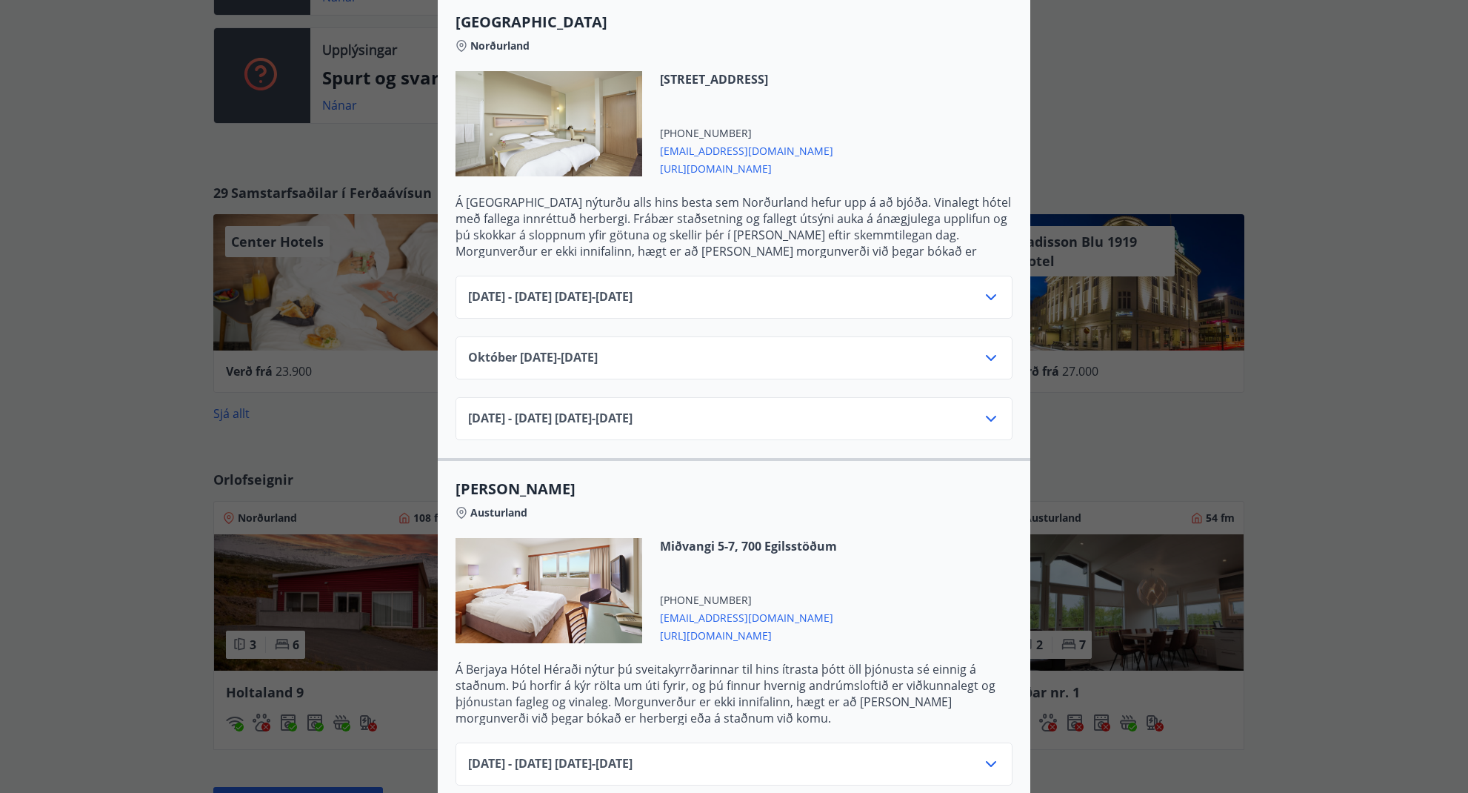
click at [987, 288] on icon at bounding box center [991, 297] width 18 height 18
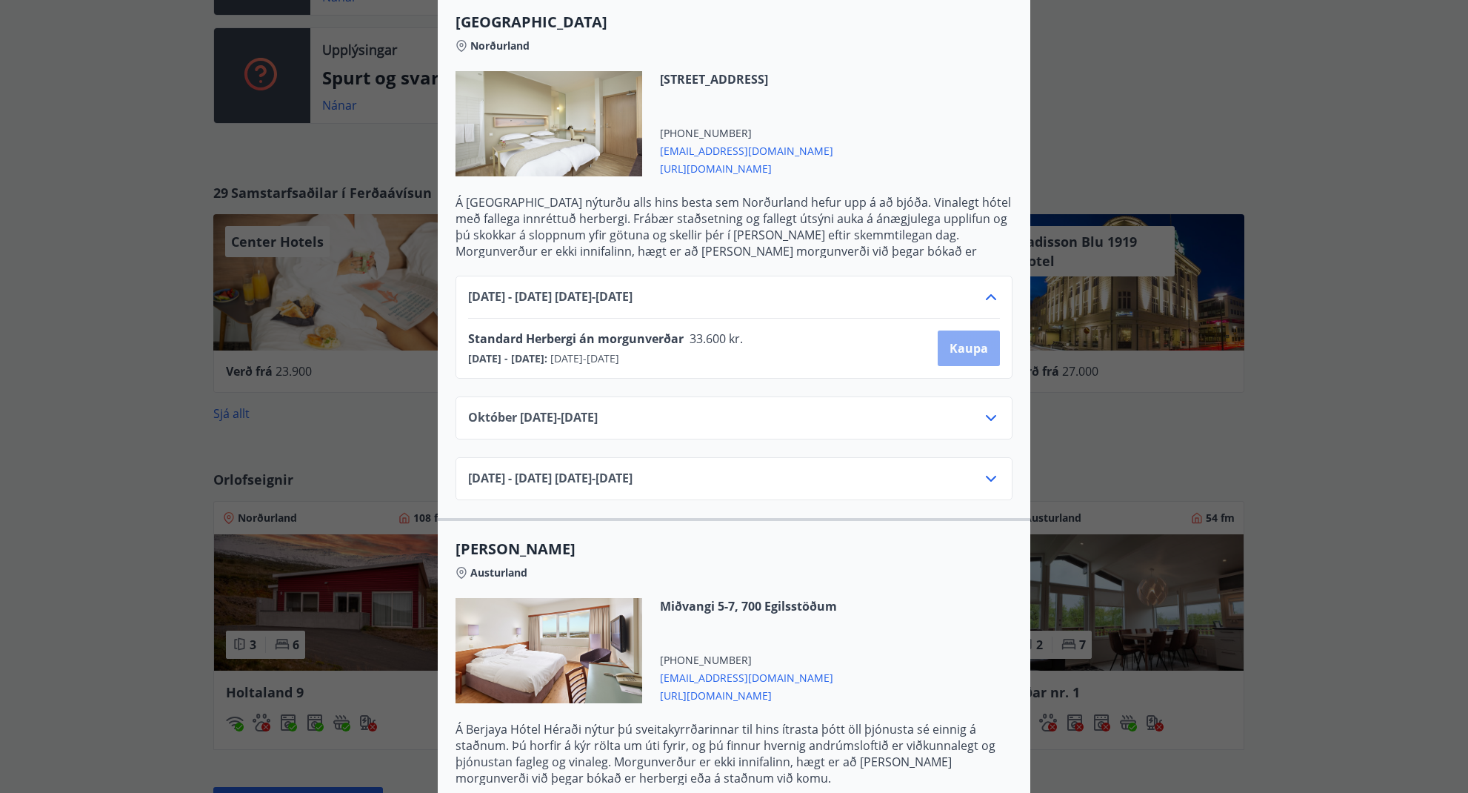
click at [953, 340] on span "Kaupa" at bounding box center [969, 348] width 39 height 16
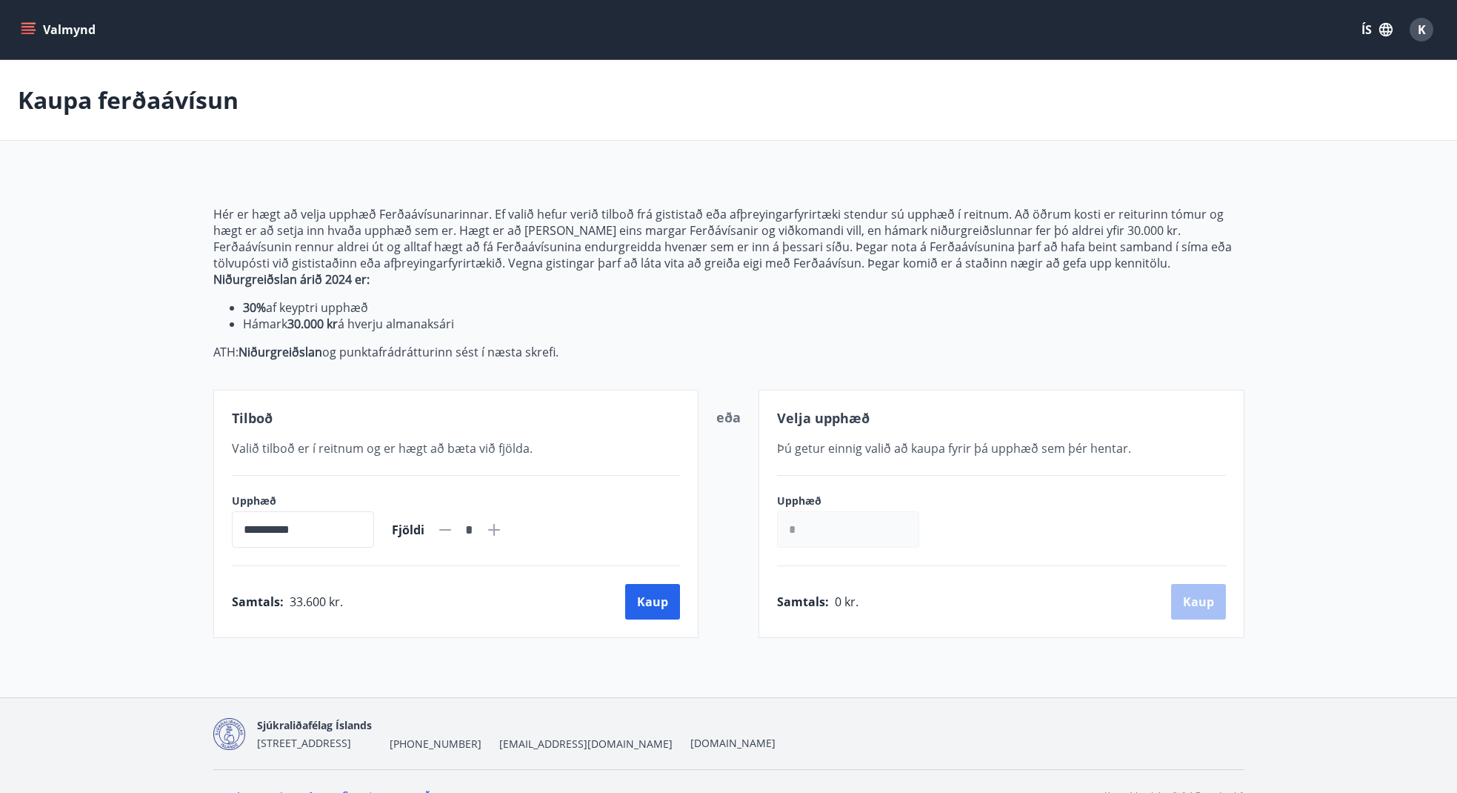
click at [503, 528] on icon at bounding box center [494, 530] width 18 height 18
type input "*"
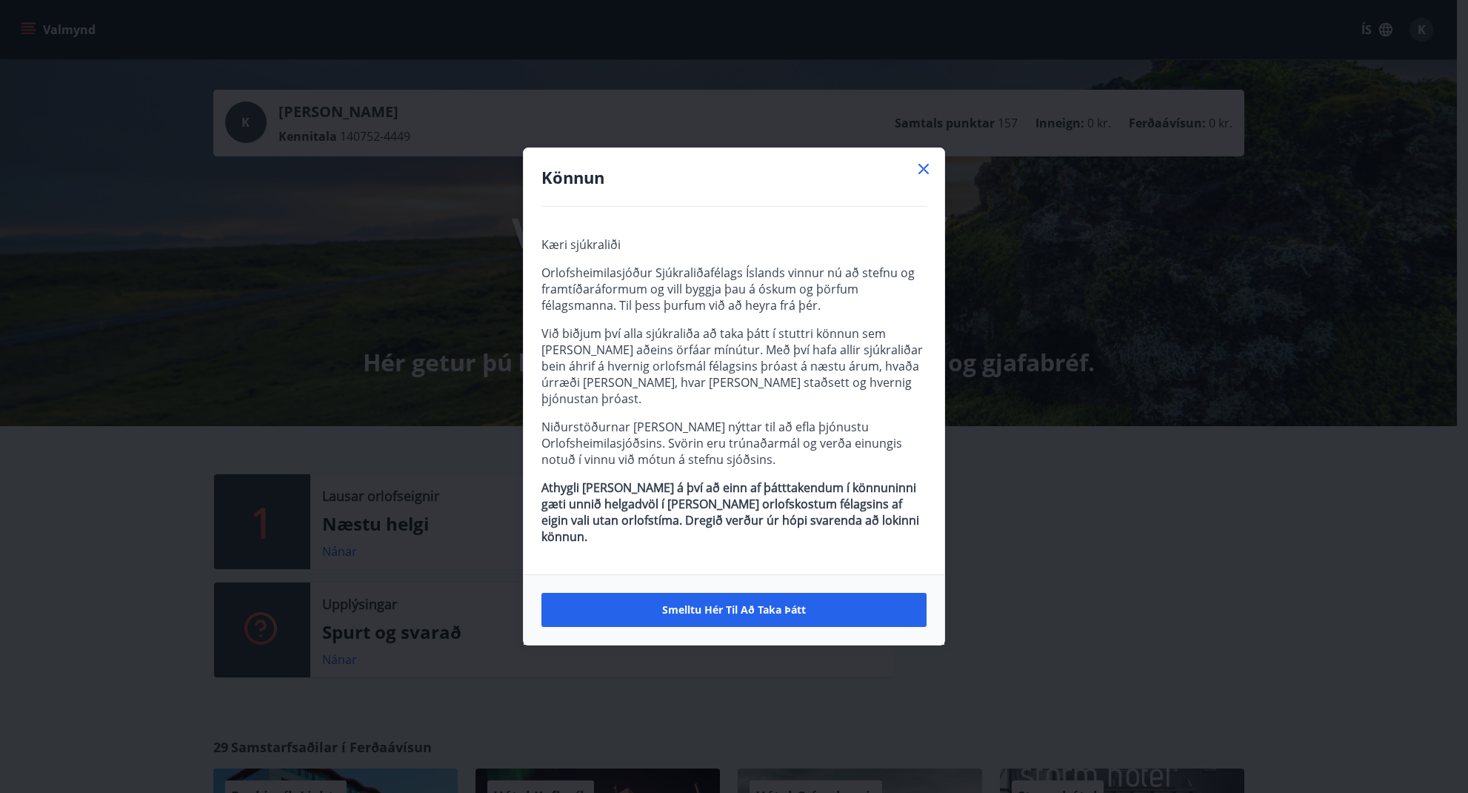
click at [928, 174] on icon at bounding box center [924, 169] width 10 height 10
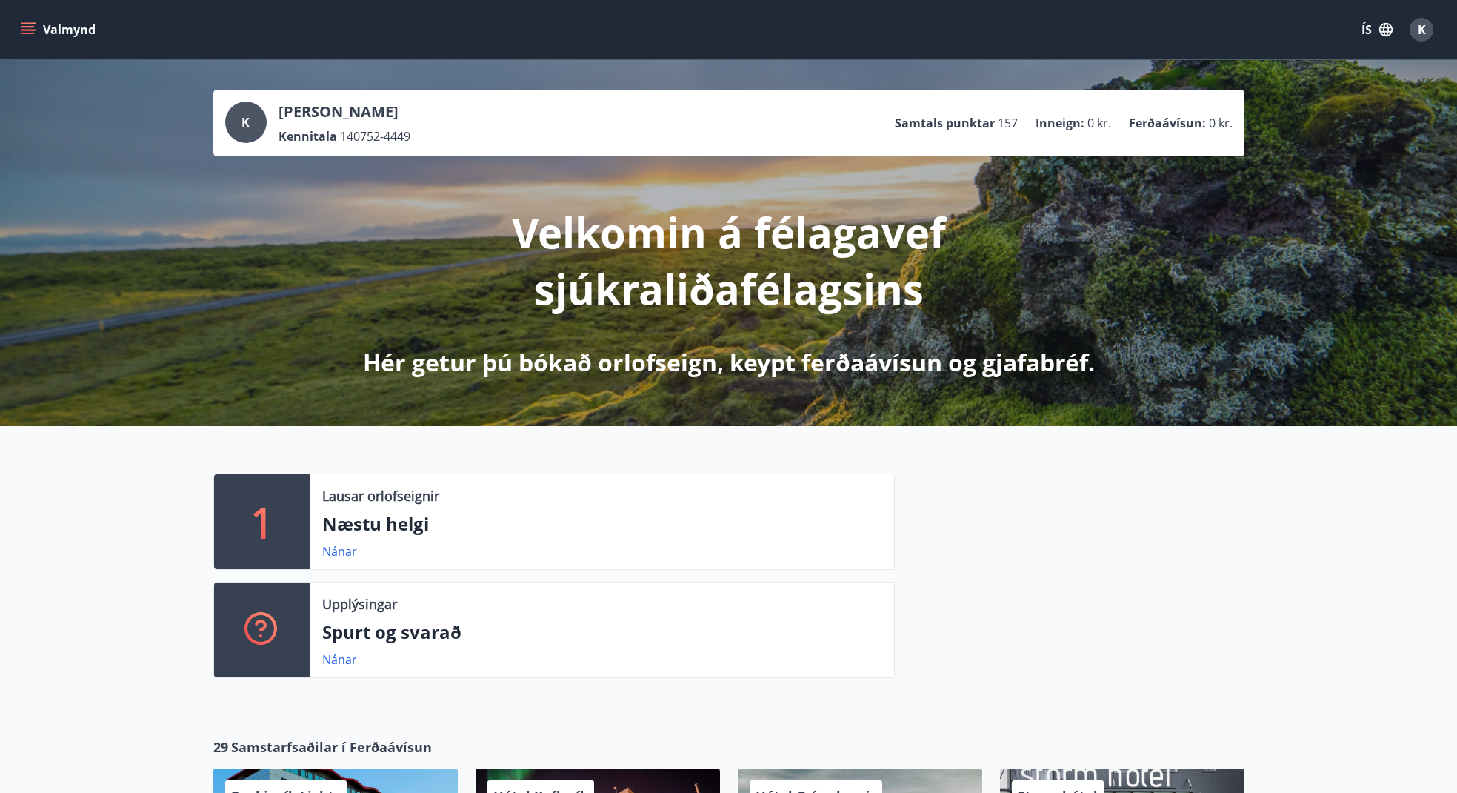
click at [1422, 28] on span "K" at bounding box center [1422, 29] width 8 height 16
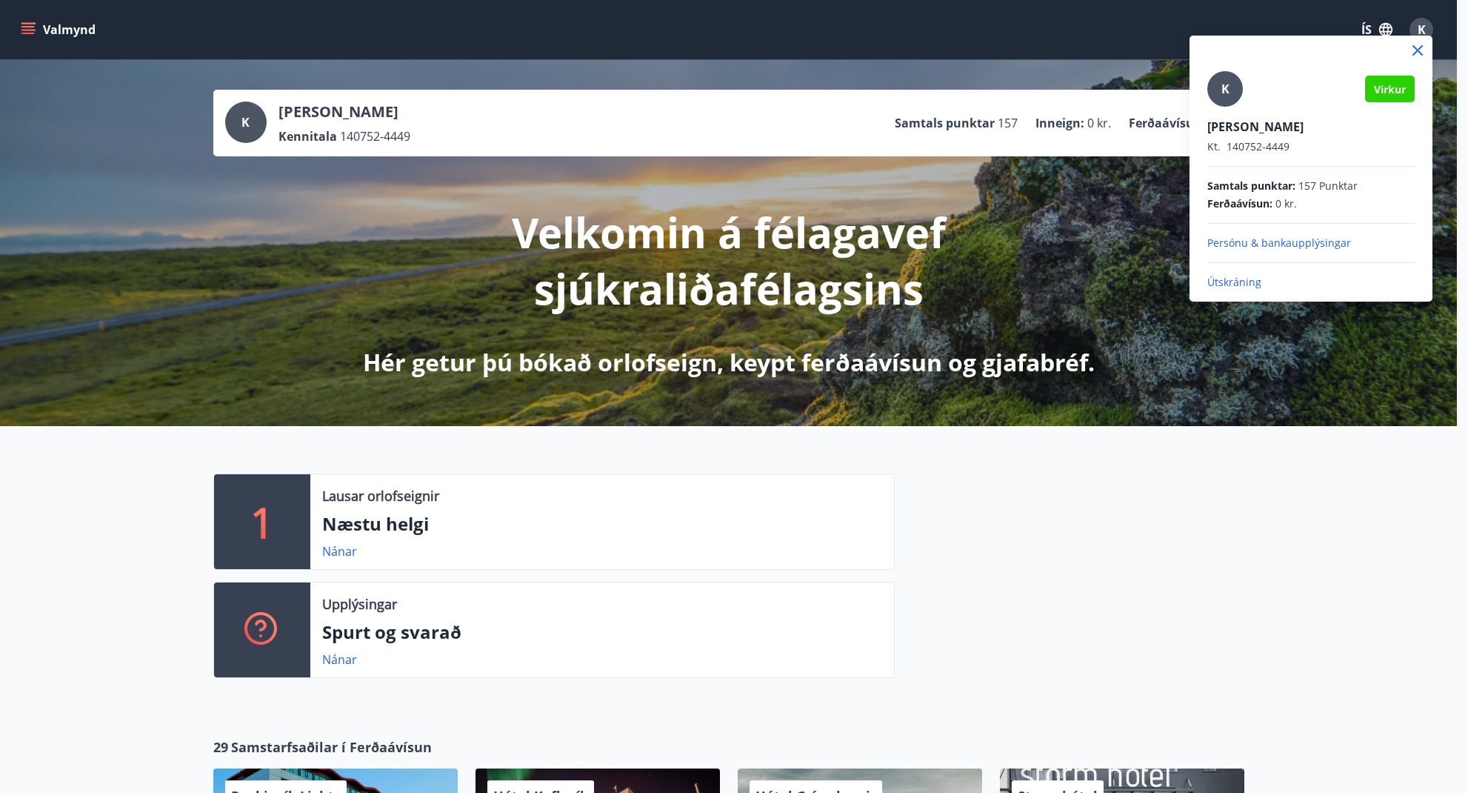
click at [1240, 282] on p "Útskráning" at bounding box center [1311, 282] width 207 height 15
